Goal: Task Accomplishment & Management: Manage account settings

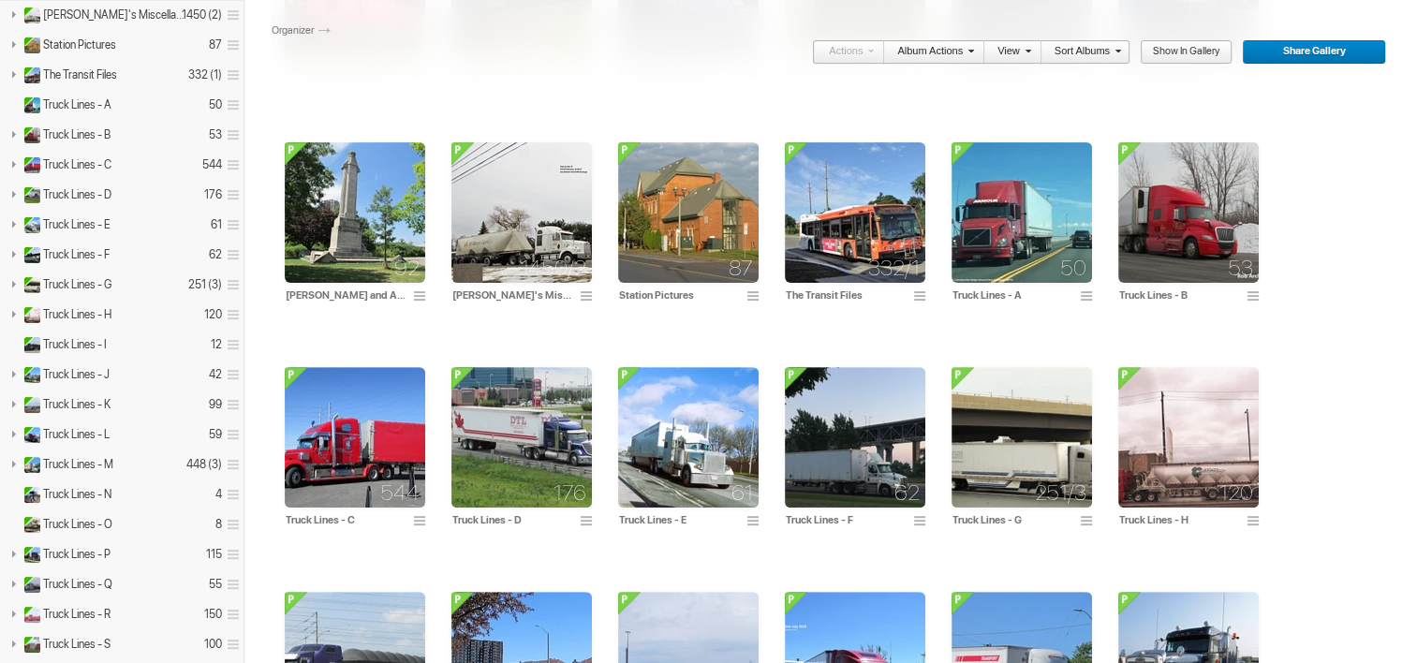
scroll to position [543, 0]
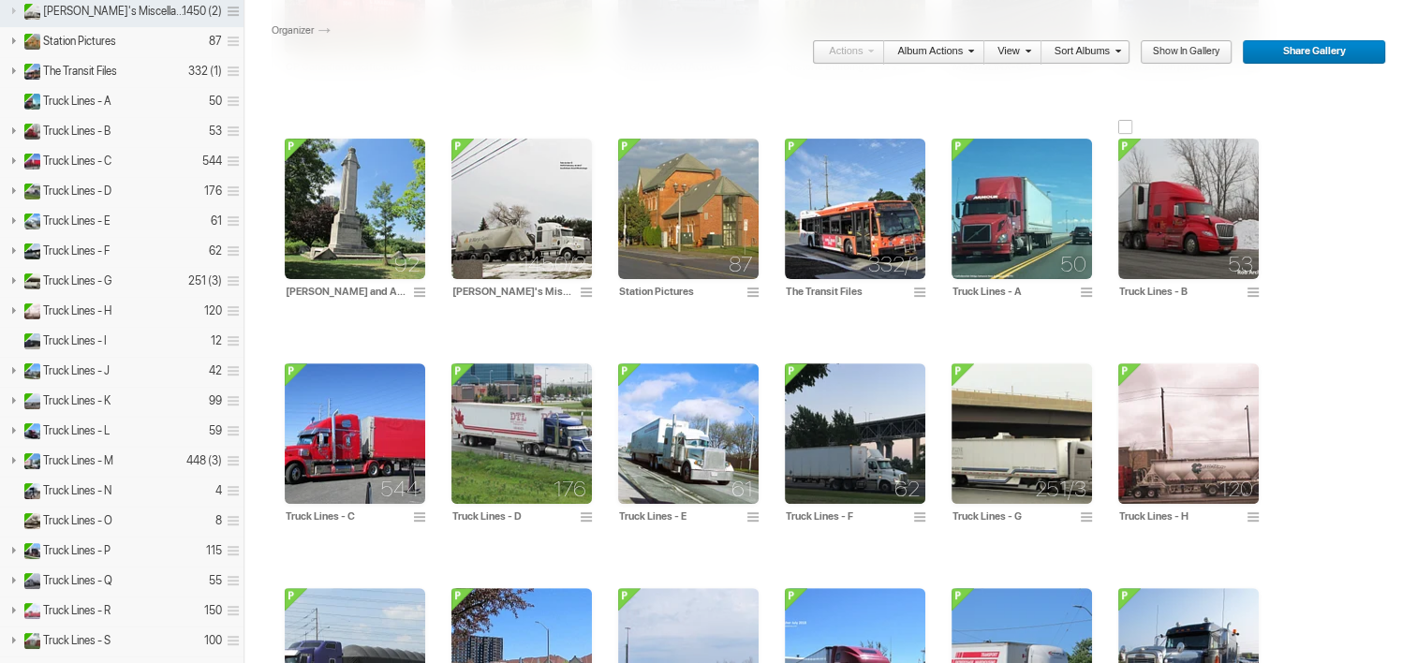
click at [1181, 228] on img at bounding box center [1188, 209] width 140 height 140
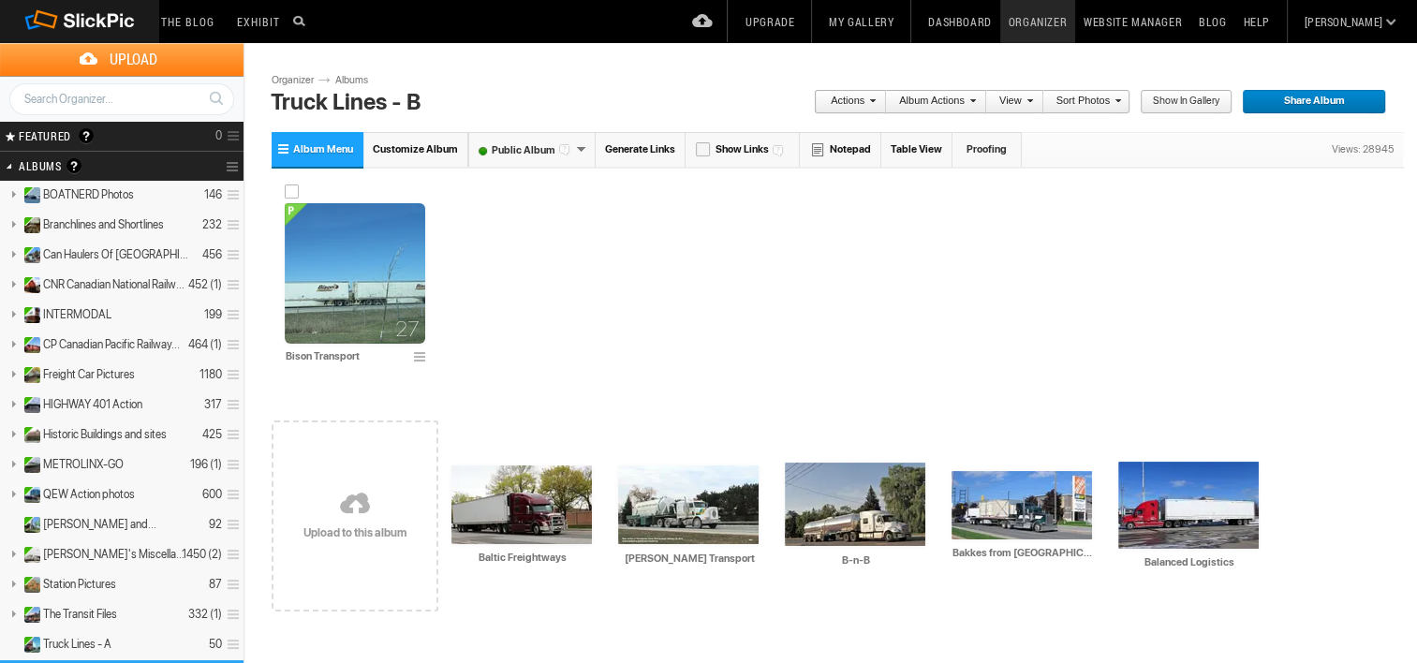
click at [379, 251] on img at bounding box center [355, 273] width 140 height 140
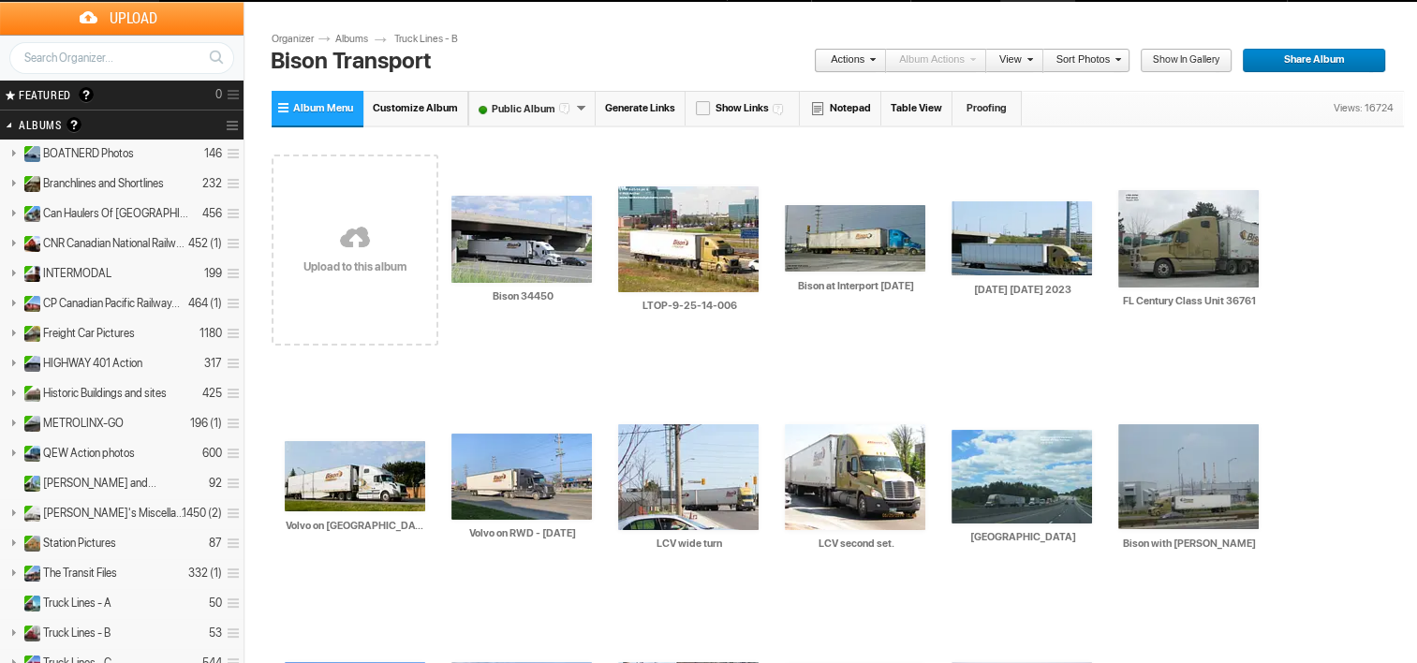
scroll to position [39, 0]
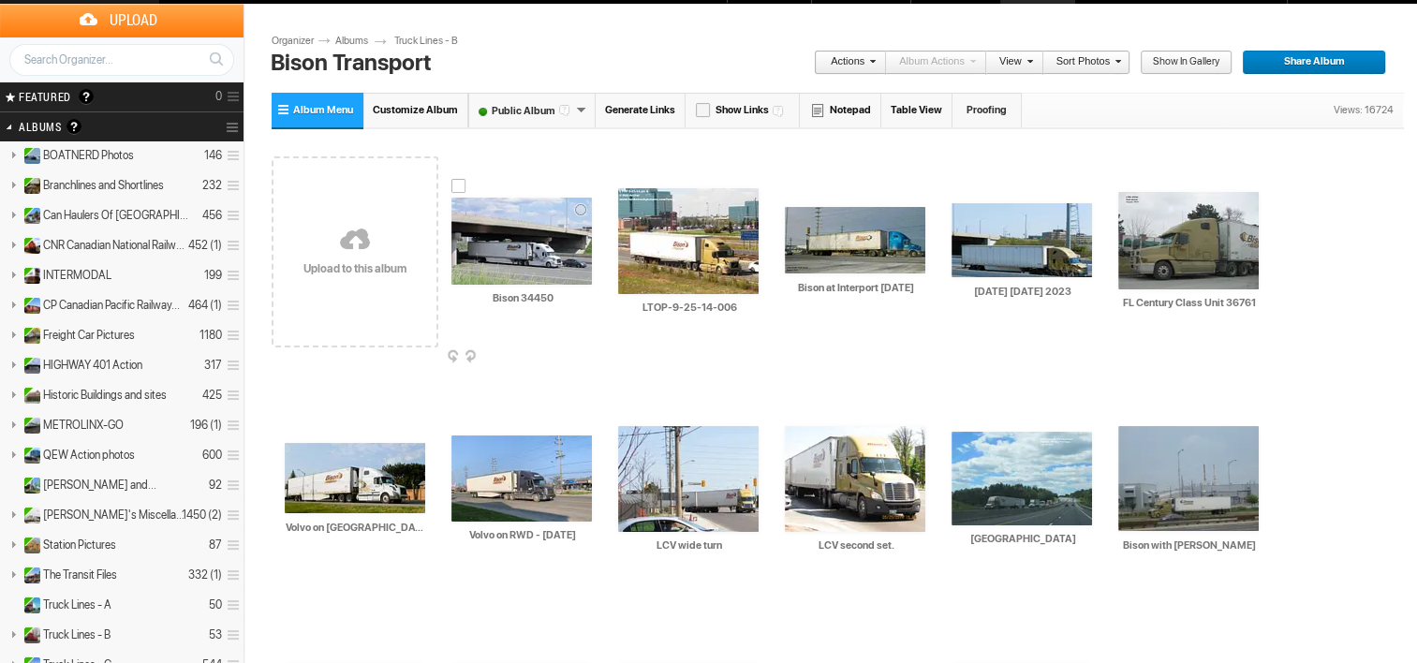
click at [551, 235] on img at bounding box center [521, 241] width 140 height 87
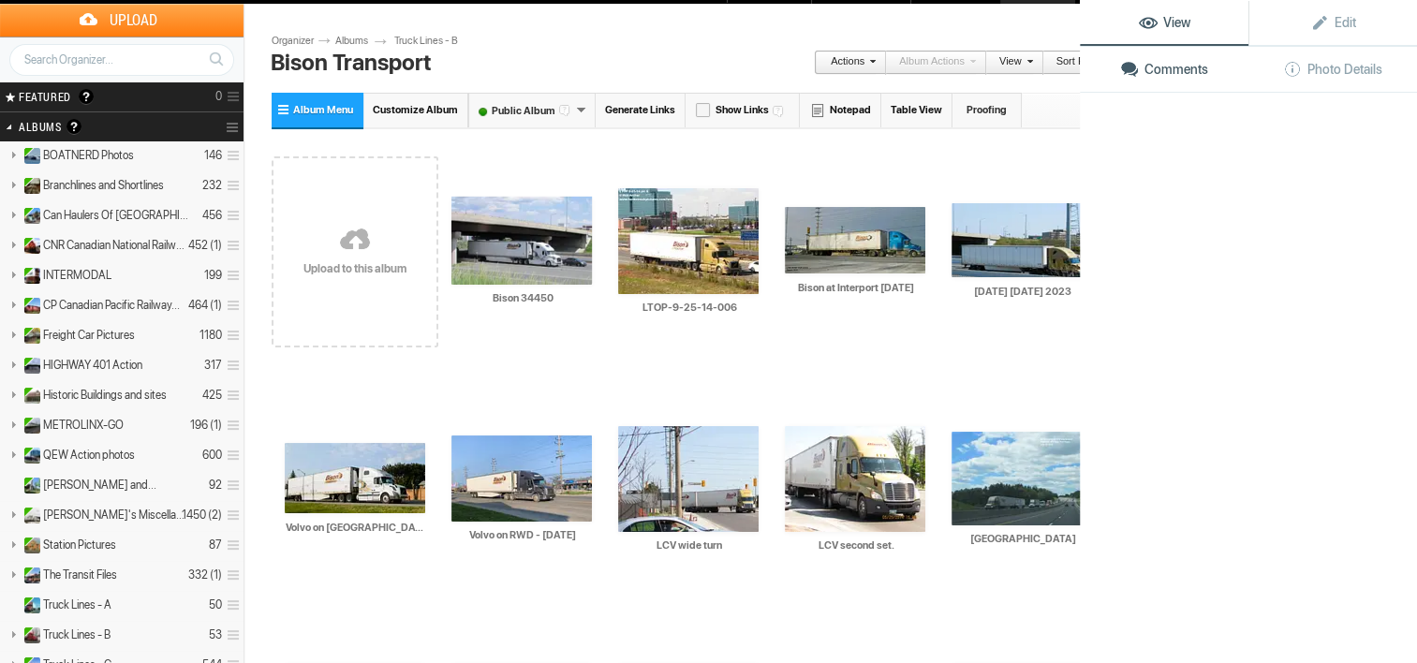
click at [551, 235] on img at bounding box center [521, 240] width 140 height 87
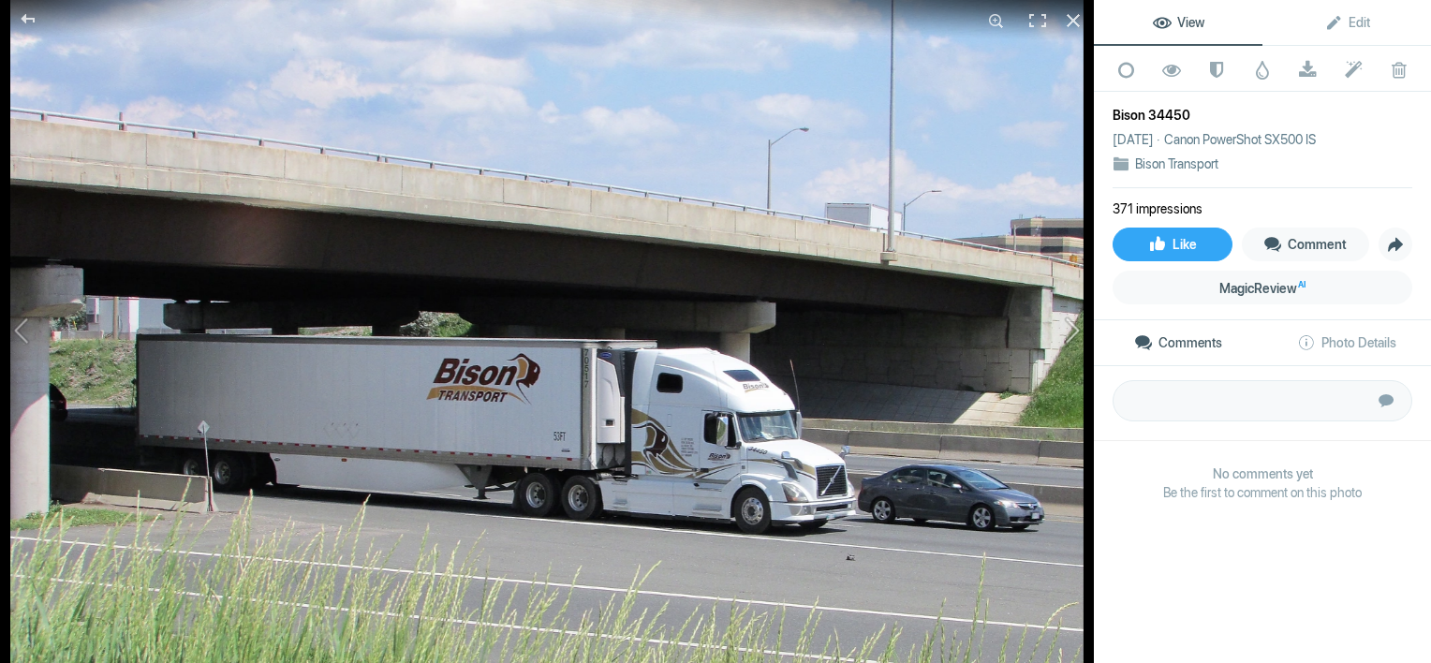
click at [1072, 408] on button at bounding box center [1023, 332] width 140 height 239
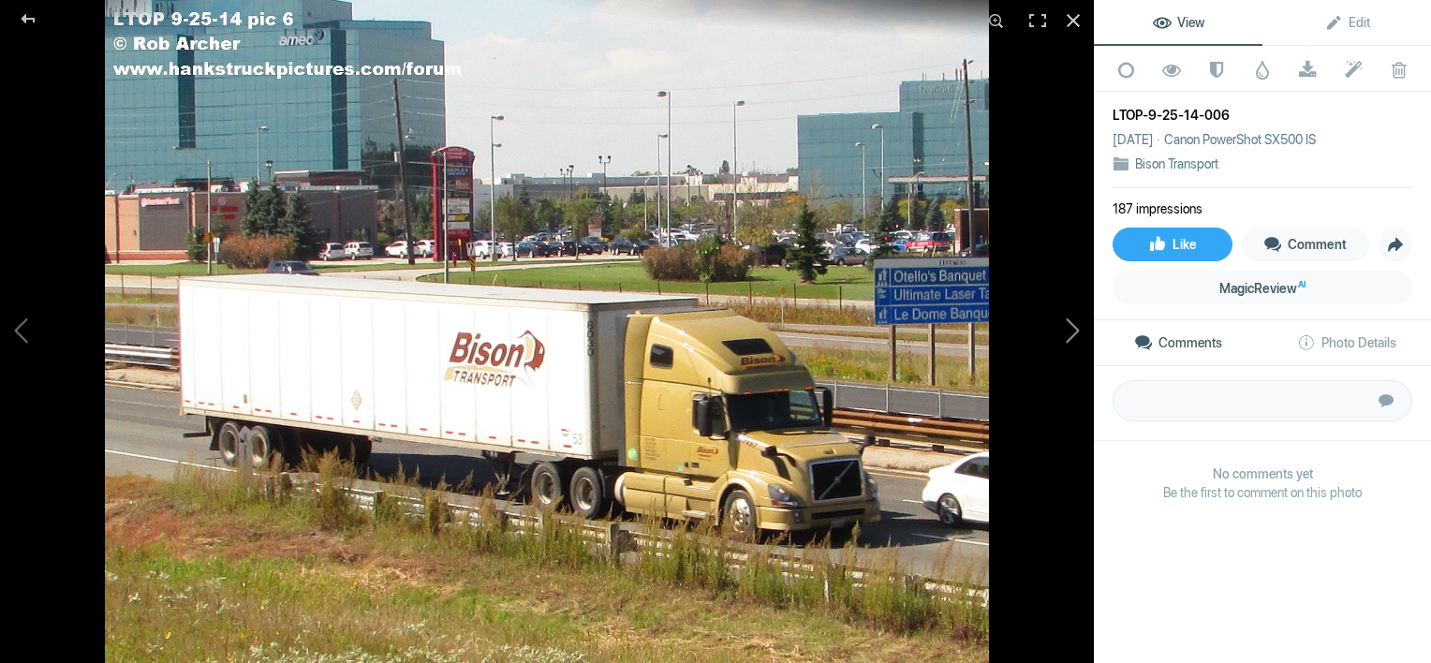
click at [1068, 334] on button at bounding box center [1023, 332] width 140 height 239
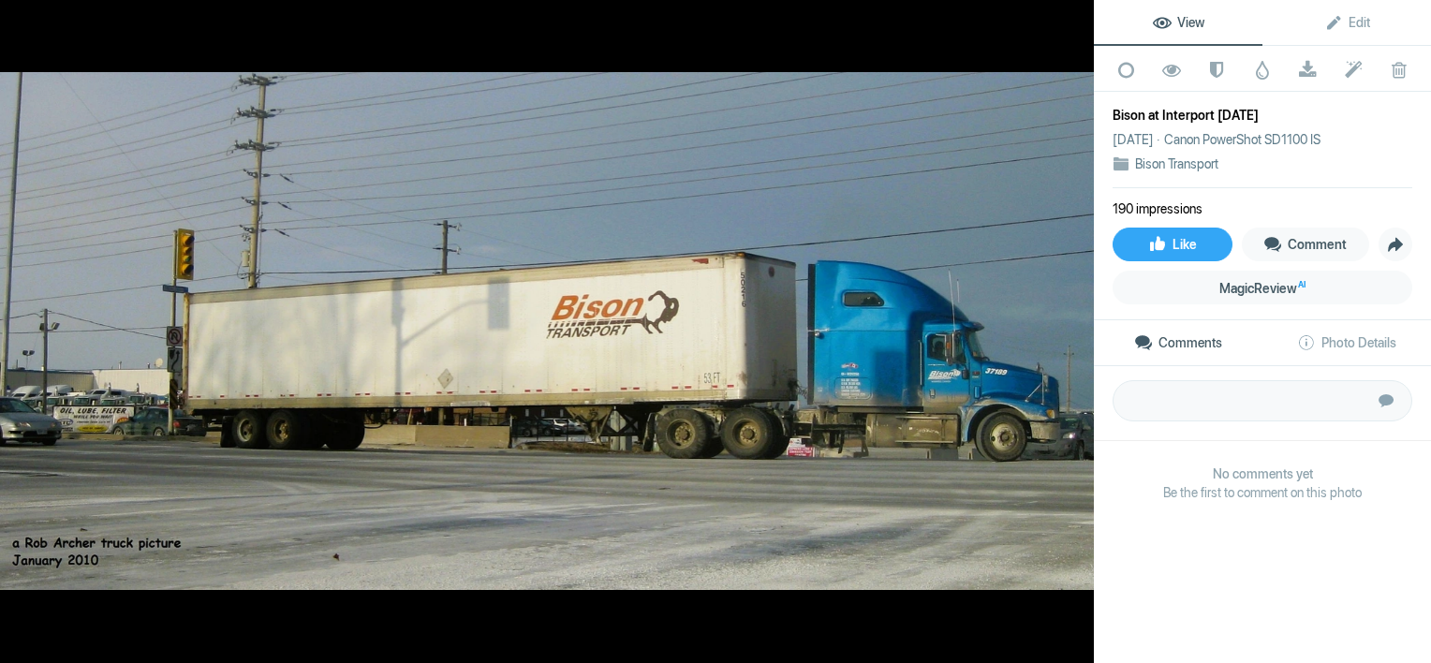
click at [1068, 334] on button at bounding box center [1023, 332] width 140 height 239
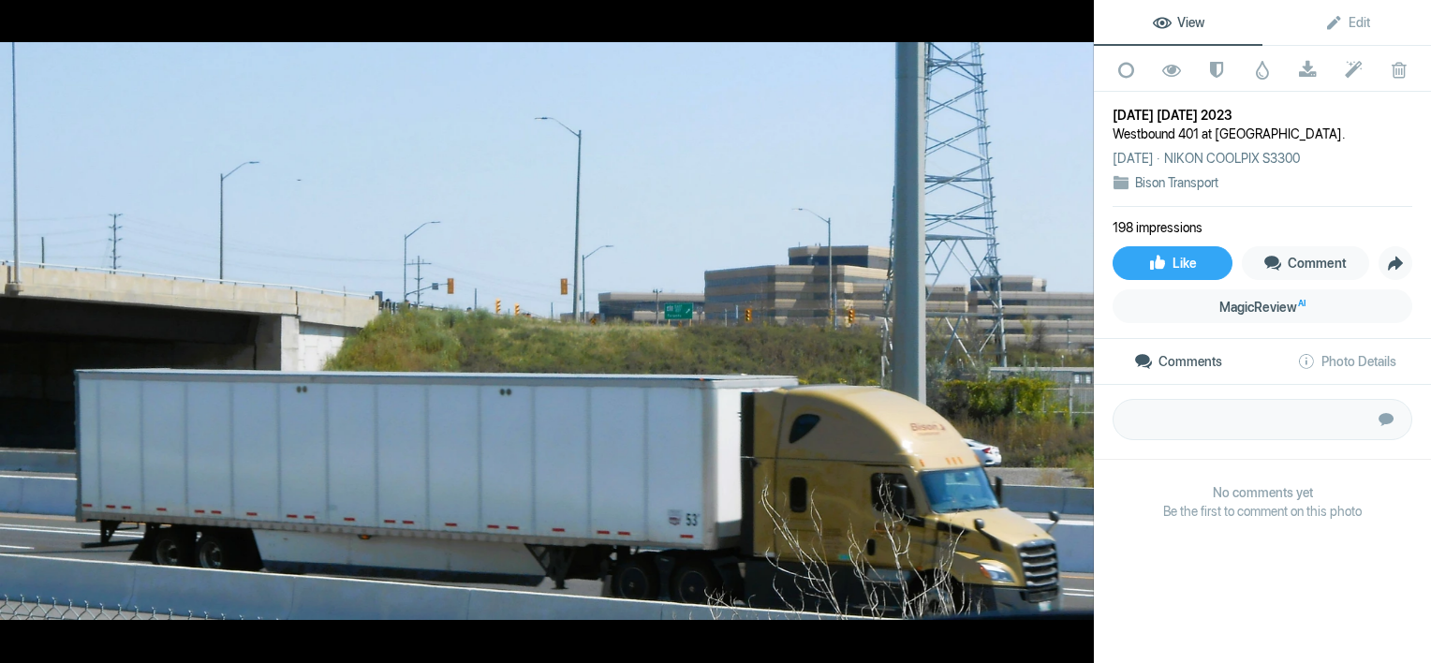
click at [1068, 334] on button at bounding box center [1023, 332] width 140 height 239
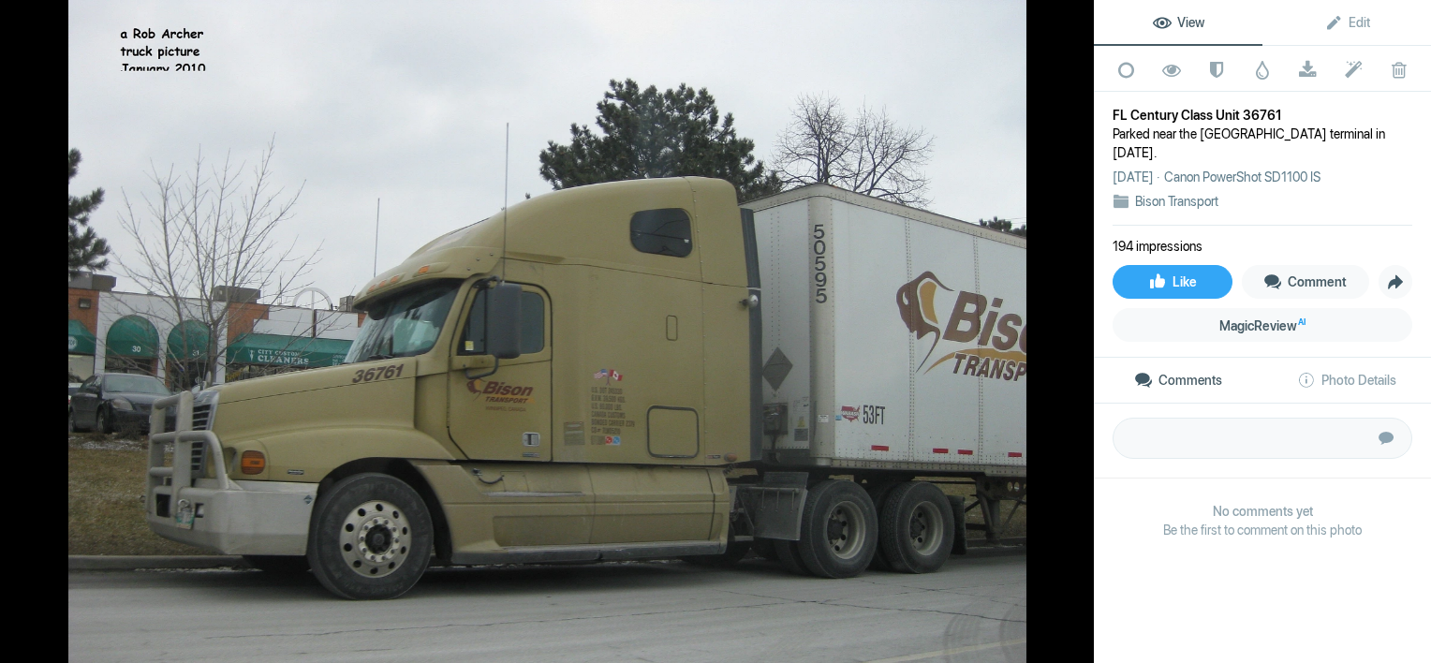
click at [1068, 334] on button at bounding box center [1023, 332] width 140 height 239
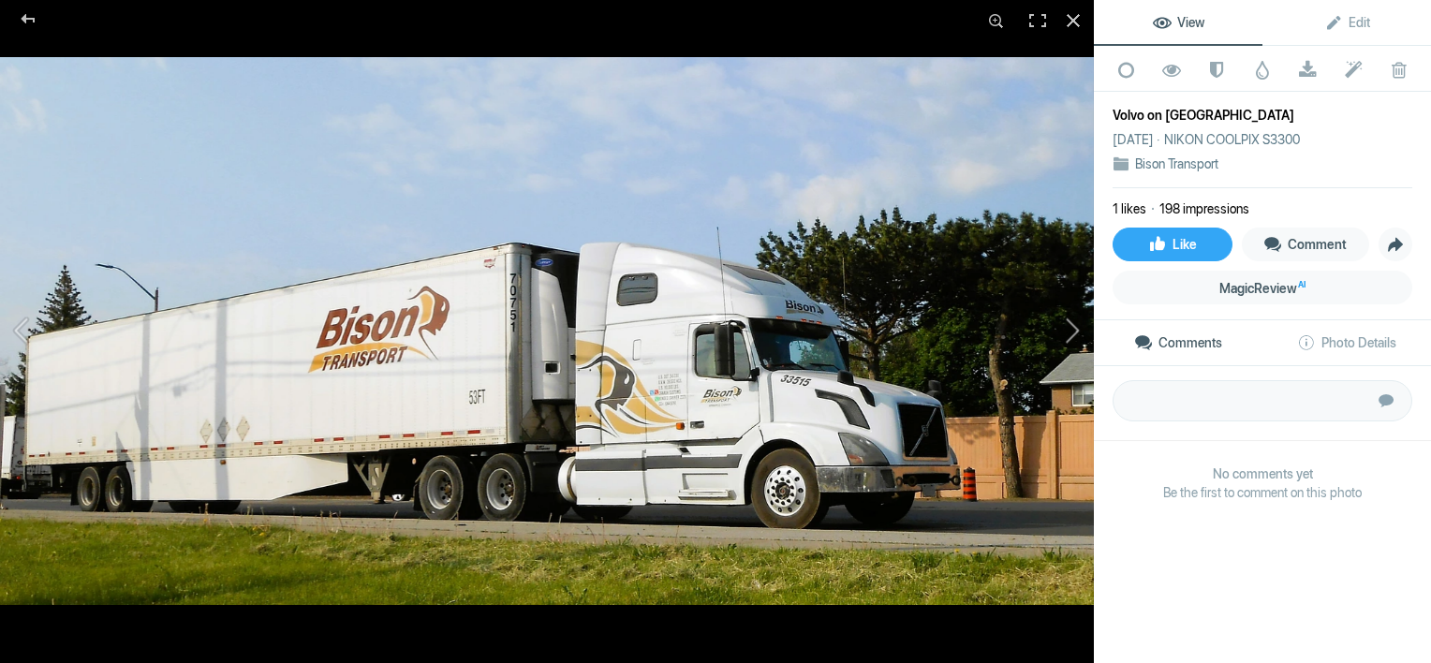
click at [1077, 333] on button at bounding box center [1023, 332] width 140 height 239
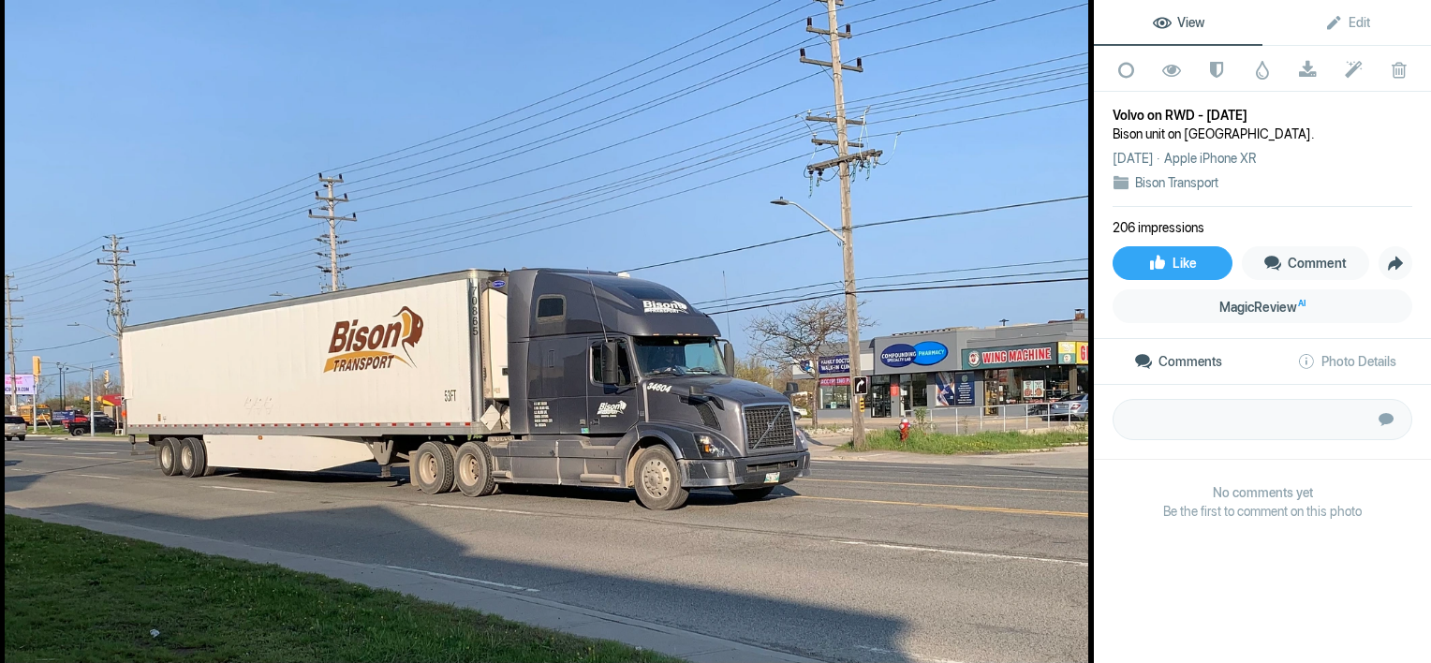
click at [1077, 333] on button at bounding box center [1023, 332] width 140 height 239
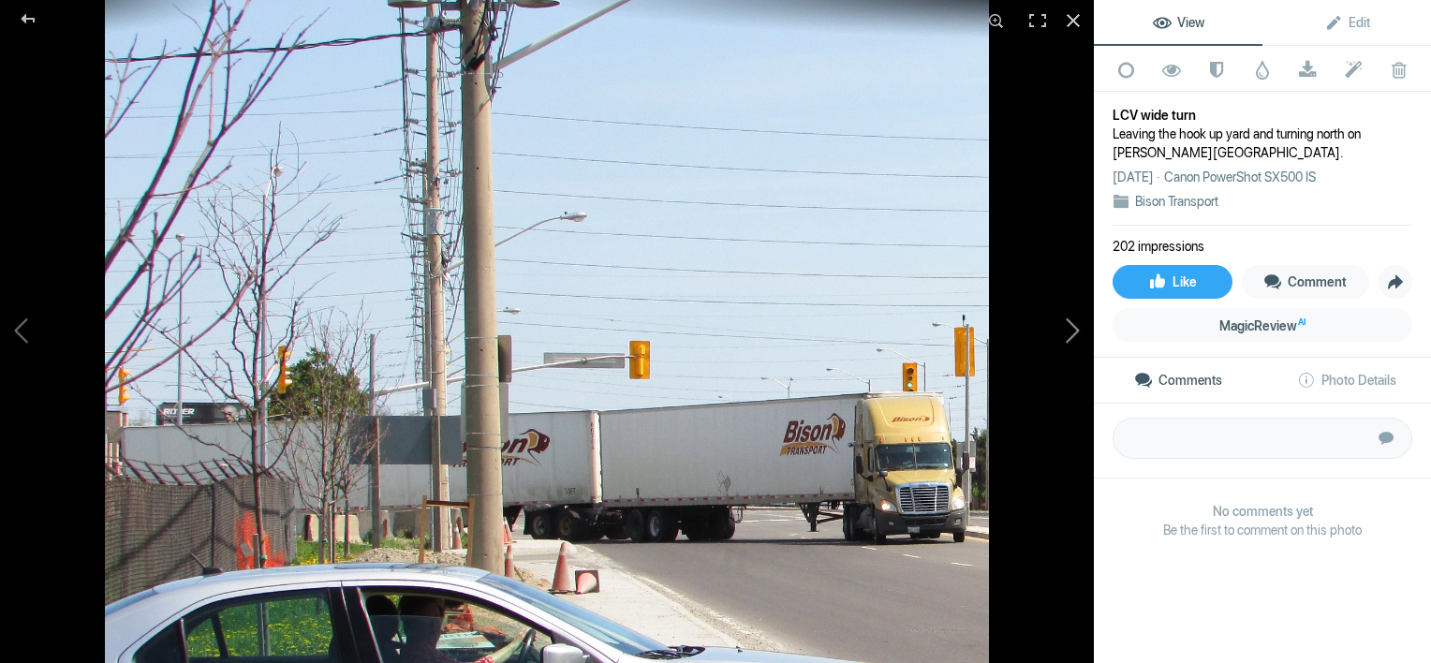
click at [1076, 333] on button at bounding box center [1023, 332] width 140 height 239
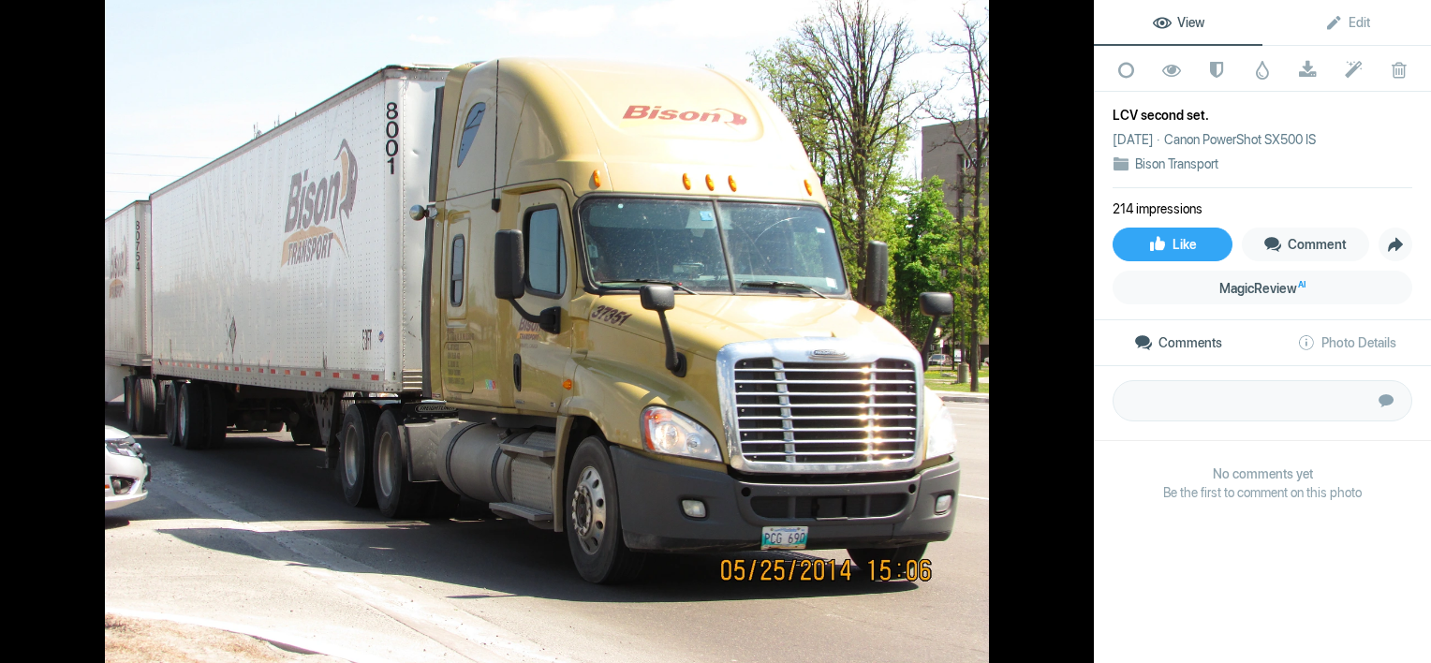
click at [1076, 333] on button at bounding box center [1023, 332] width 140 height 239
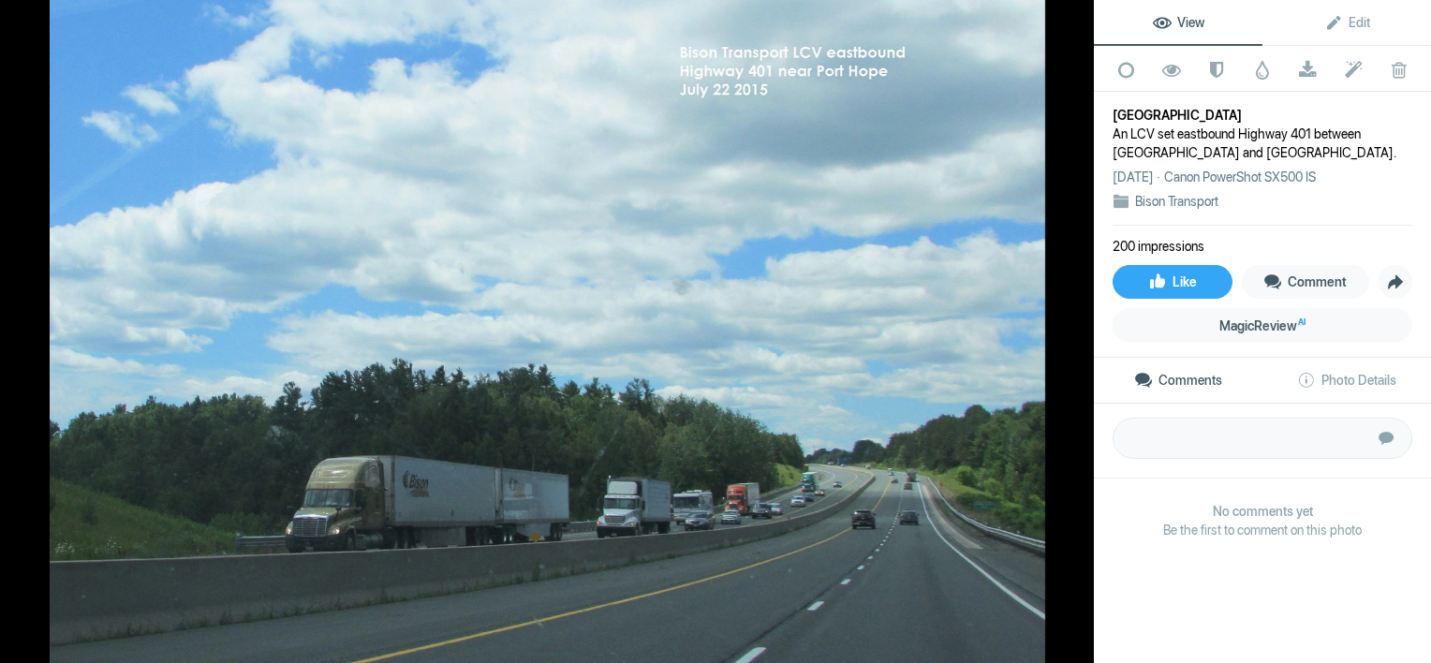
click at [1076, 333] on button at bounding box center [1023, 332] width 140 height 239
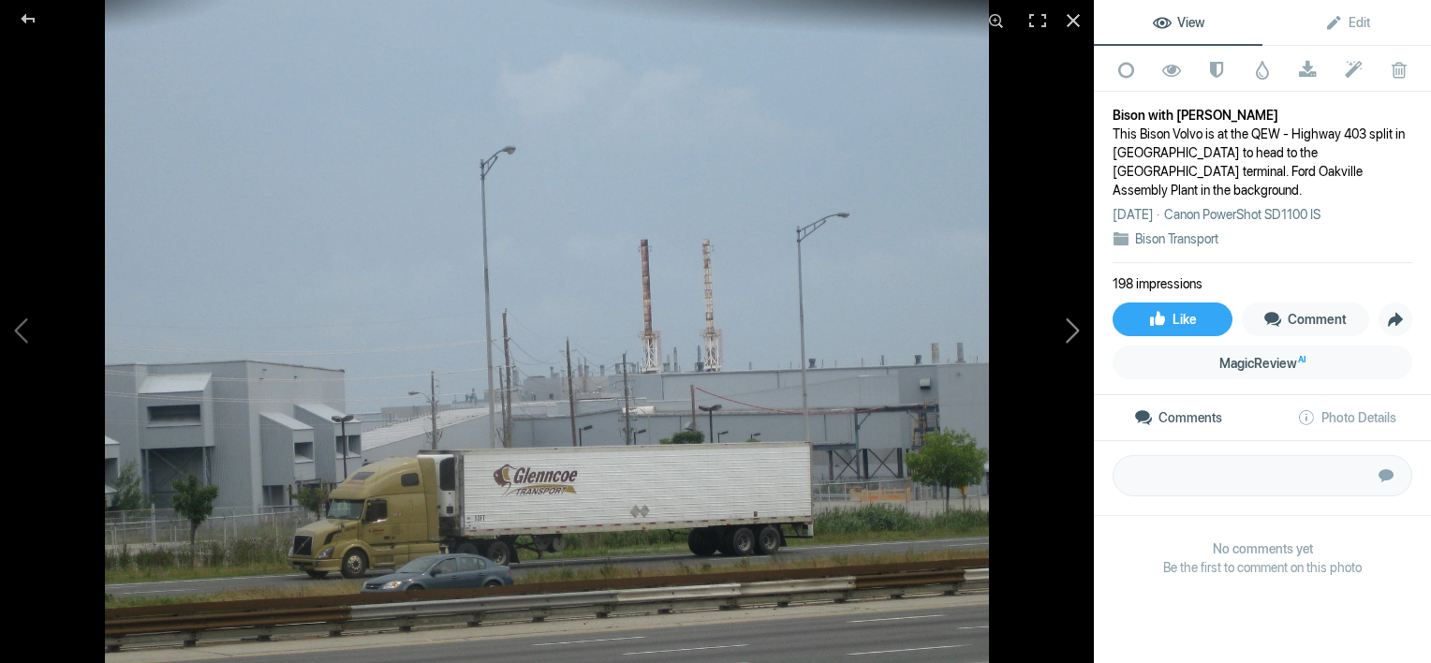
click at [1074, 336] on button at bounding box center [1023, 332] width 140 height 239
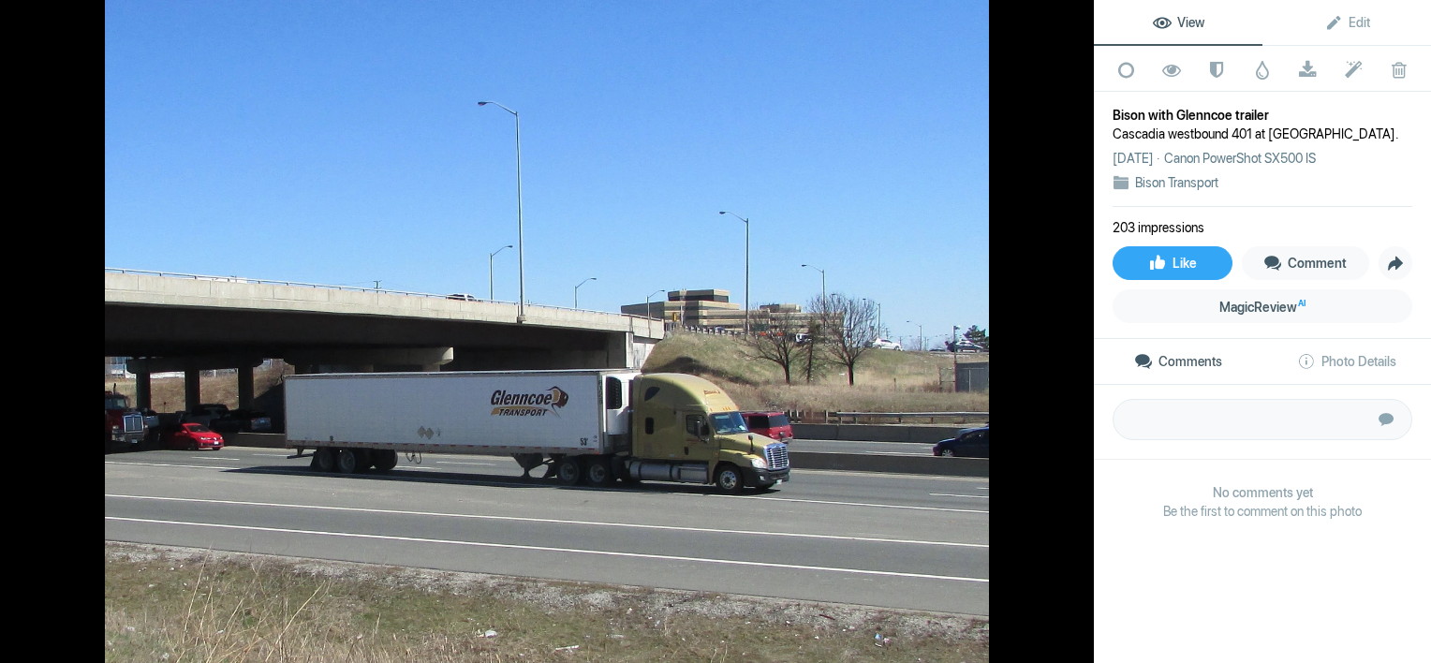
click at [1074, 337] on button at bounding box center [1023, 332] width 140 height 239
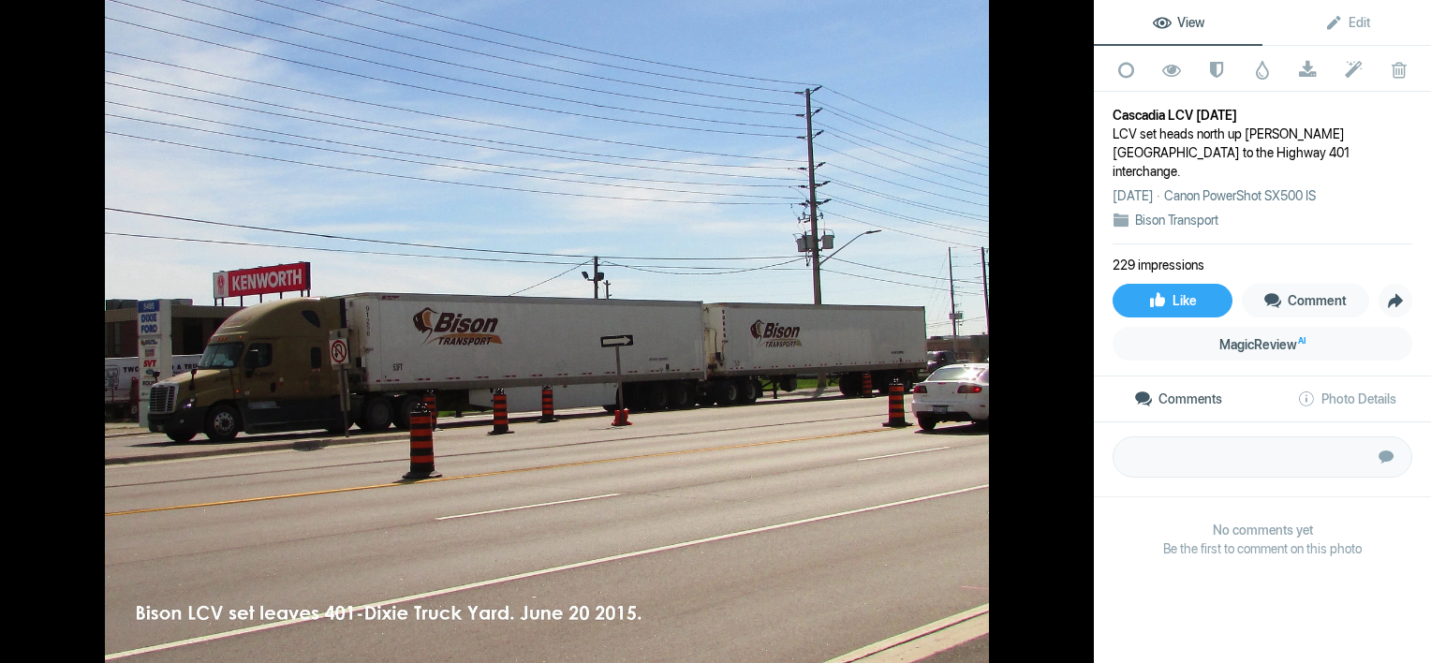
click at [1074, 337] on button at bounding box center [1023, 332] width 140 height 239
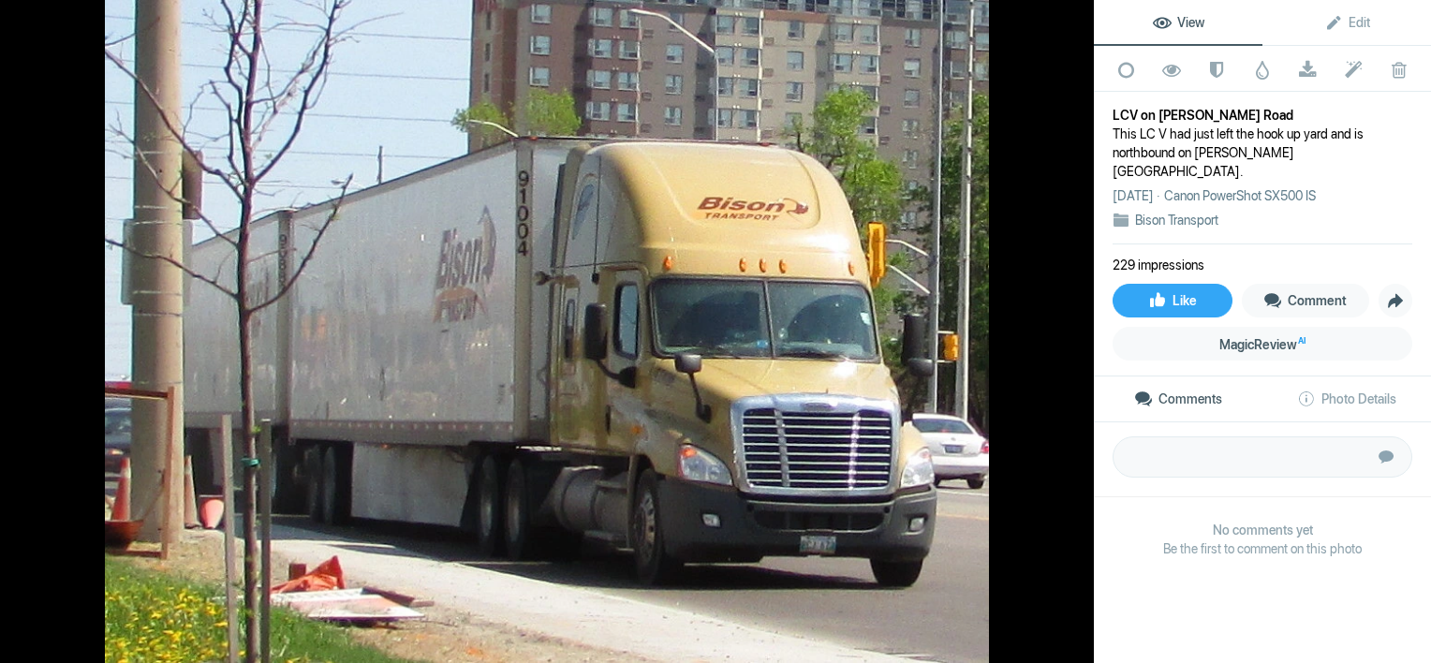
click at [1074, 337] on button at bounding box center [1023, 332] width 140 height 239
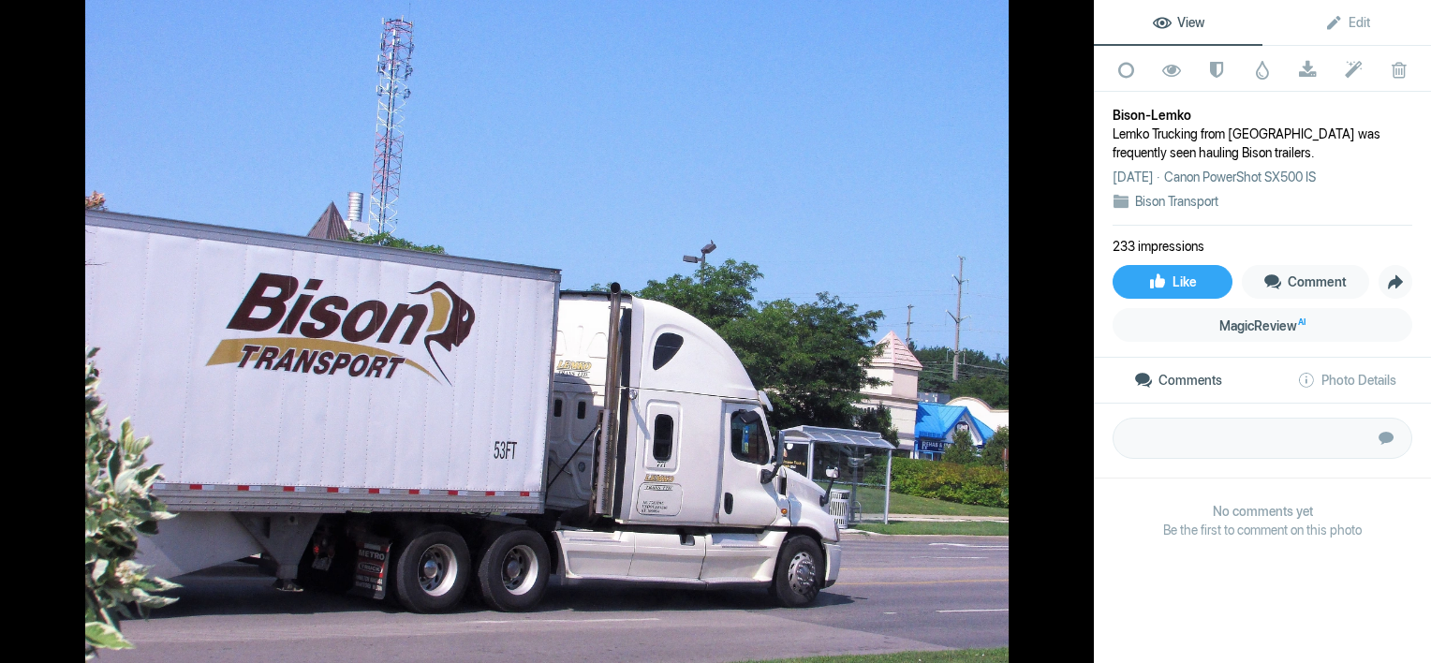
click at [1074, 337] on button at bounding box center [1023, 332] width 140 height 239
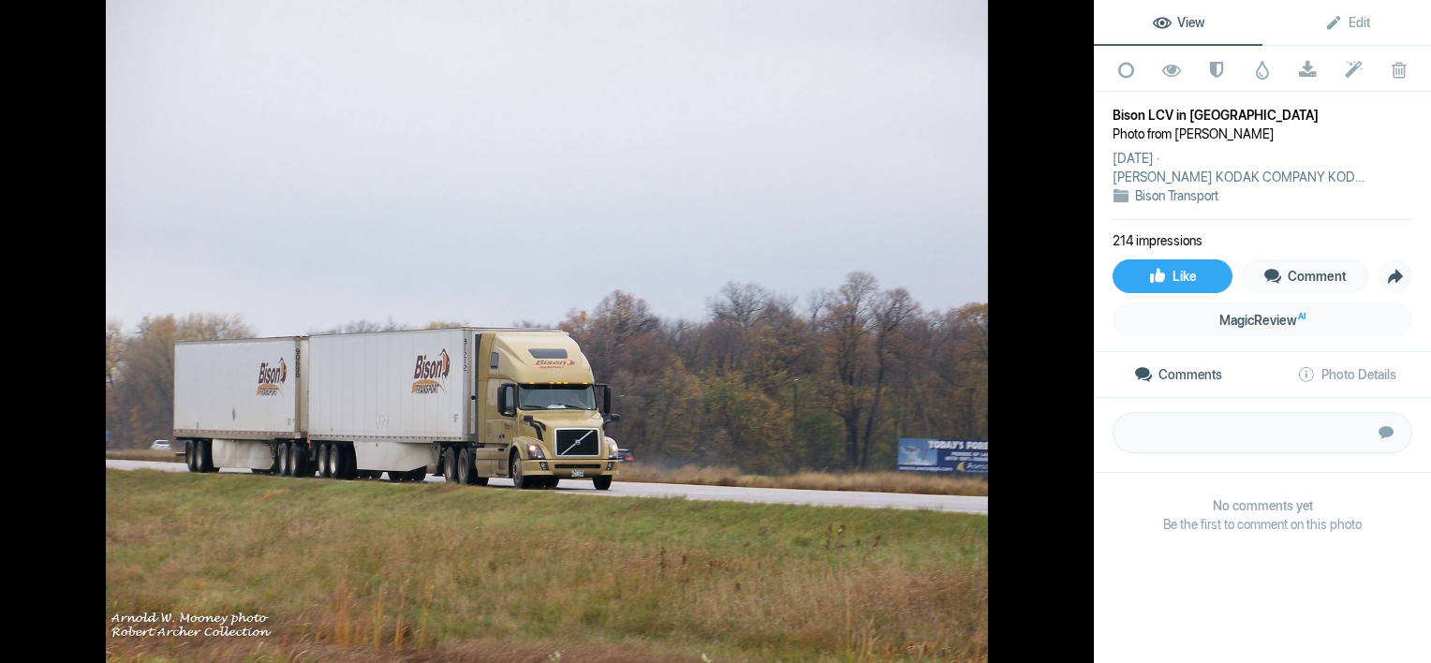
click at [1074, 337] on button at bounding box center [1023, 332] width 140 height 239
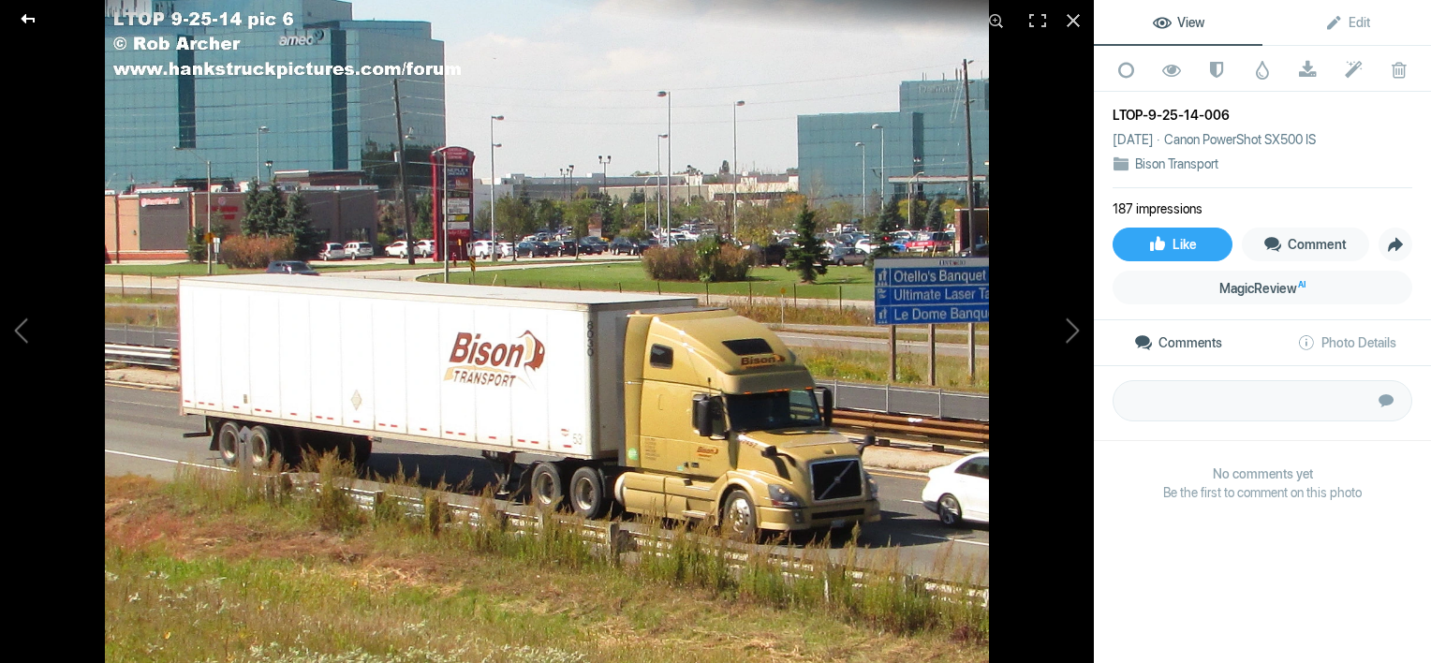
click at [30, 19] on div at bounding box center [27, 18] width 67 height 37
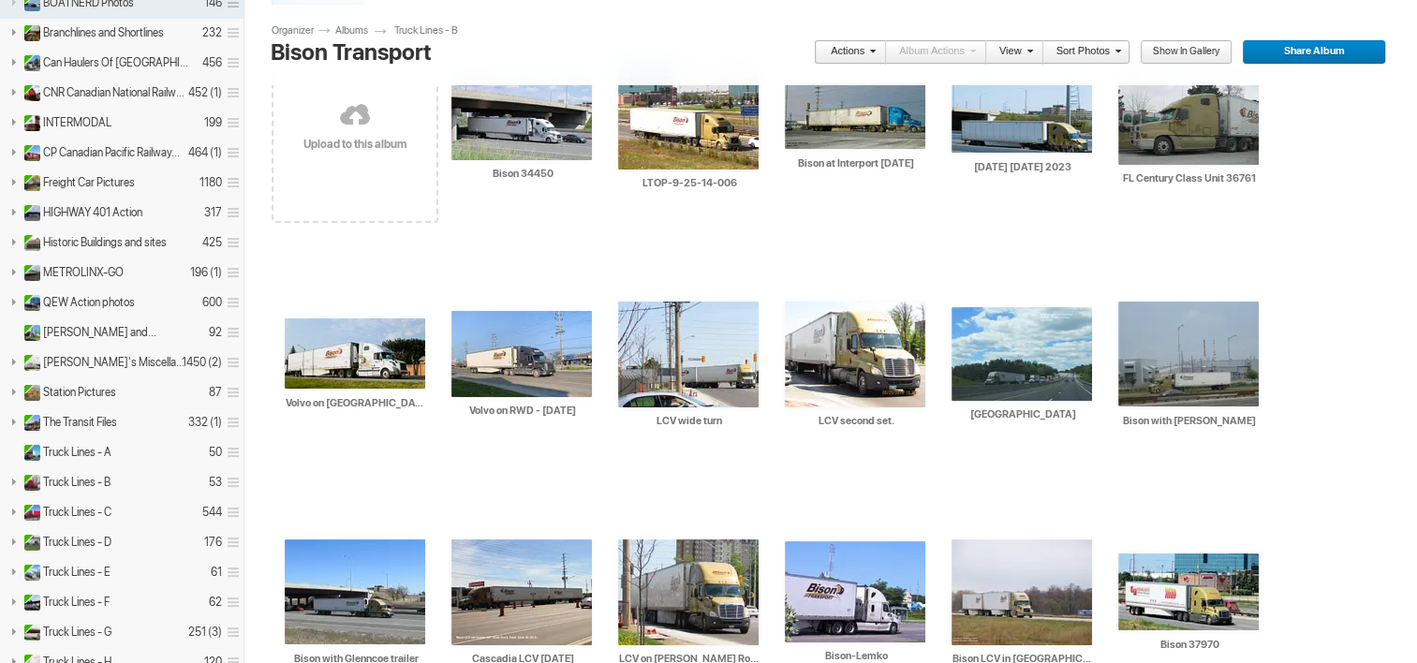
scroll to position [190, 0]
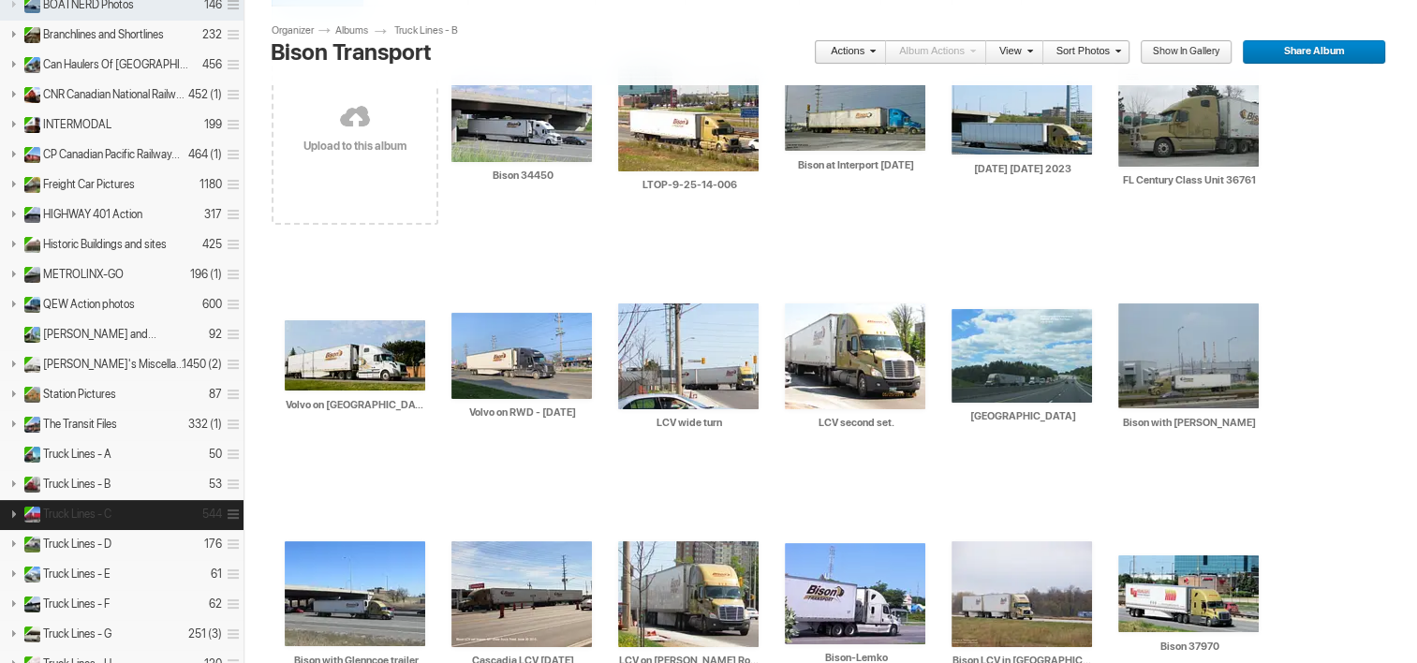
click at [101, 509] on span "Truck Lines - C" at bounding box center [77, 514] width 68 height 15
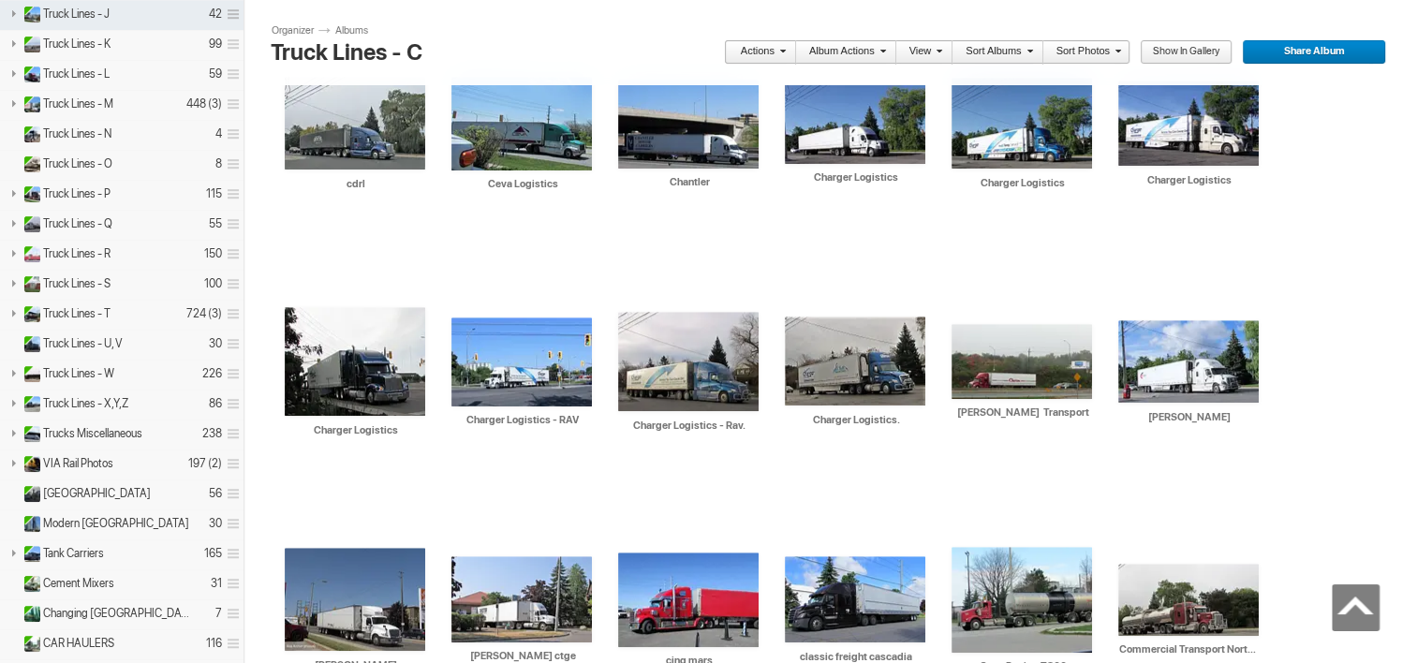
scroll to position [1209, 0]
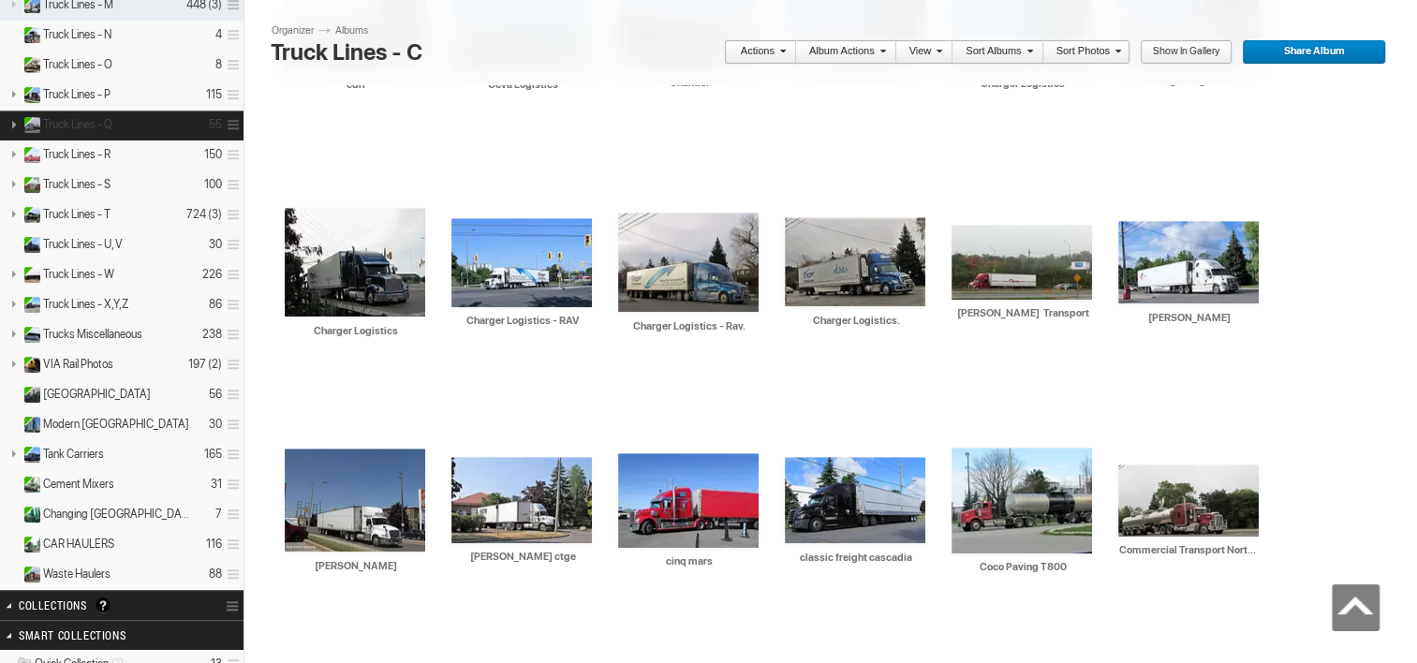
click at [89, 117] on span "Truck Lines - Q" at bounding box center [77, 124] width 69 height 15
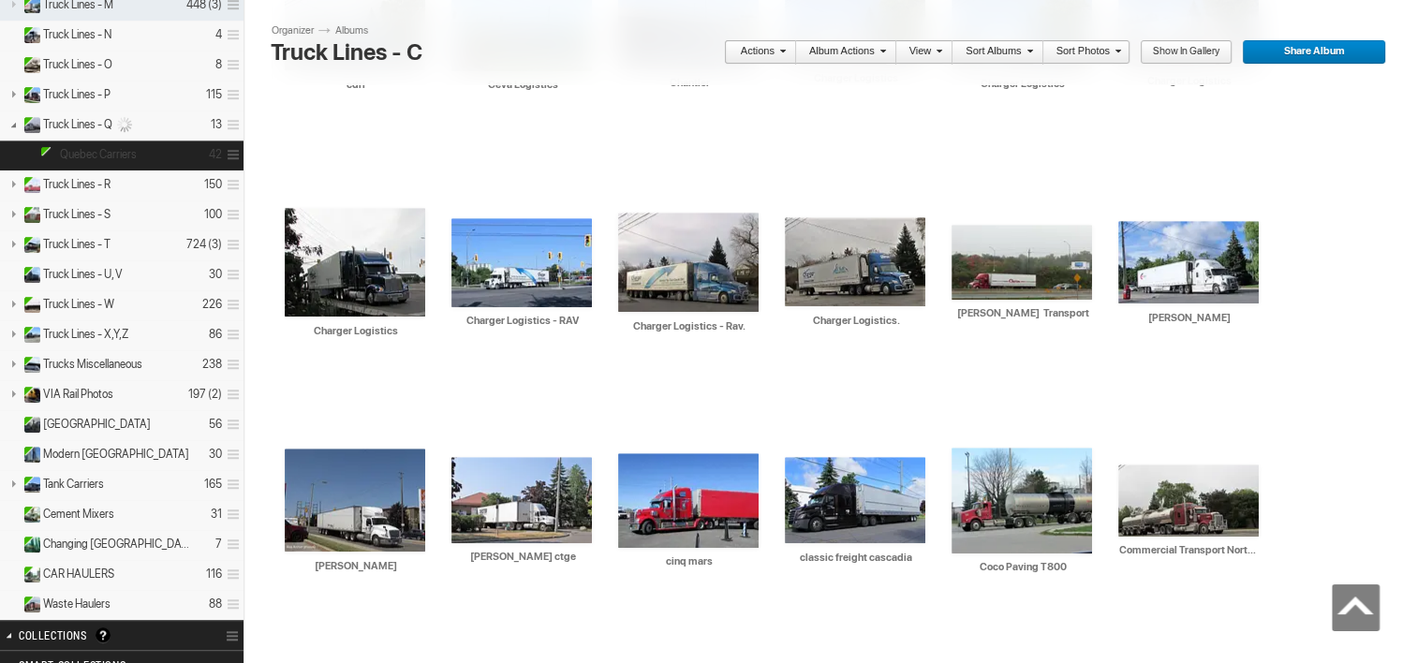
click at [89, 154] on details "Quebec Carriers 42" at bounding box center [121, 155] width 243 height 30
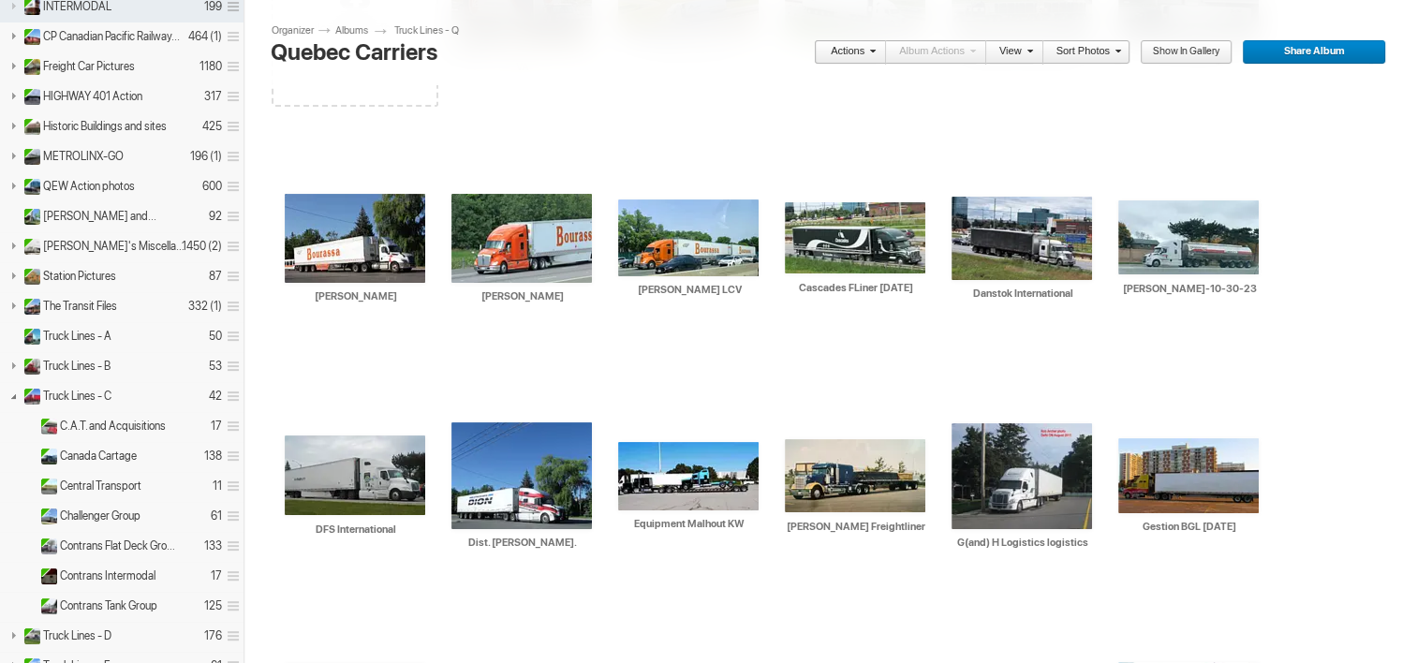
scroll to position [457, 0]
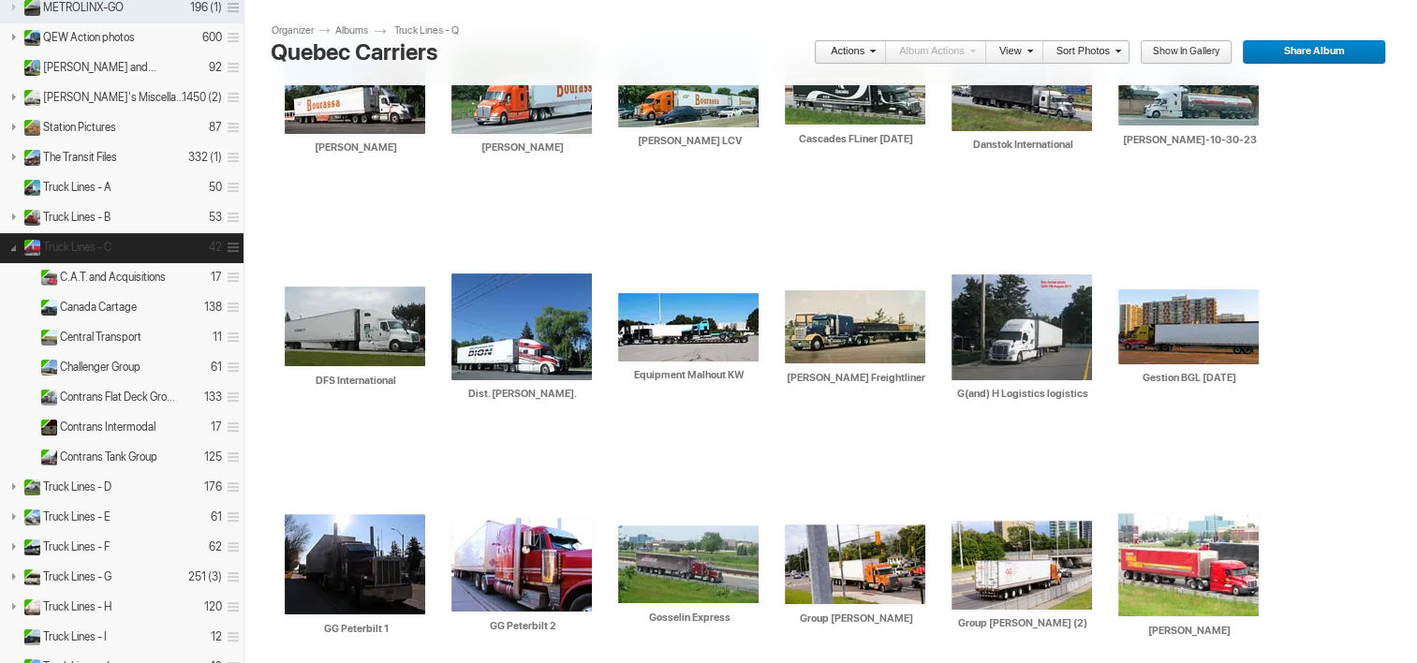
click at [81, 243] on span "Truck Lines - C" at bounding box center [77, 247] width 68 height 15
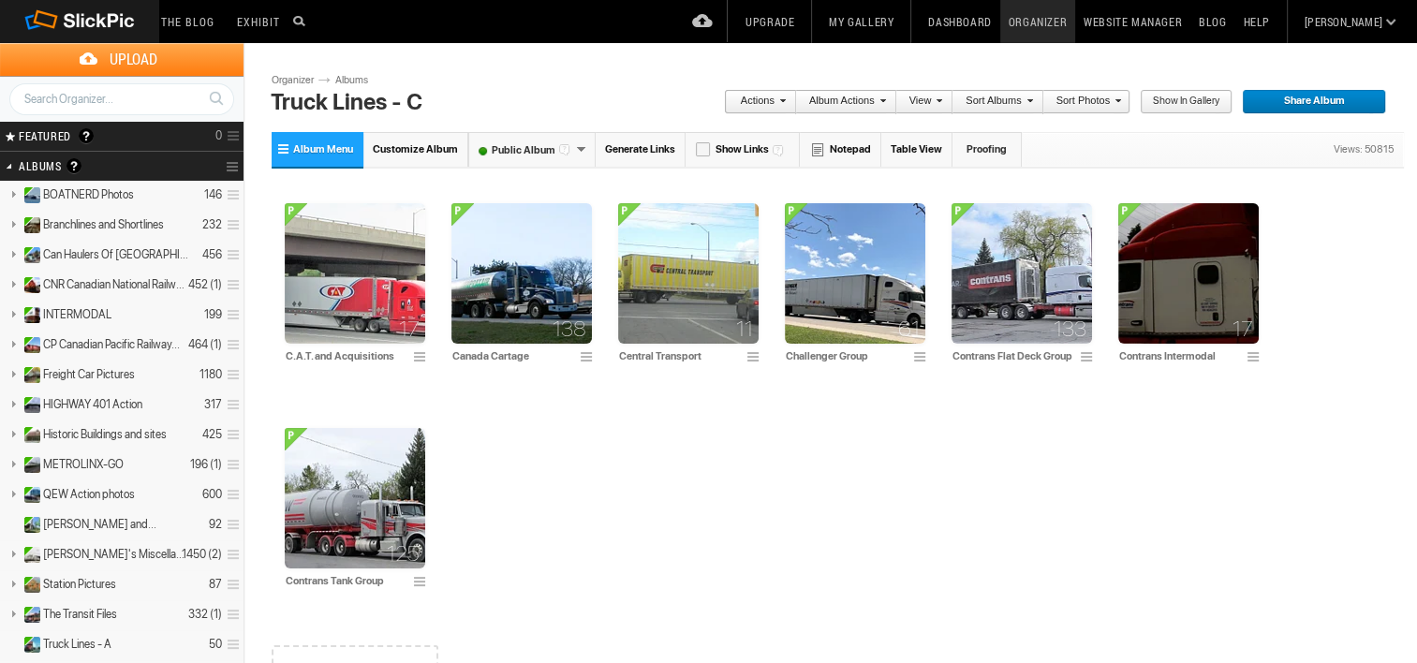
click at [300, 152] on span "Album Menu" at bounding box center [323, 149] width 60 height 12
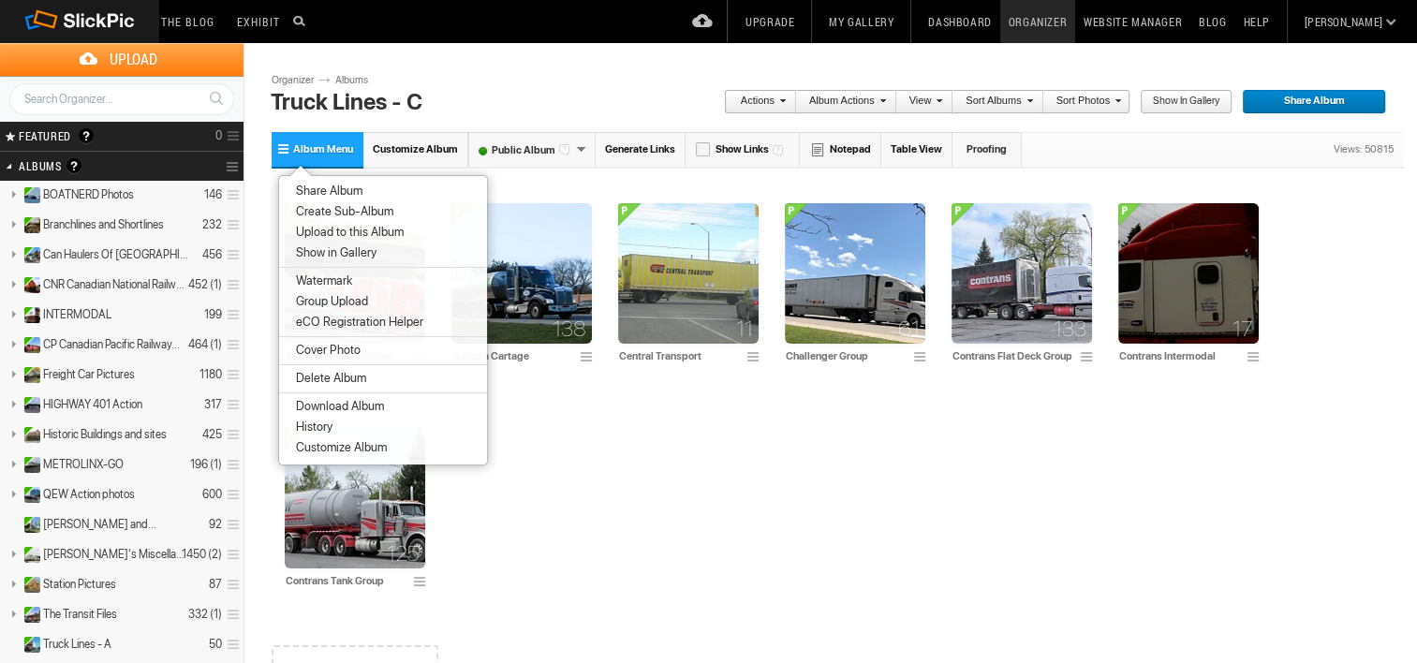
click at [301, 152] on span "Album Menu" at bounding box center [323, 149] width 60 height 12
click at [639, 472] on div "17 C.A.T. and Acquisitions 138 Canada Cartage" at bounding box center [838, 396] width 1132 height 450
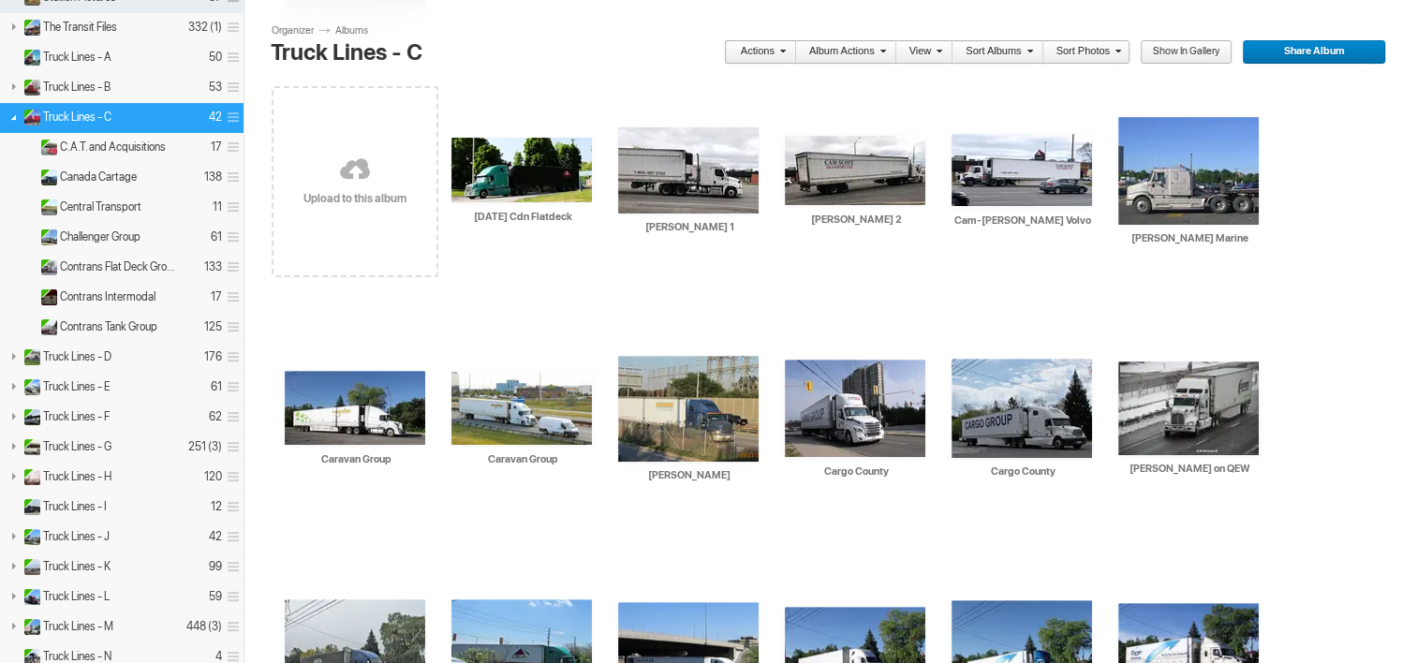
scroll to position [574, 0]
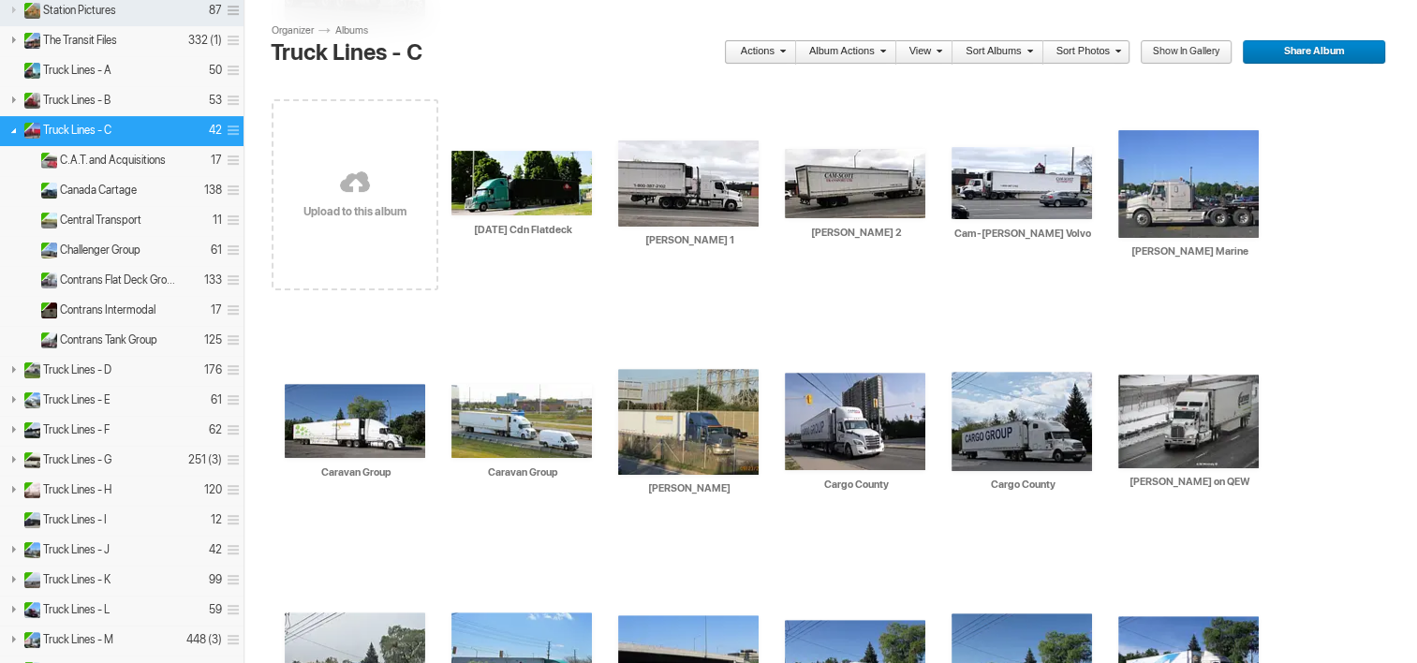
click at [352, 213] on link at bounding box center [355, 184] width 167 height 216
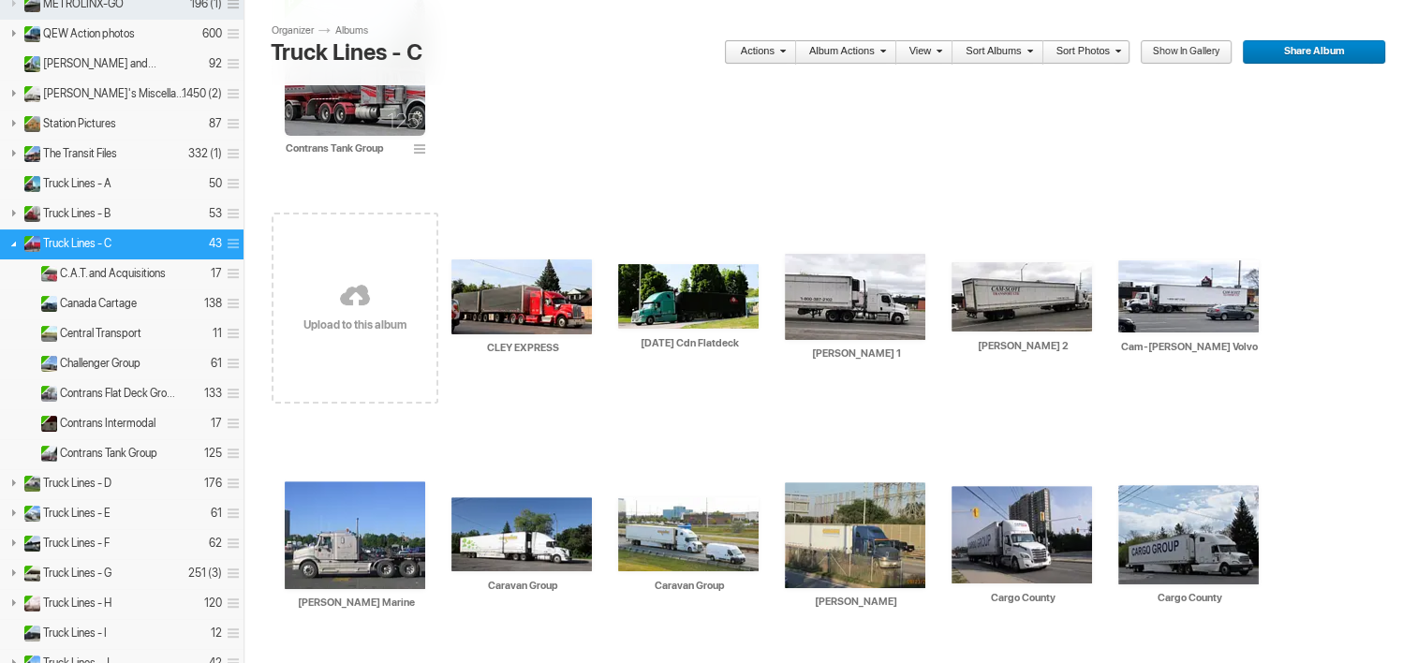
scroll to position [521, 0]
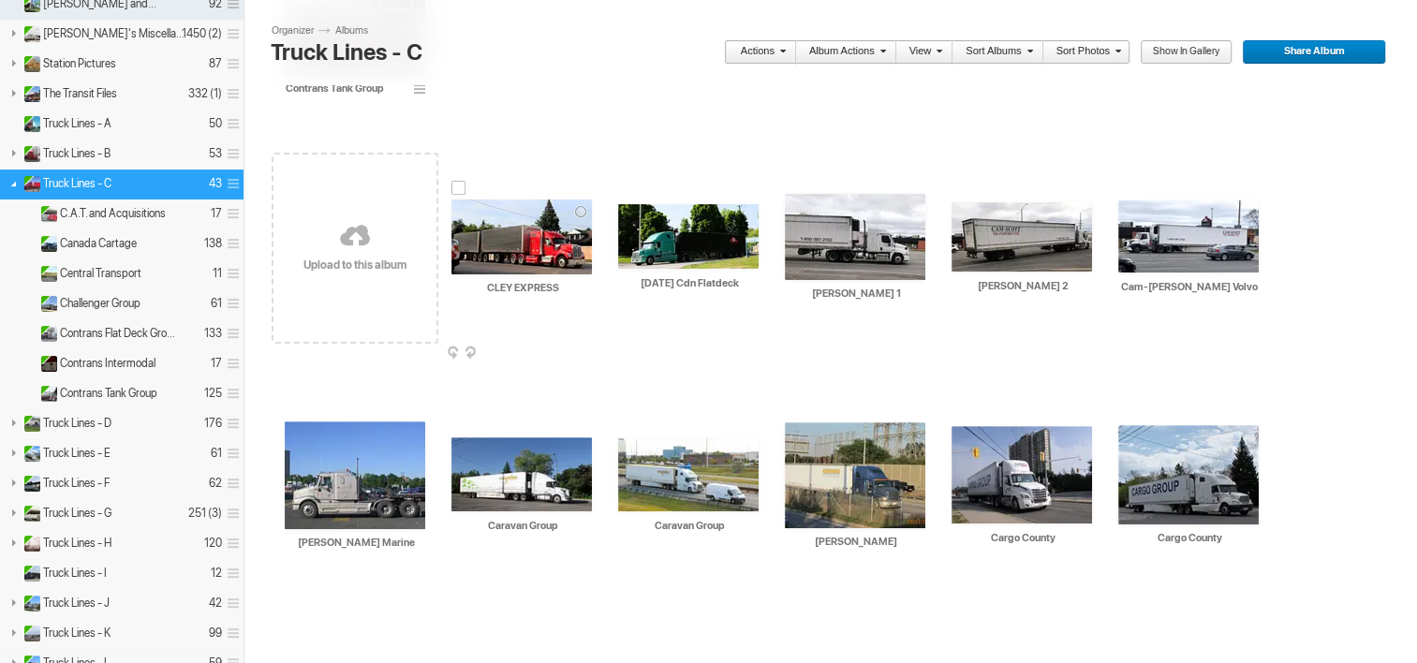
click at [533, 244] on img at bounding box center [521, 236] width 140 height 75
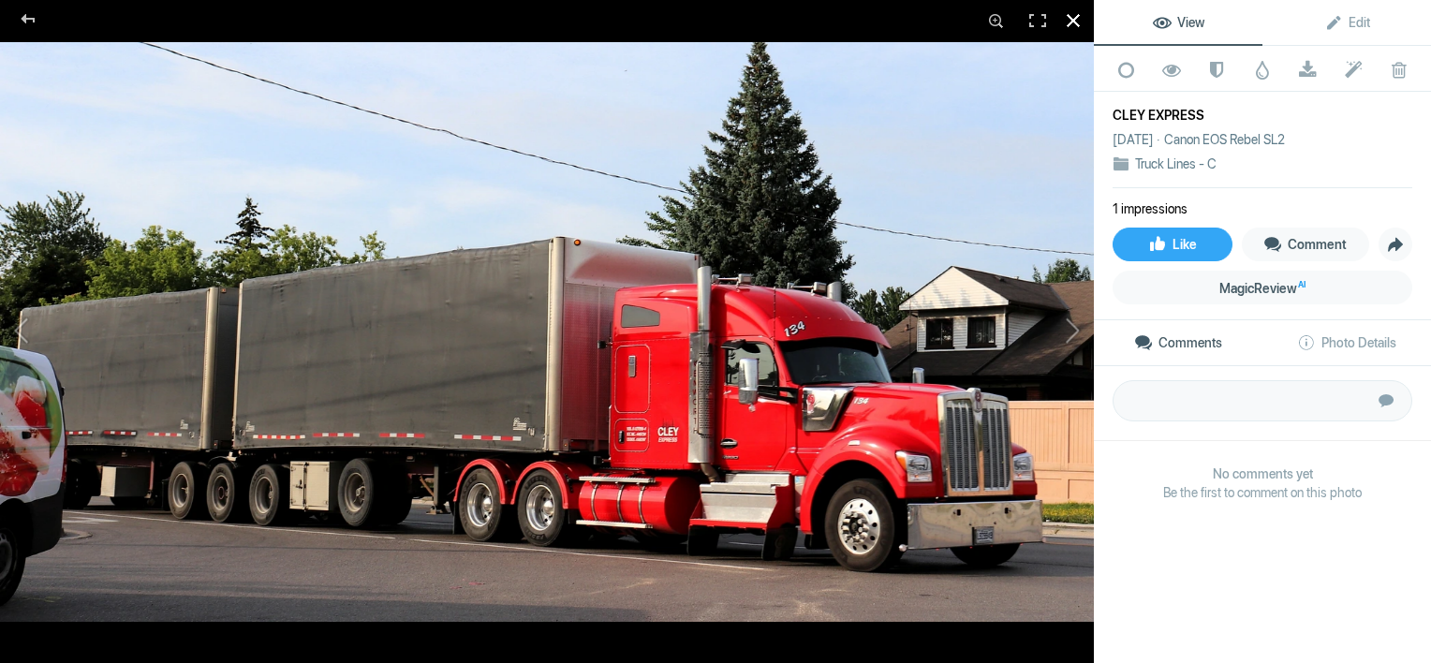
click at [1074, 26] on div at bounding box center [1073, 20] width 41 height 41
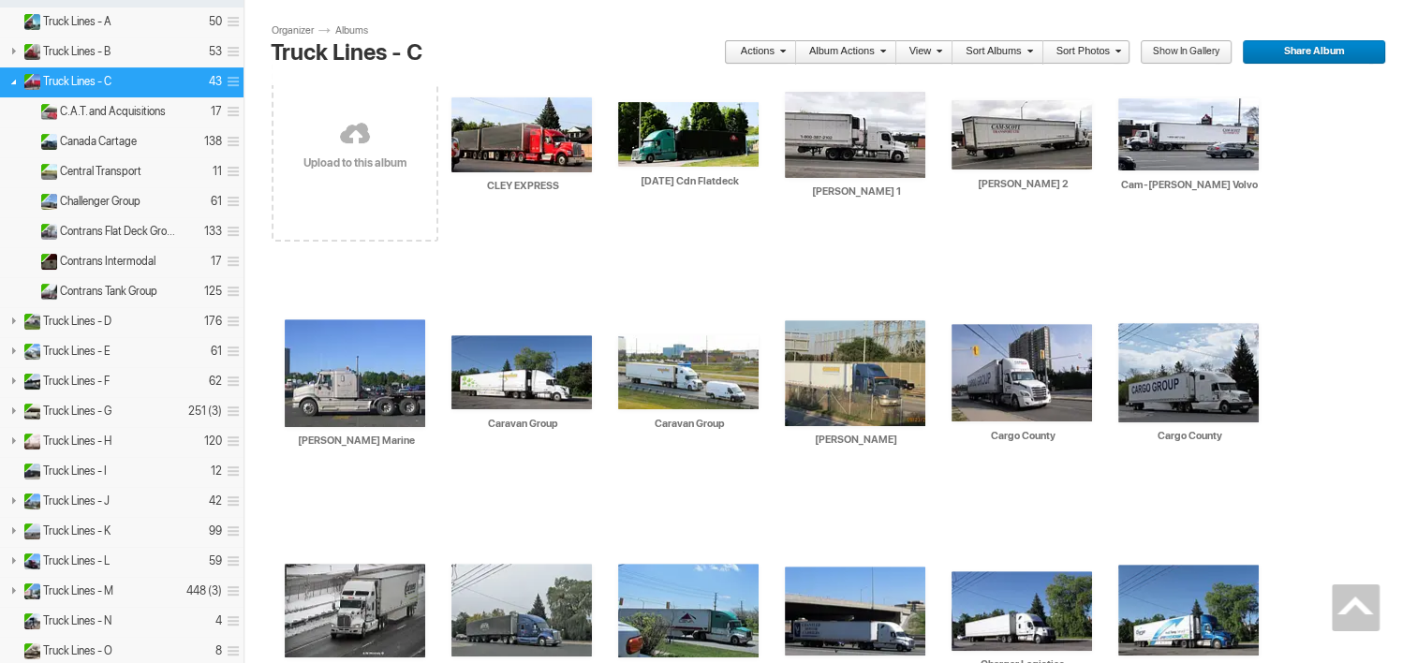
scroll to position [582, 0]
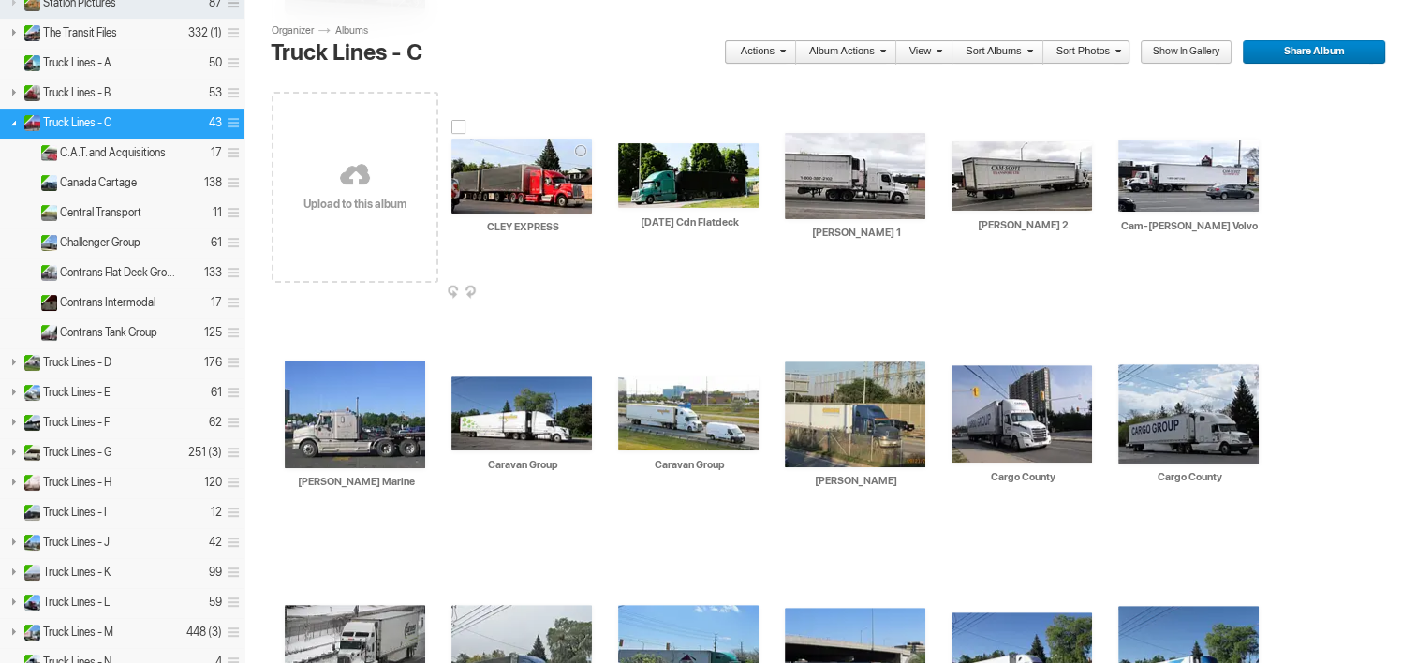
click at [588, 289] on span at bounding box center [590, 293] width 19 height 15
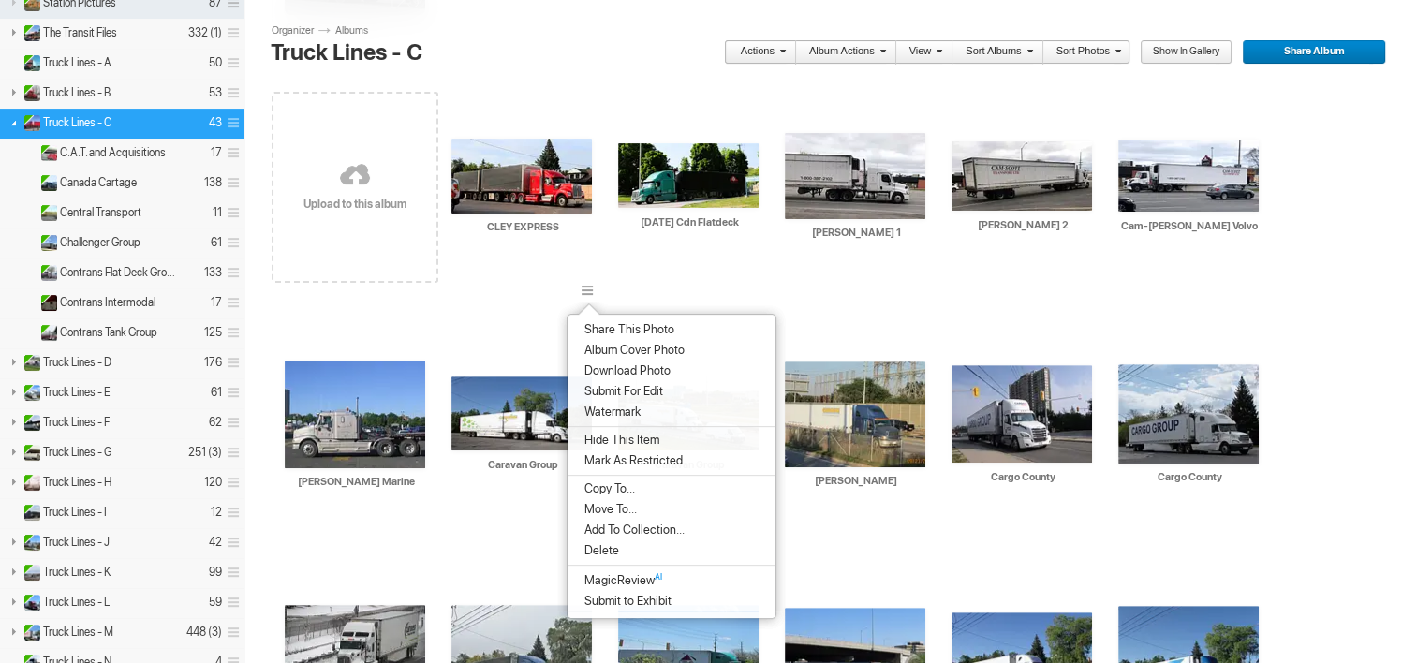
click at [606, 351] on span "Album Cover Photo" at bounding box center [632, 350] width 106 height 15
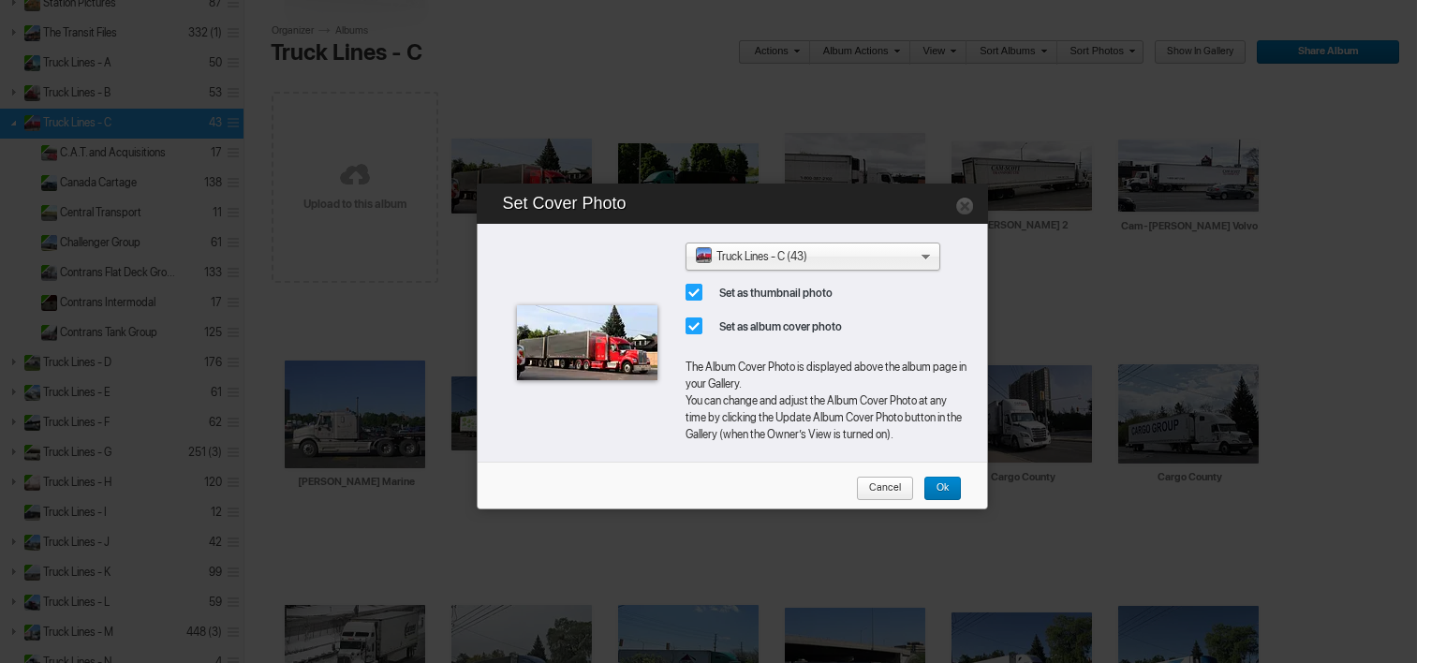
click at [936, 486] on span "Ok" at bounding box center [935, 489] width 25 height 24
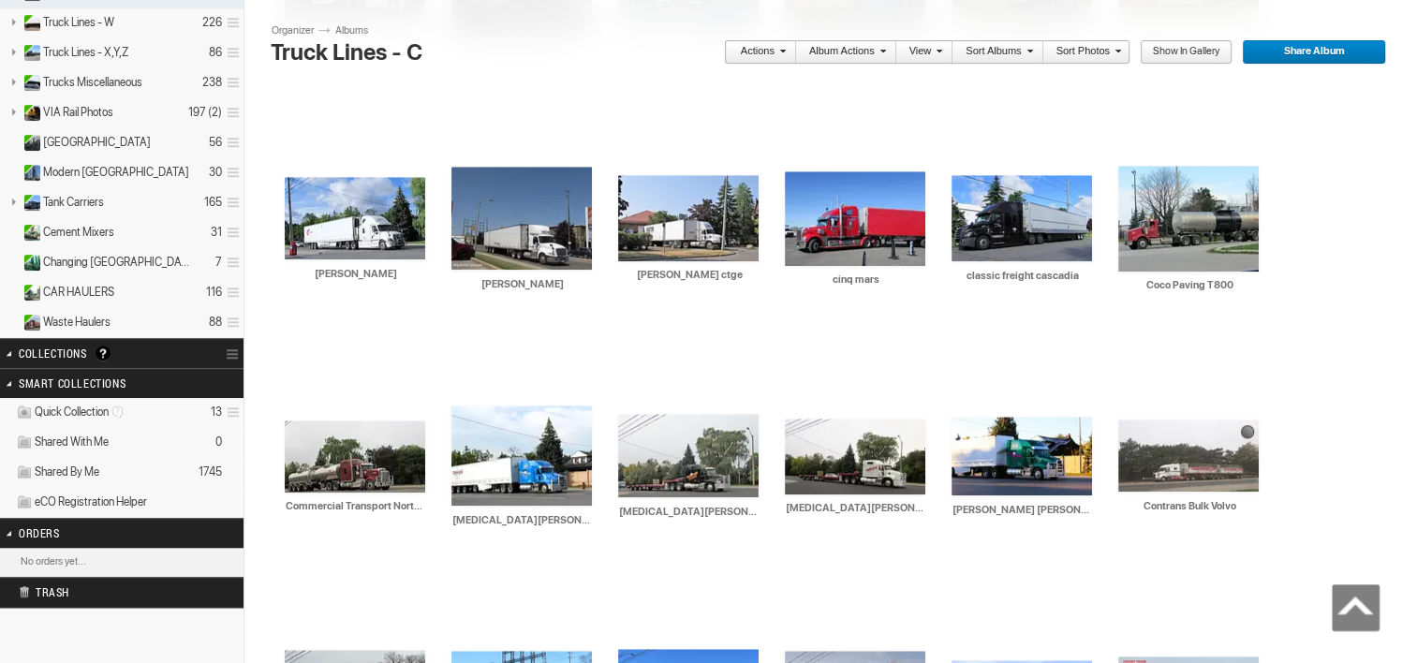
scroll to position [1446, 0]
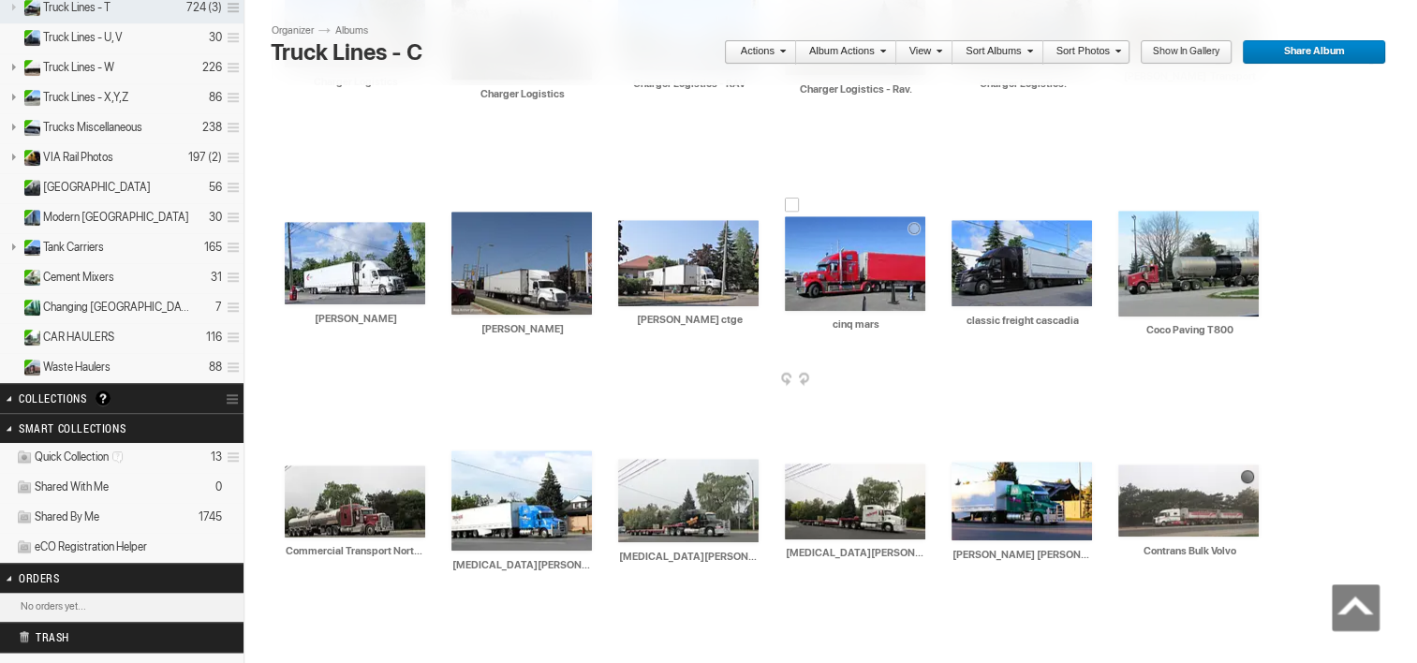
click at [832, 274] on img at bounding box center [855, 263] width 140 height 95
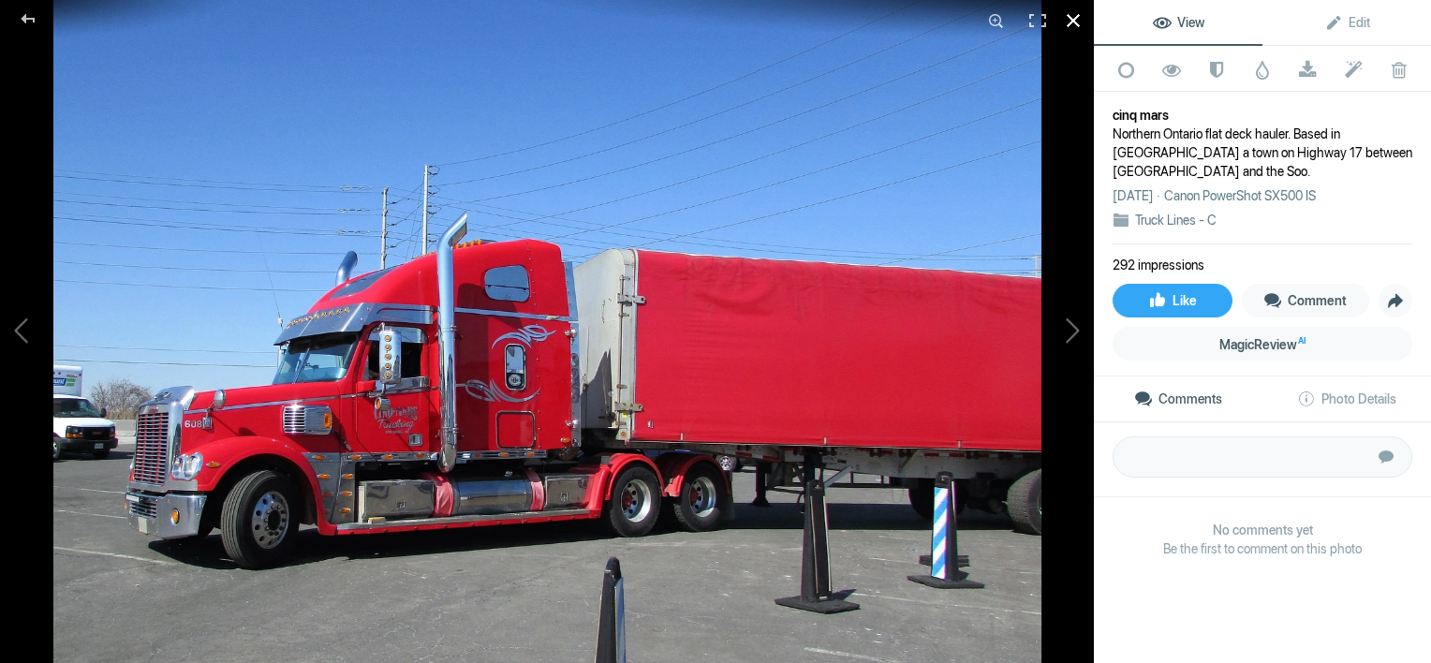
click at [1075, 21] on div at bounding box center [1073, 20] width 41 height 41
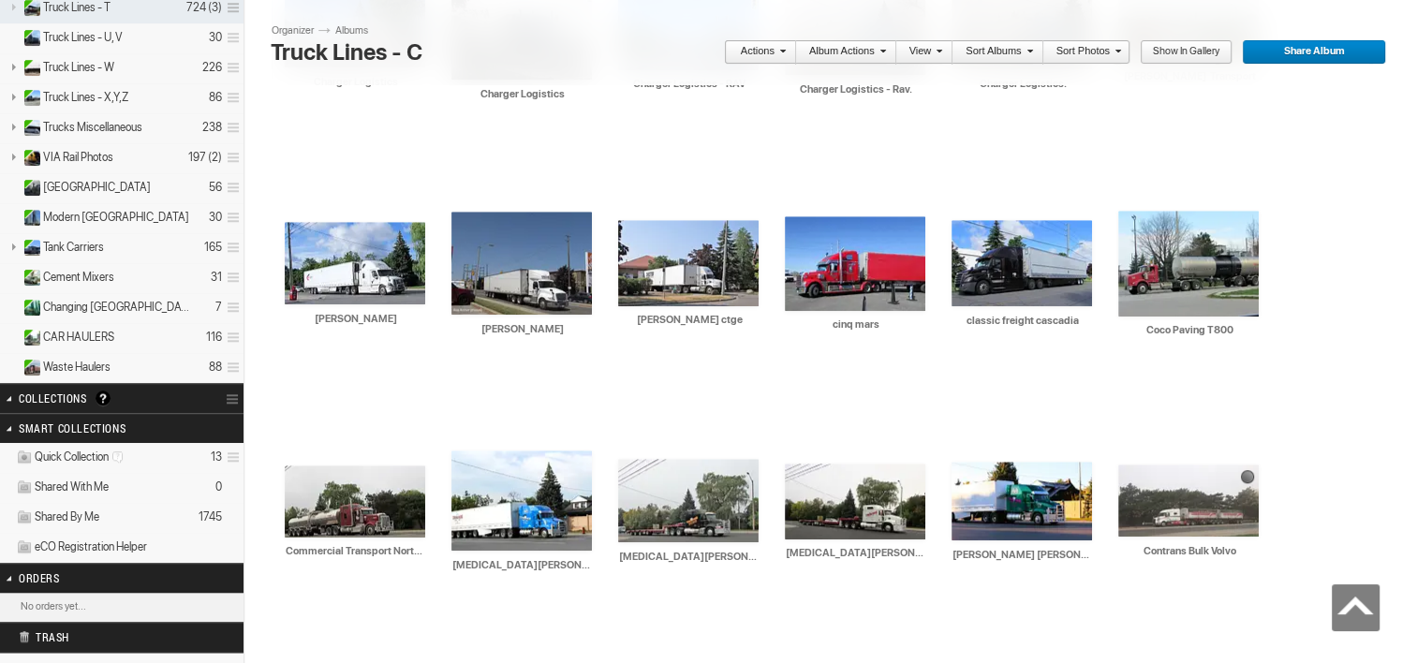
click at [352, 54] on input "Truck Lines - C" at bounding box center [535, 52] width 539 height 28
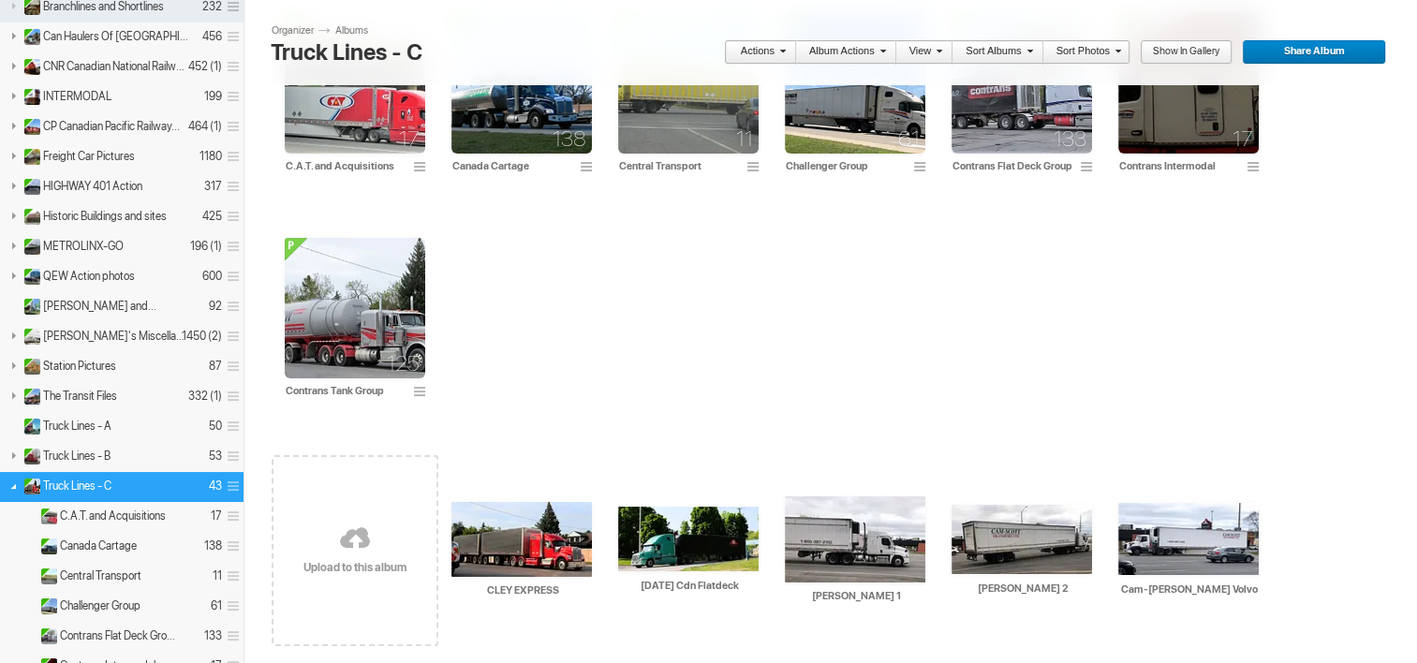
scroll to position [209, 0]
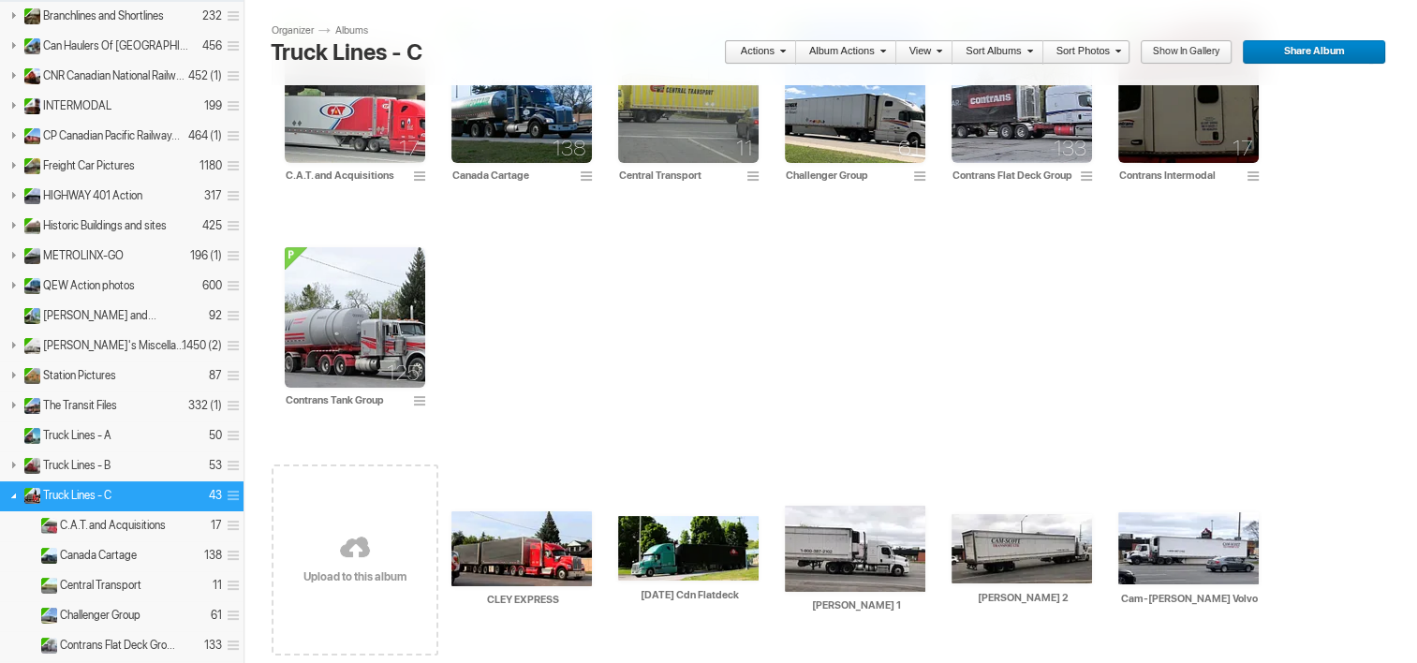
click at [86, 494] on span "Truck Lines - C" at bounding box center [77, 495] width 68 height 15
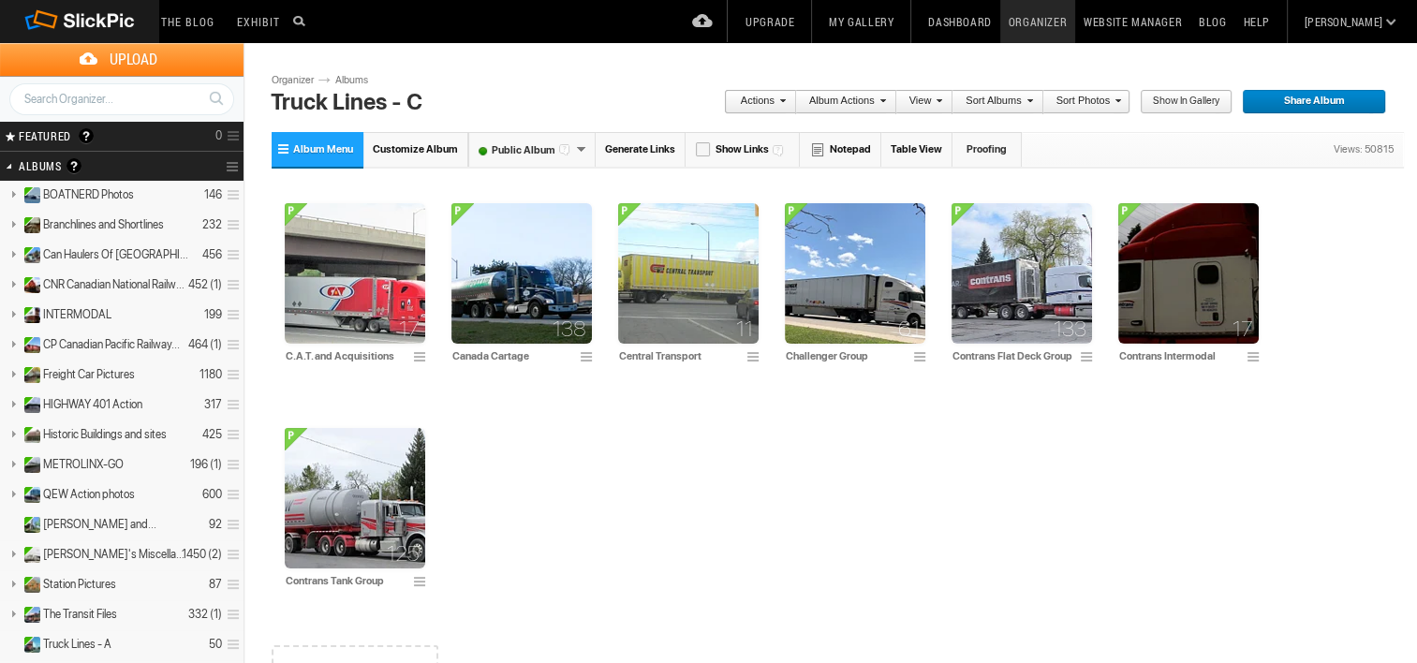
click at [350, 81] on link "Albums" at bounding box center [359, 80] width 56 height 15
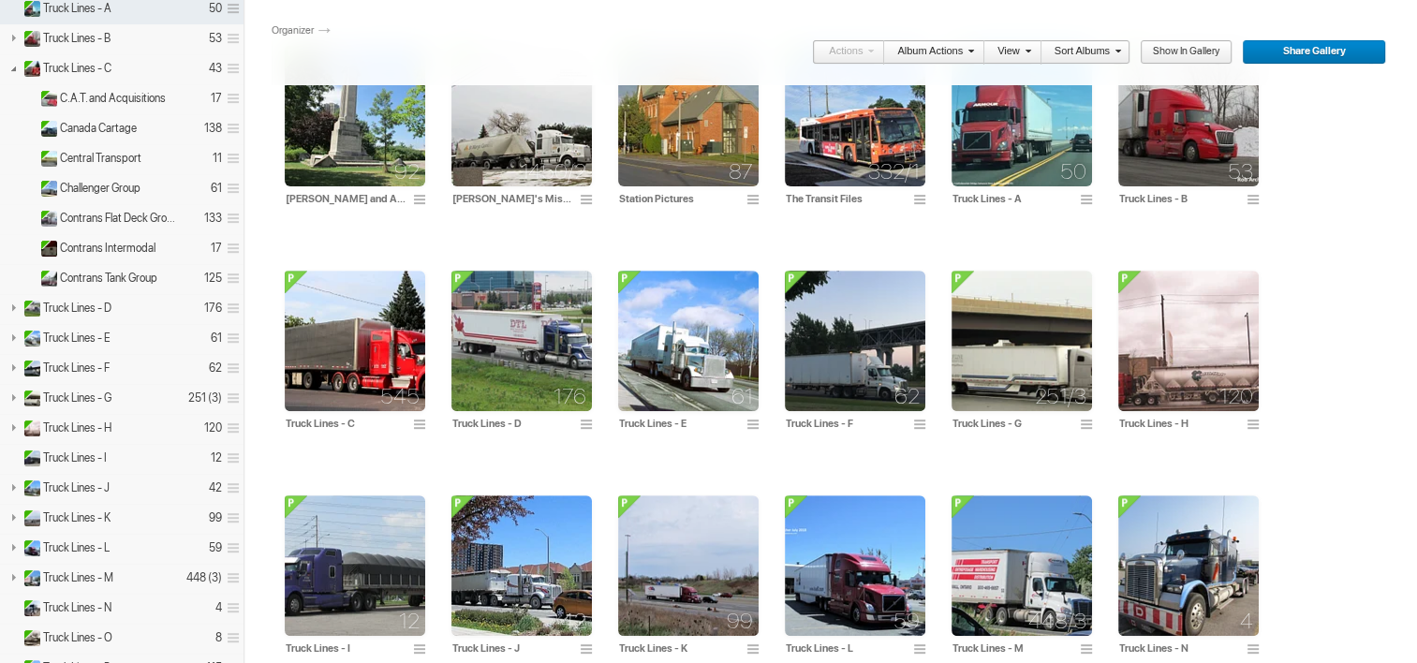
scroll to position [670, 0]
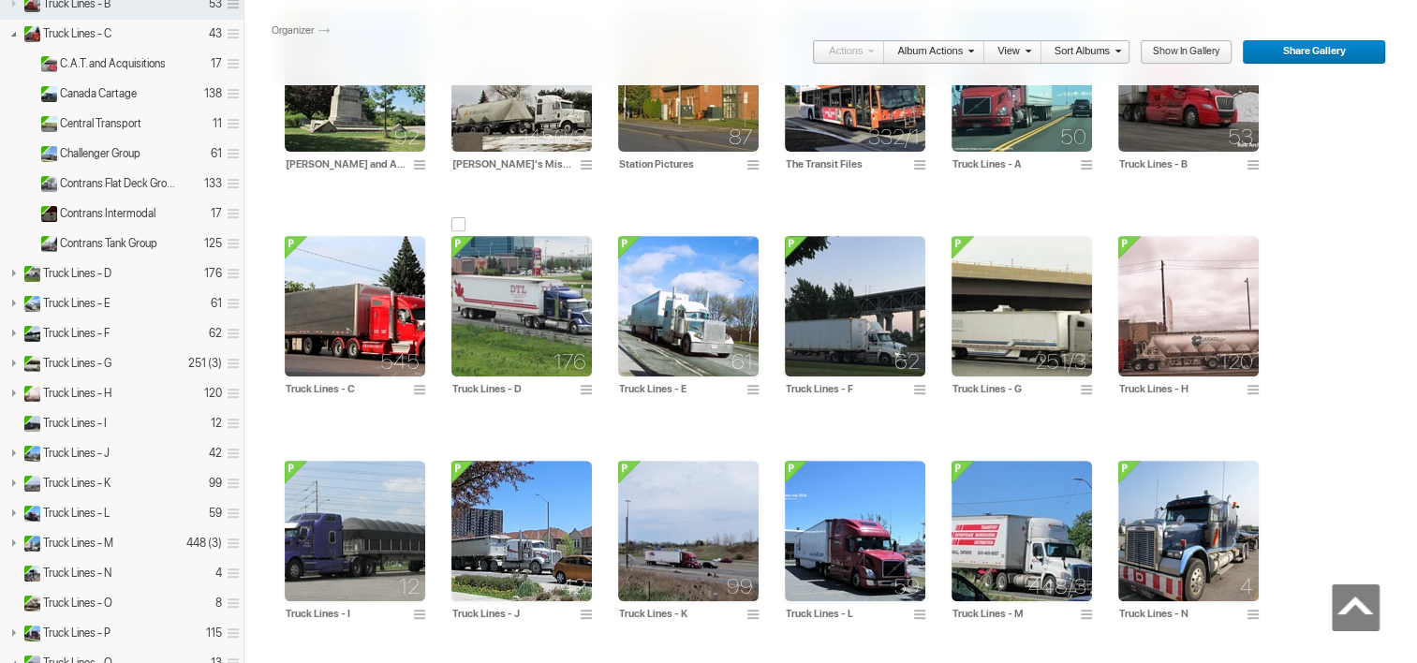
click at [523, 332] on img at bounding box center [521, 306] width 140 height 140
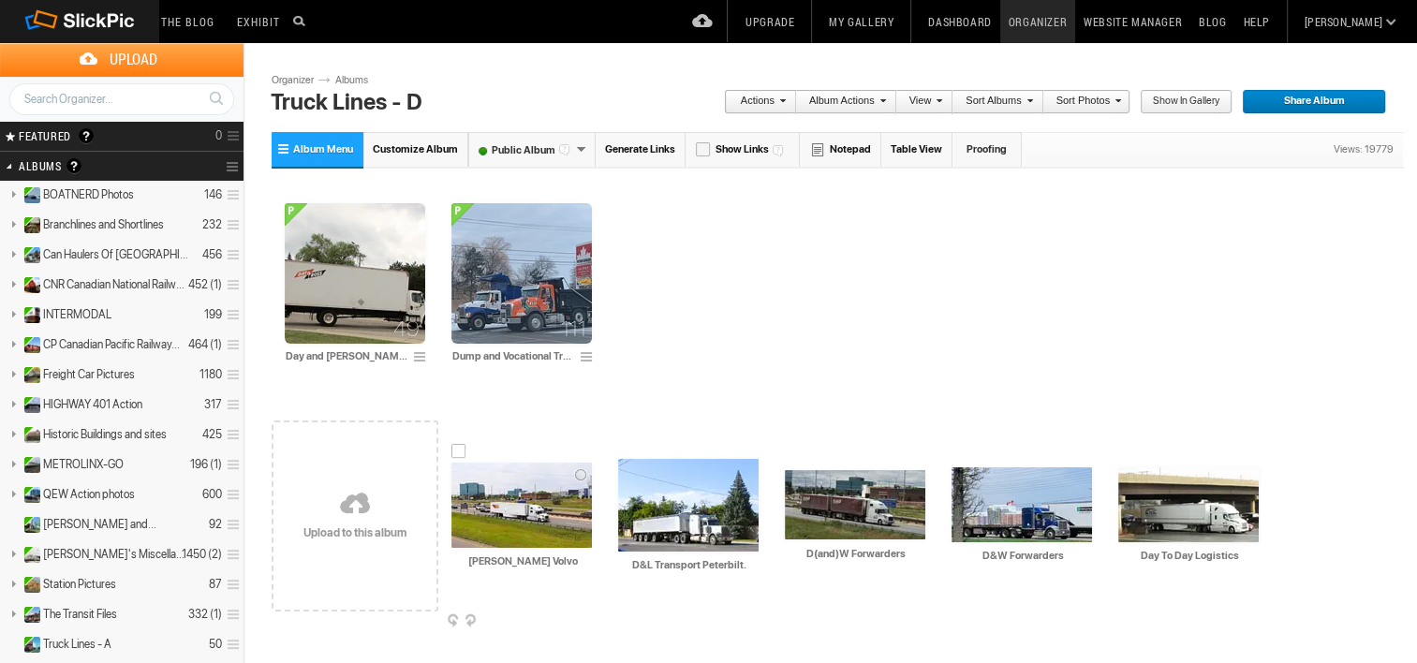
click at [536, 508] on img at bounding box center [521, 505] width 140 height 85
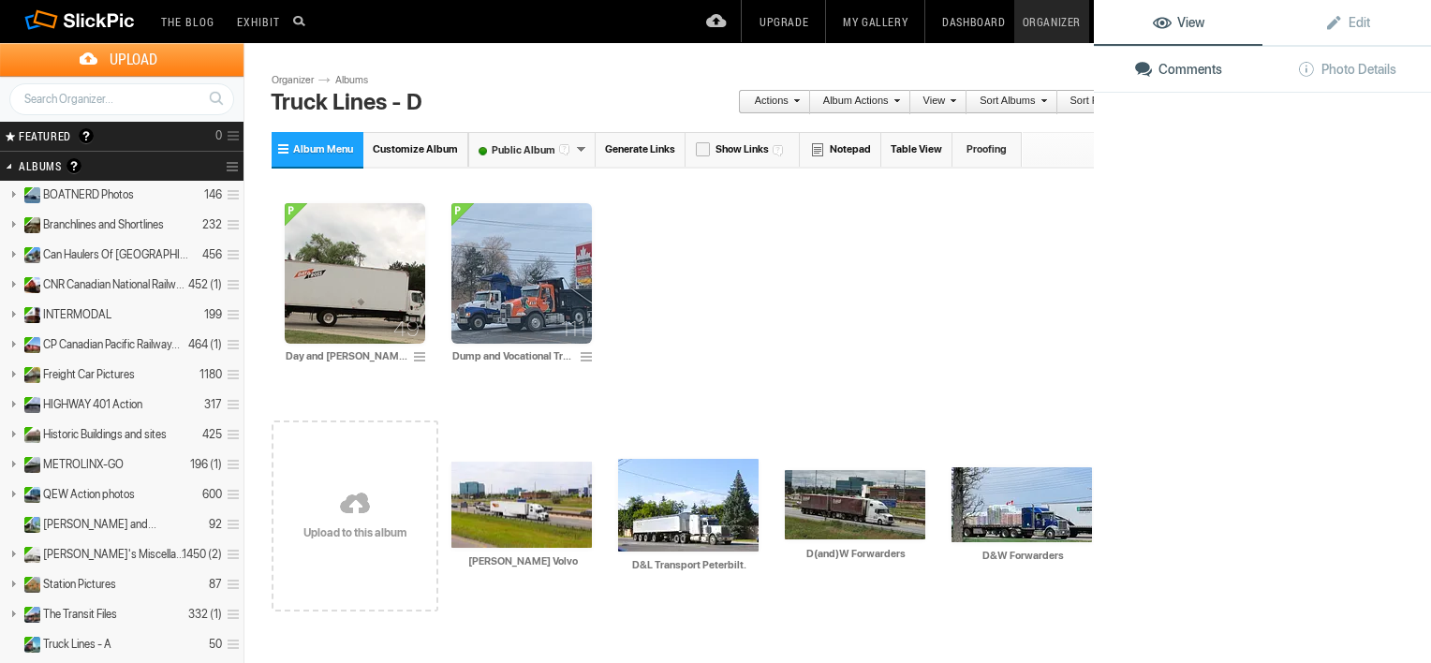
click at [536, 508] on img at bounding box center [521, 504] width 140 height 85
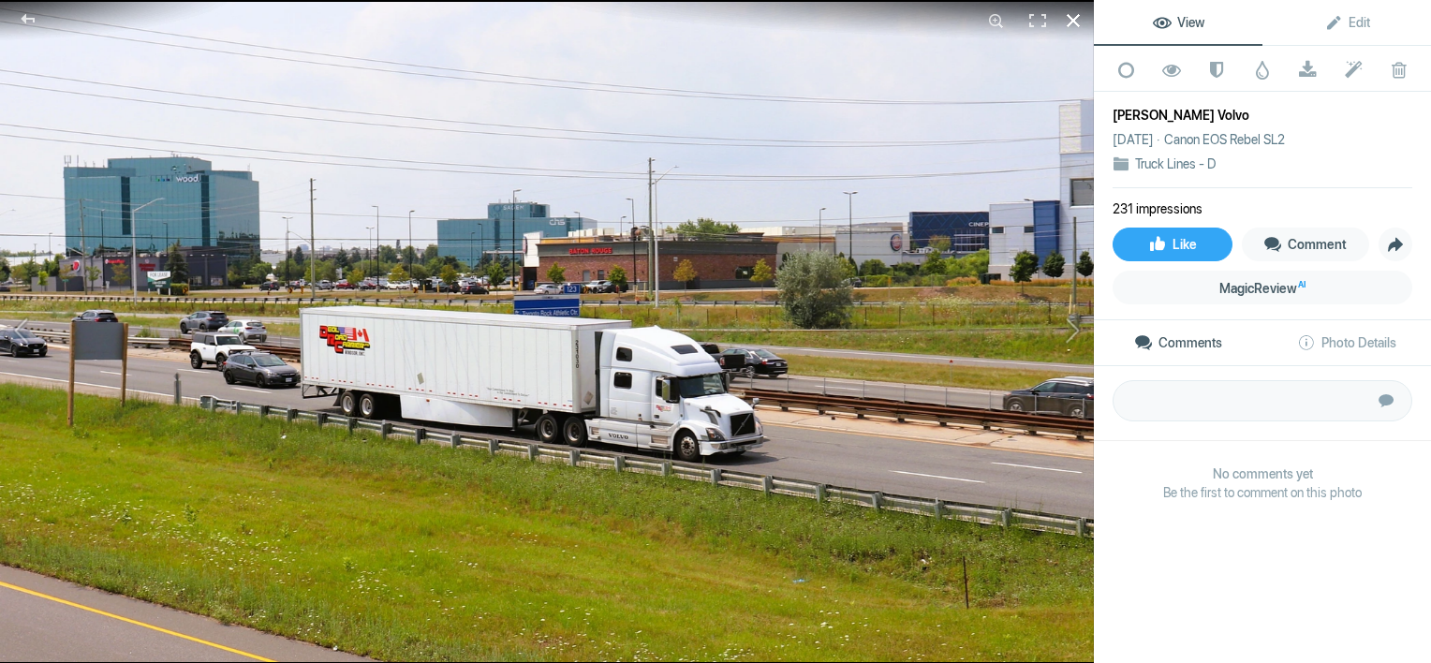
click at [1071, 22] on div at bounding box center [1073, 20] width 41 height 41
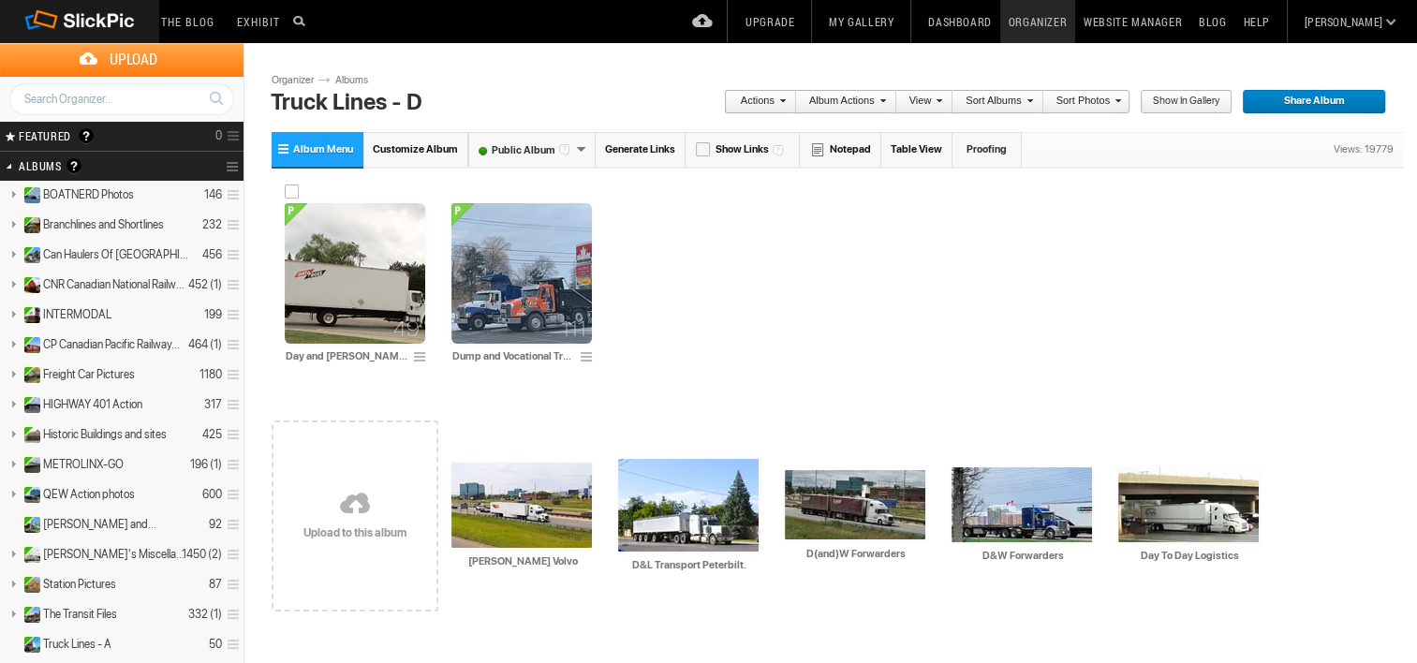
click at [361, 304] on img at bounding box center [355, 273] width 140 height 140
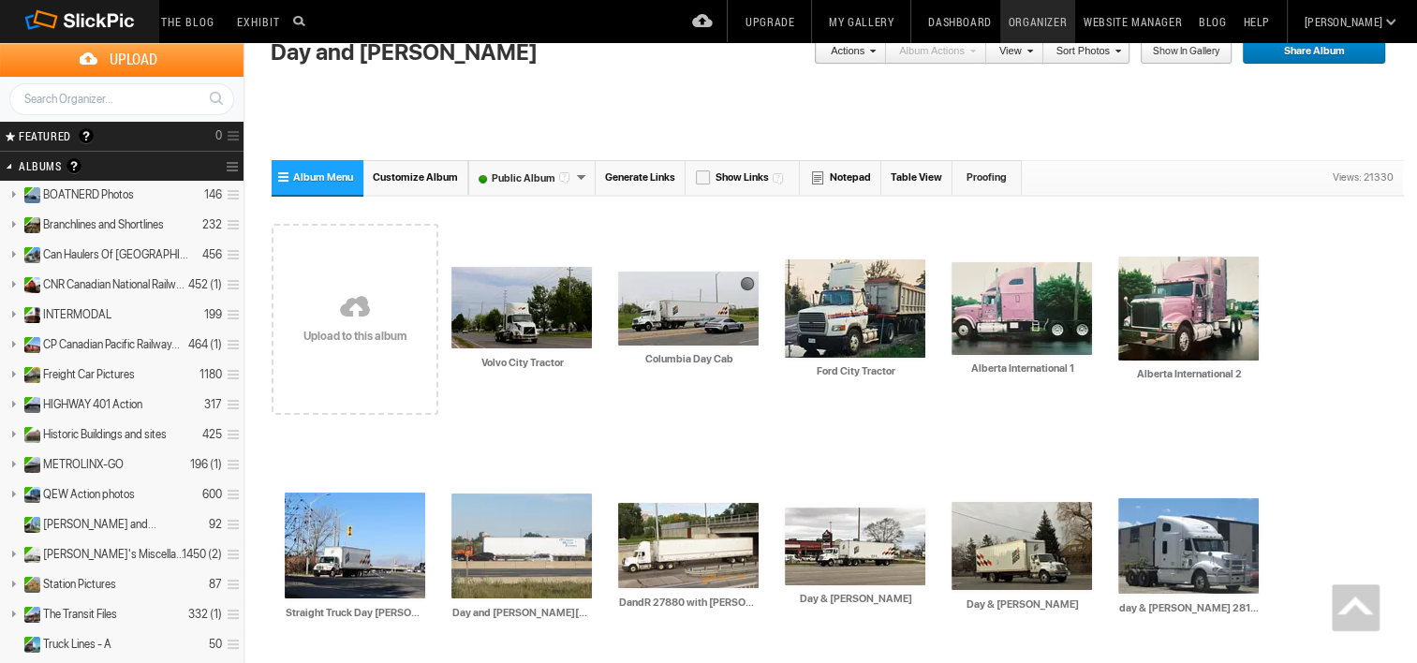
scroll to position [1592, 0]
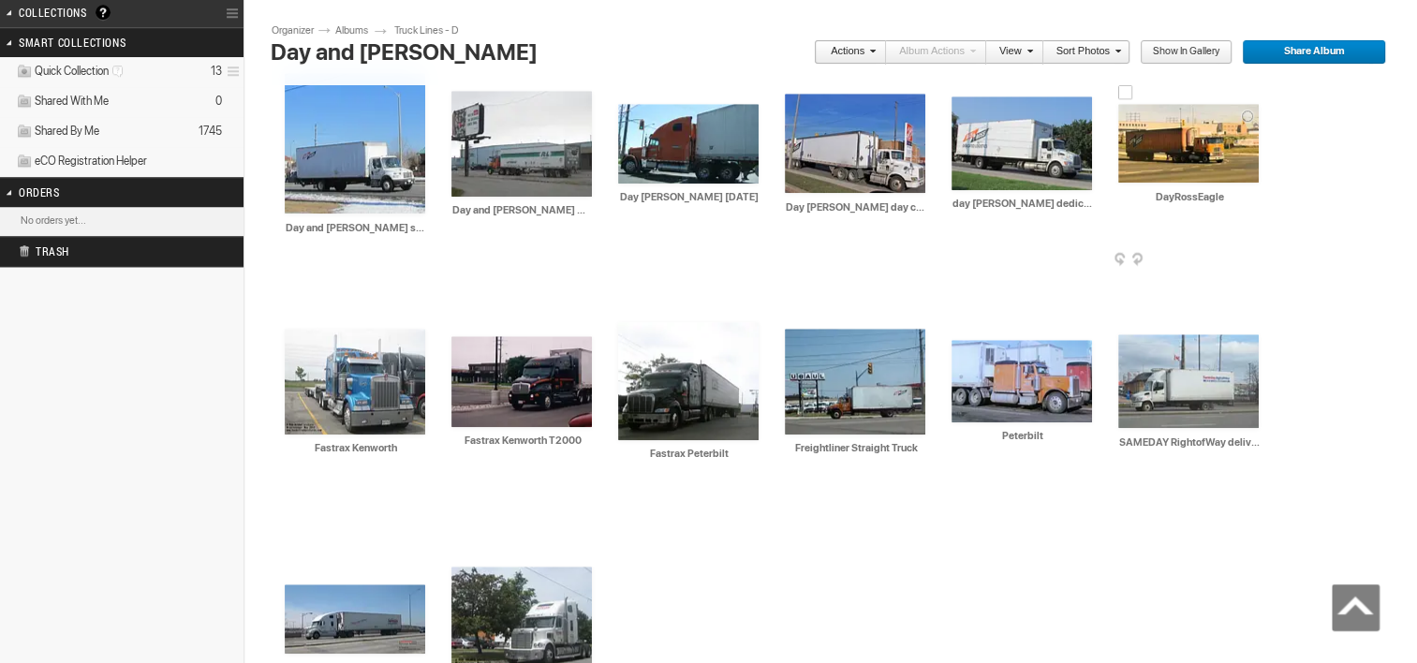
click at [1257, 262] on span at bounding box center [1256, 260] width 19 height 15
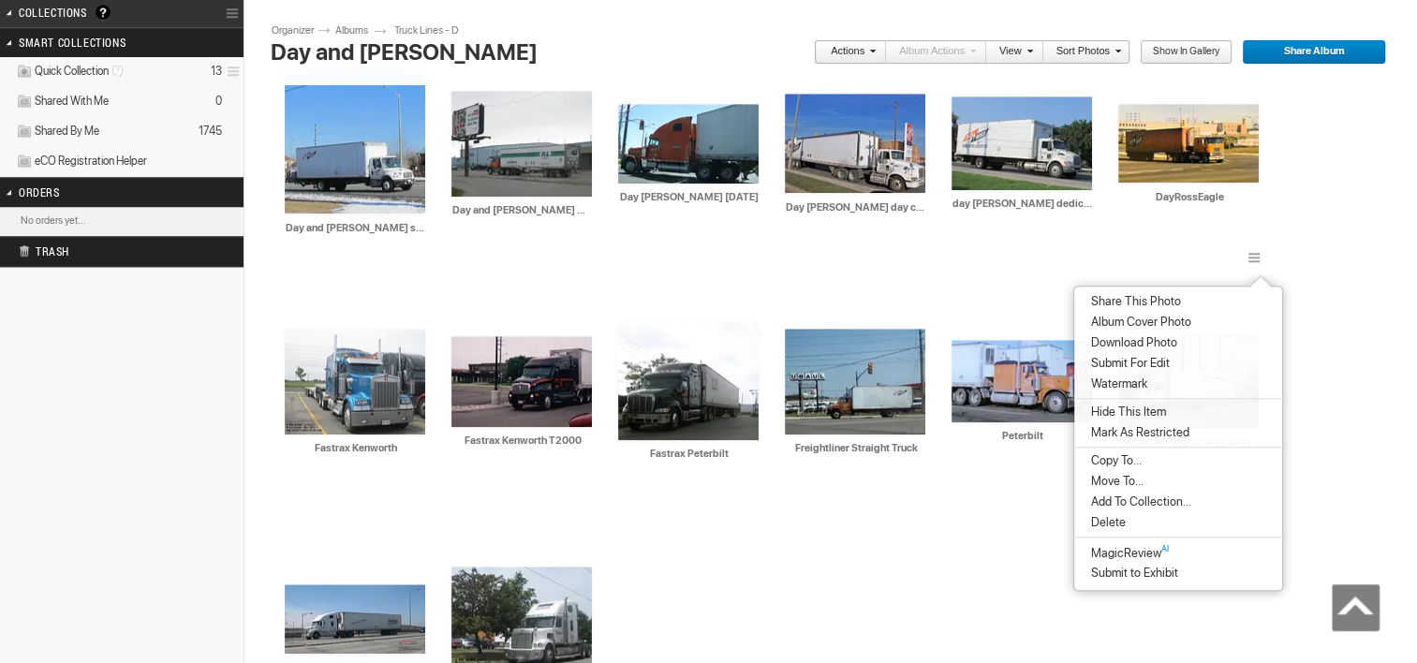
click at [1113, 318] on span "Album Cover Photo" at bounding box center [1138, 322] width 106 height 15
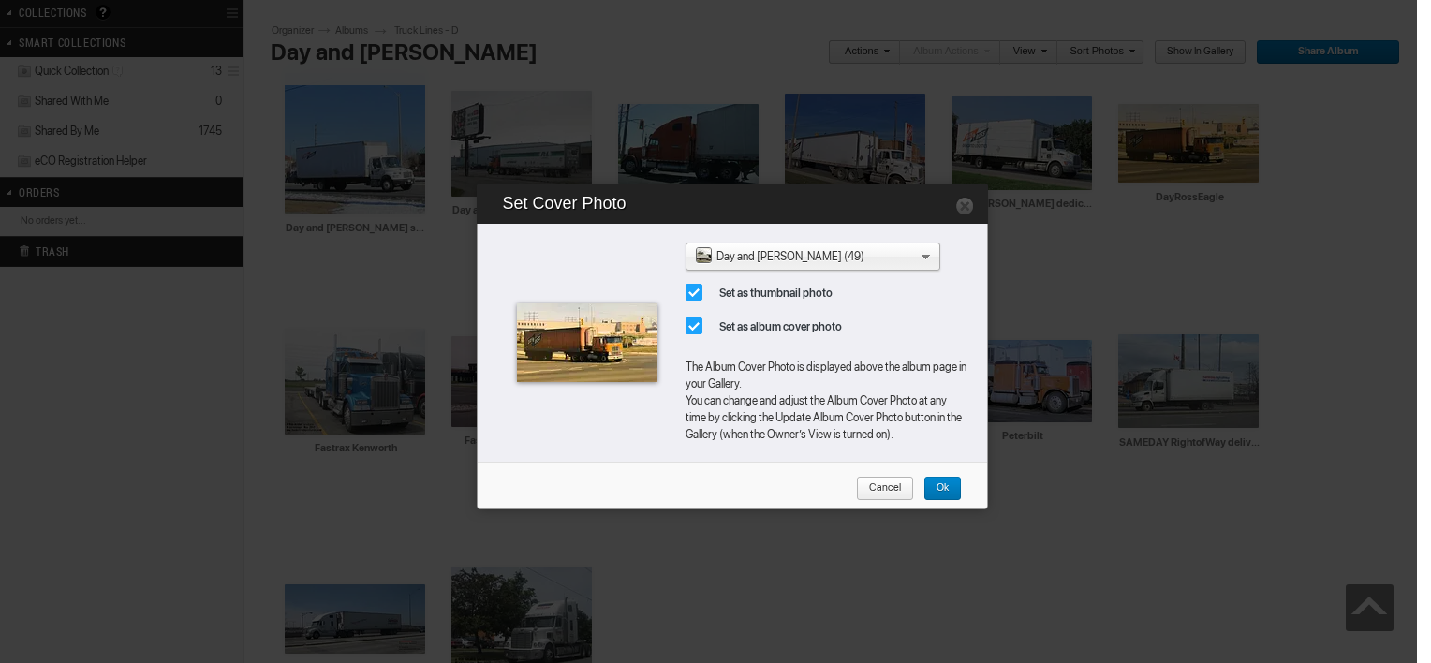
click at [934, 484] on span "Ok" at bounding box center [935, 489] width 25 height 24
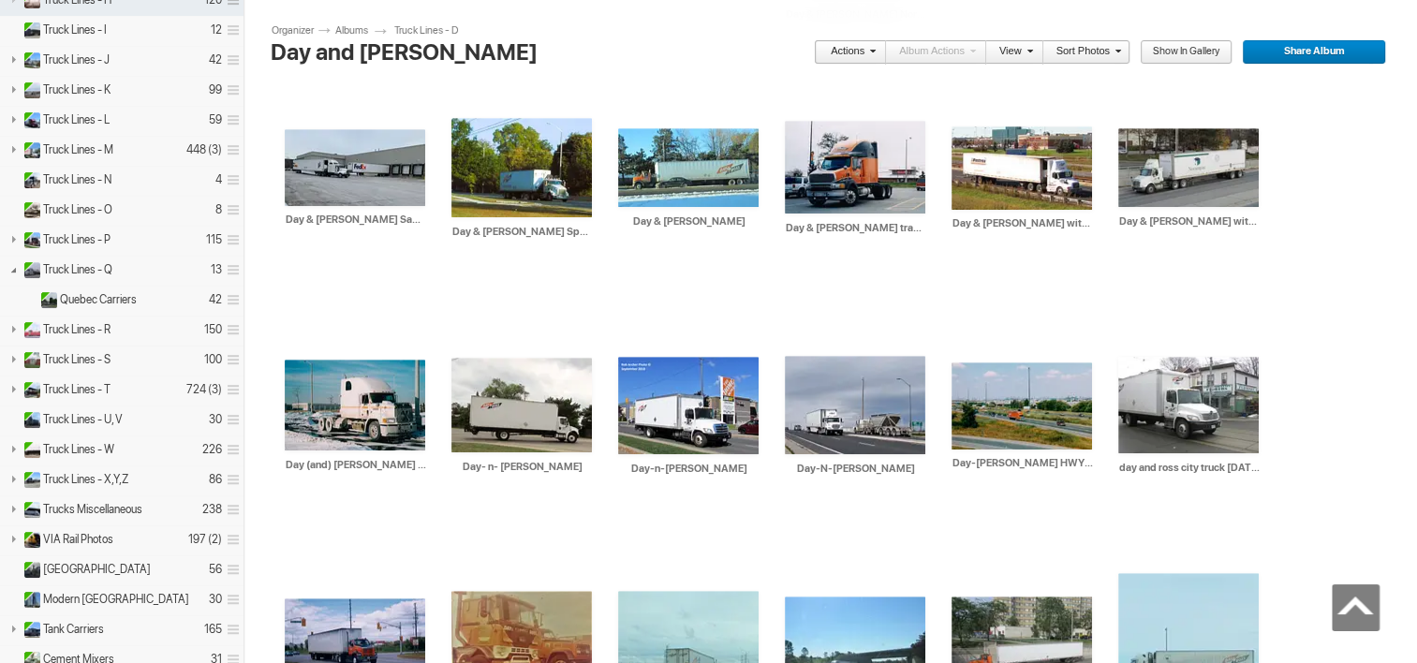
scroll to position [850, 0]
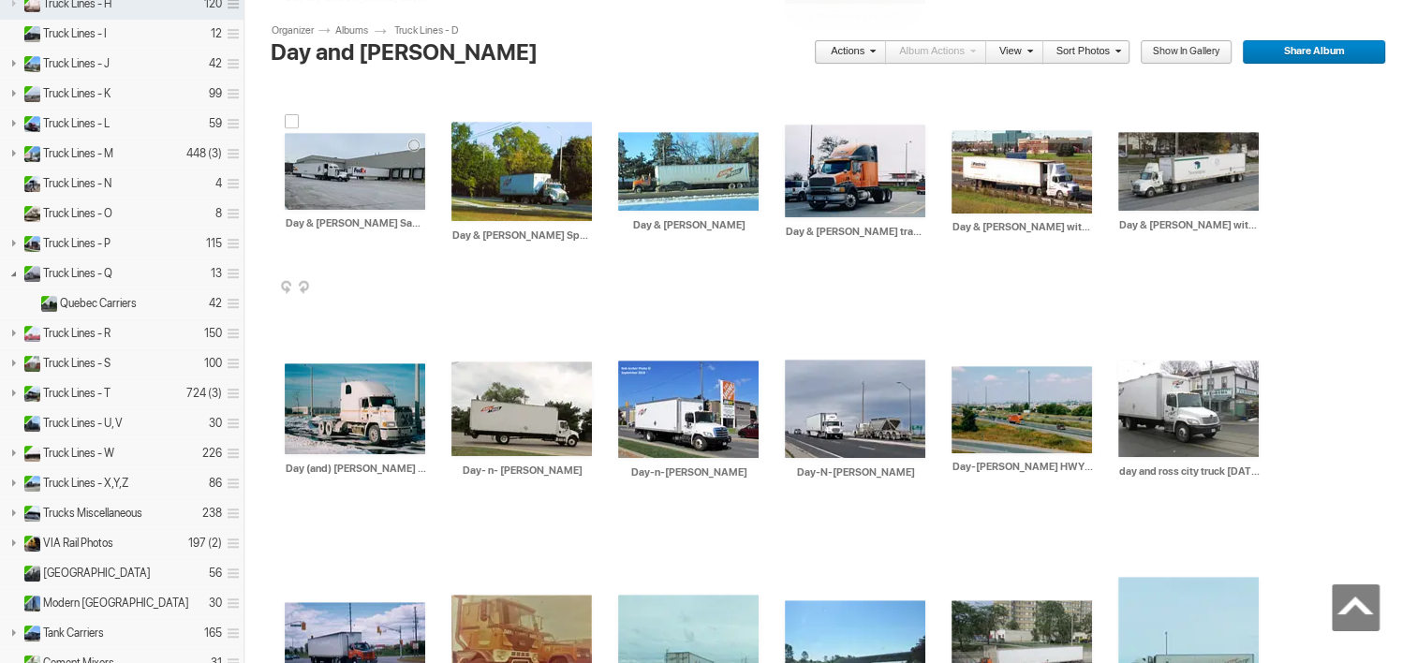
click at [356, 184] on img at bounding box center [355, 171] width 140 height 77
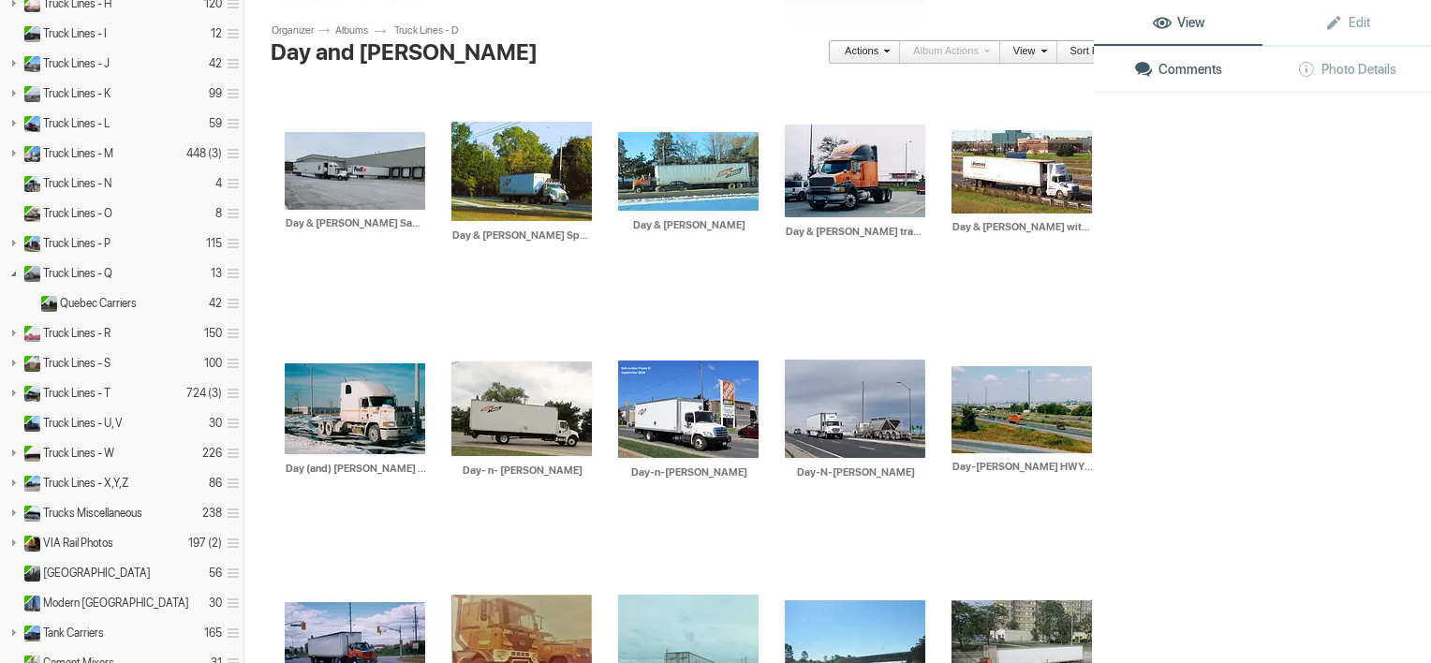
click at [356, 184] on img at bounding box center [355, 170] width 140 height 77
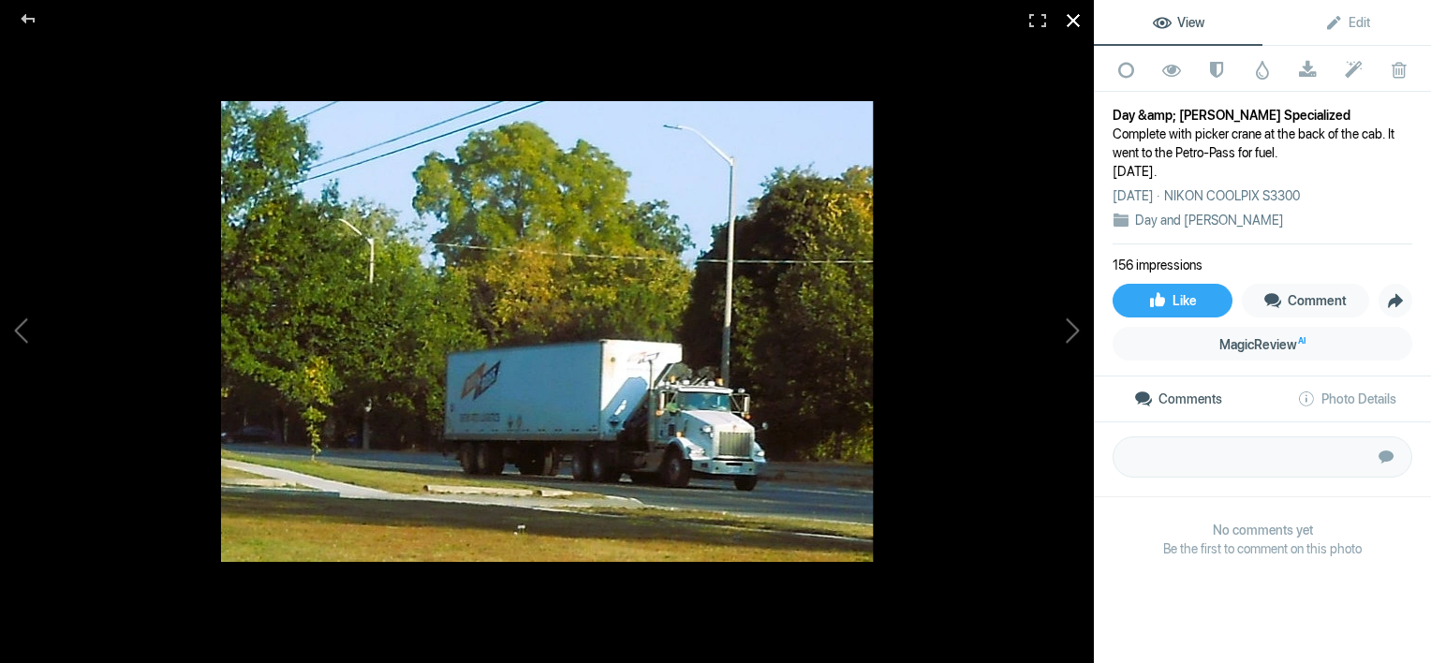
click at [1066, 22] on div at bounding box center [1073, 20] width 41 height 41
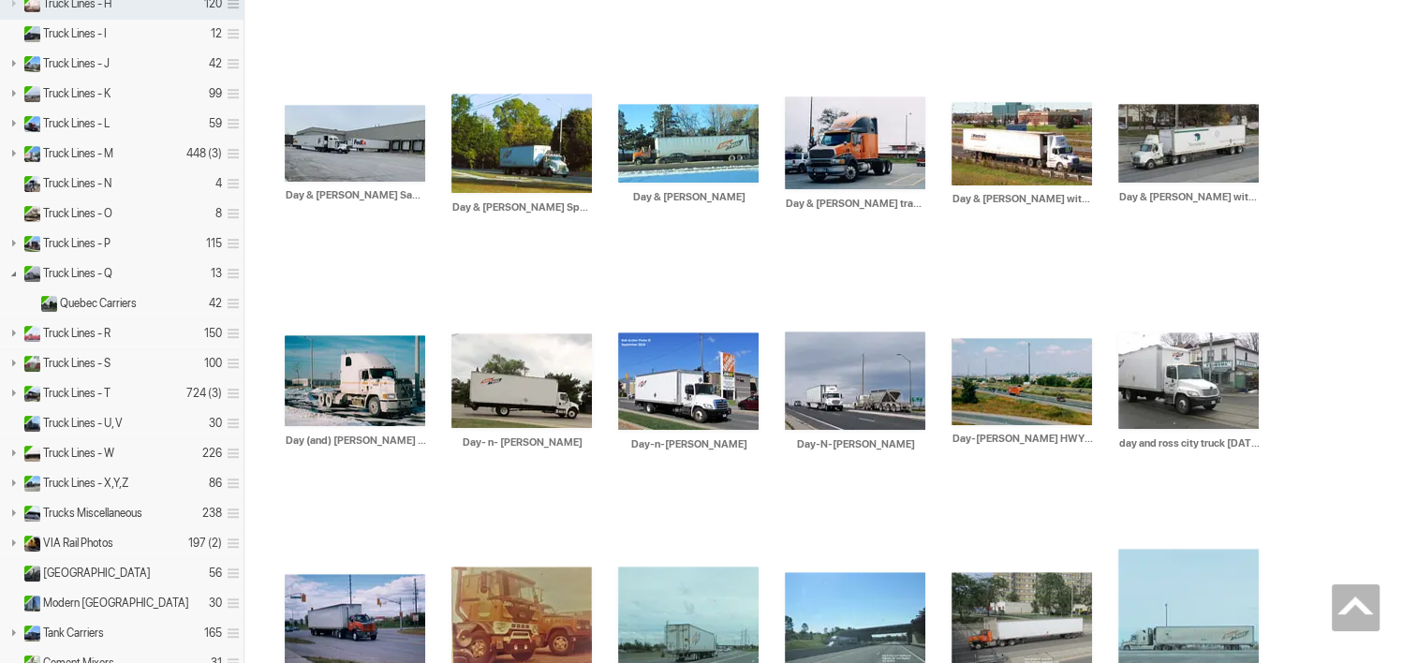
scroll to position [0, 0]
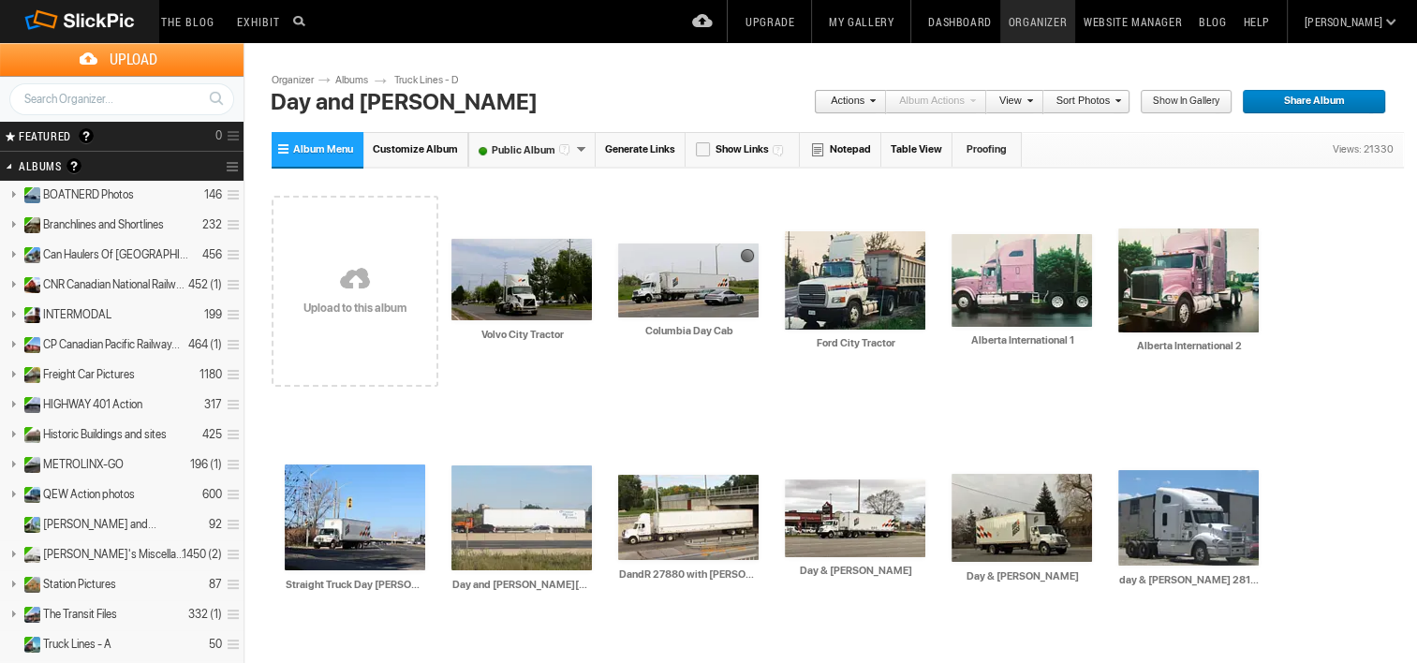
click at [423, 80] on link "Truck Lines - D" at bounding box center [435, 80] width 82 height 15
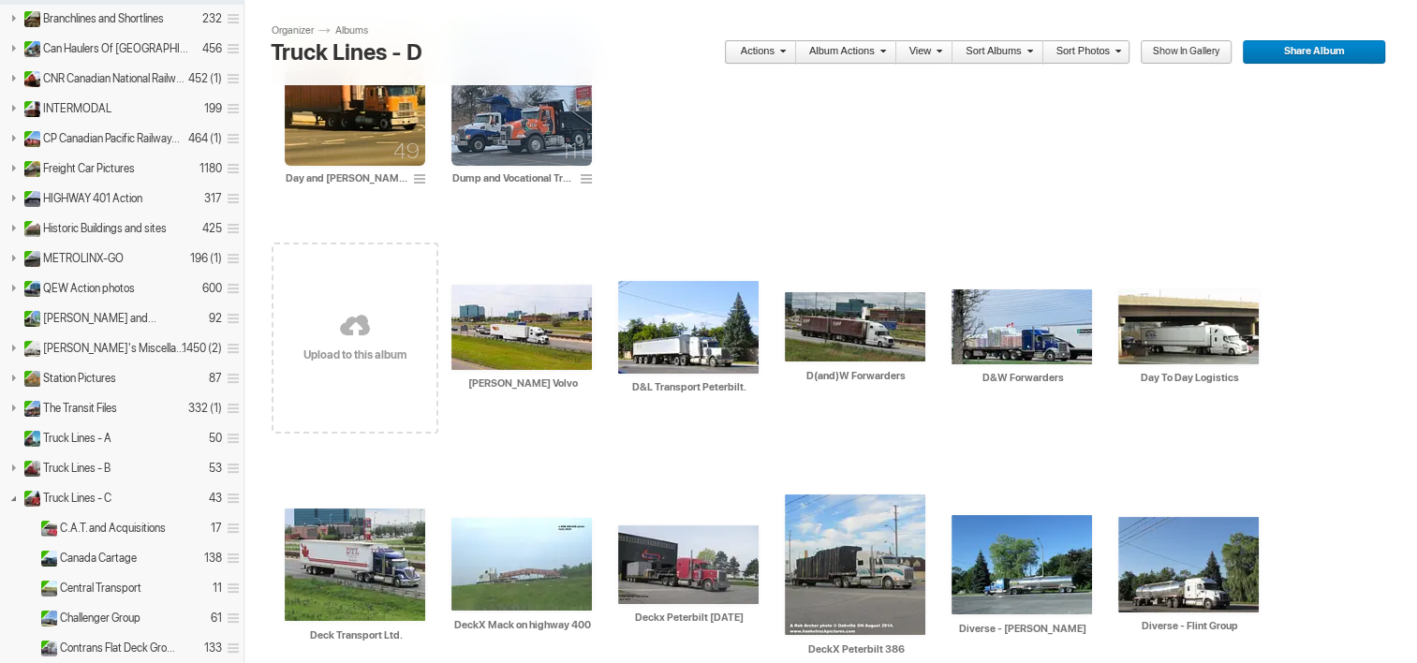
scroll to position [216, 0]
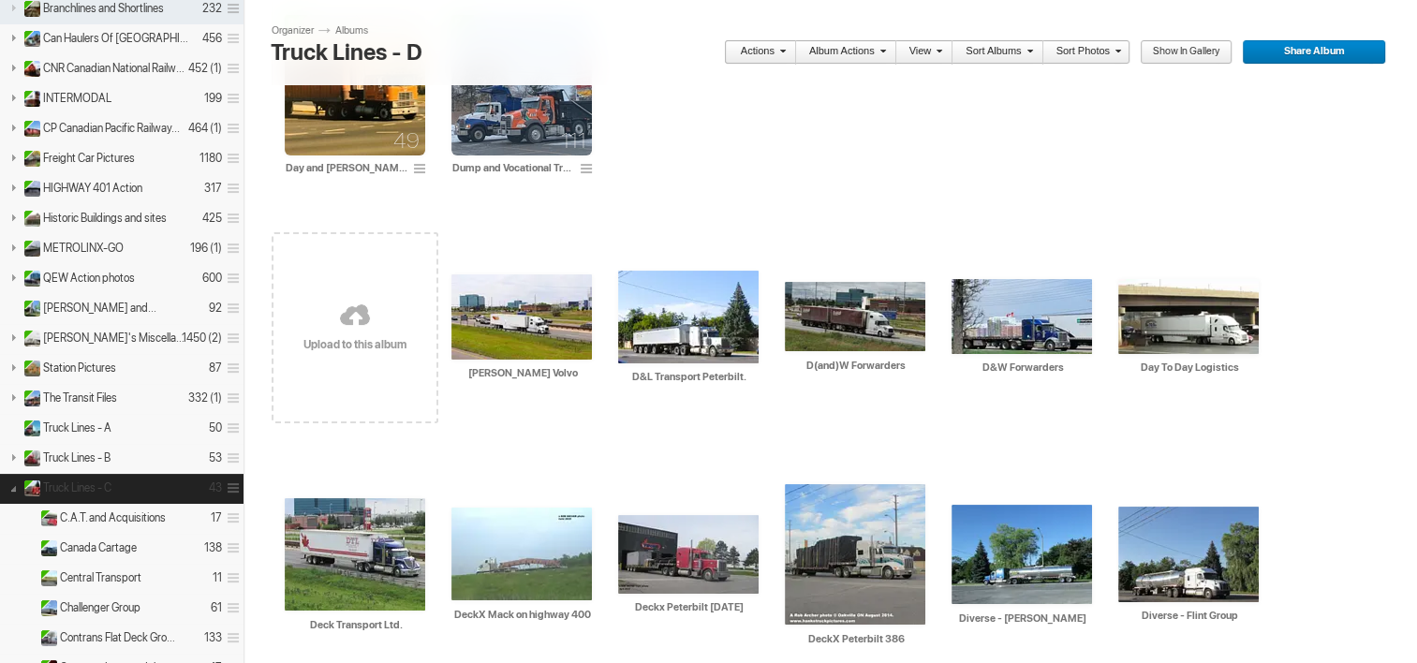
click at [9, 485] on link at bounding box center [13, 487] width 26 height 23
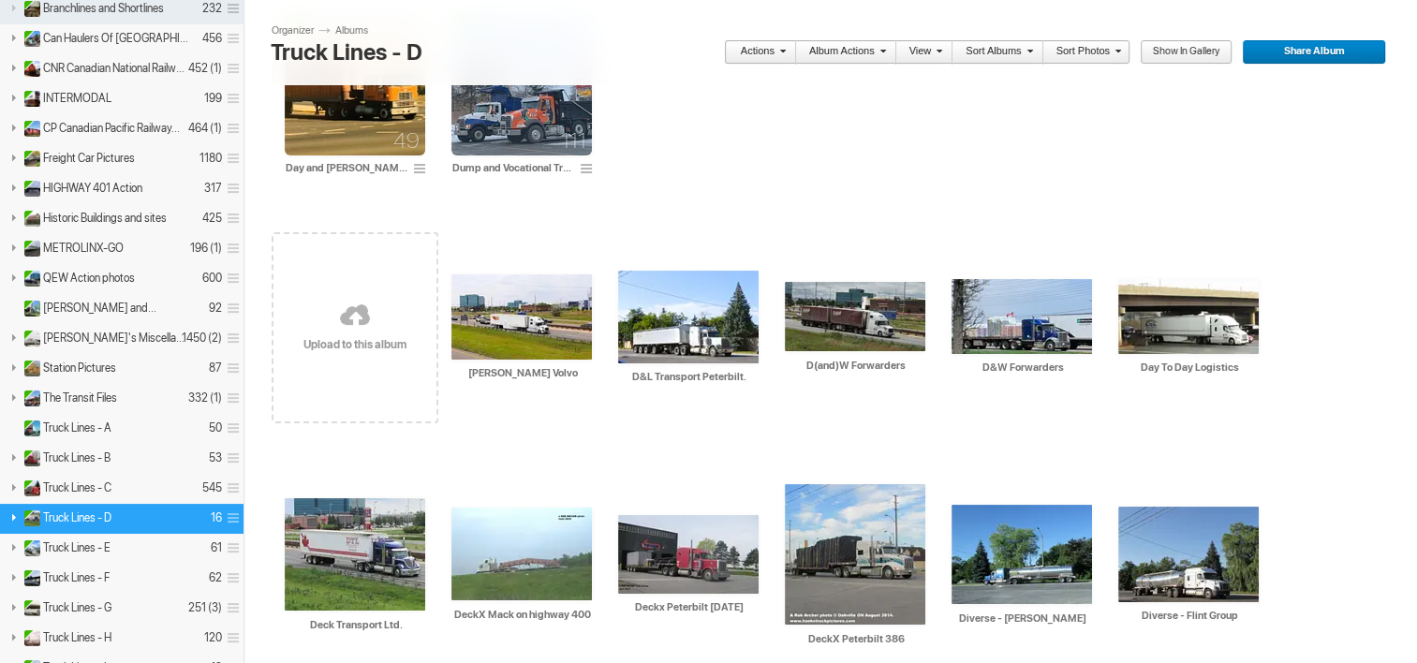
click at [320, 442] on div "Upload to this album" at bounding box center [355, 328] width 167 height 238
click at [90, 570] on span "Truck Lines - F" at bounding box center [76, 577] width 66 height 15
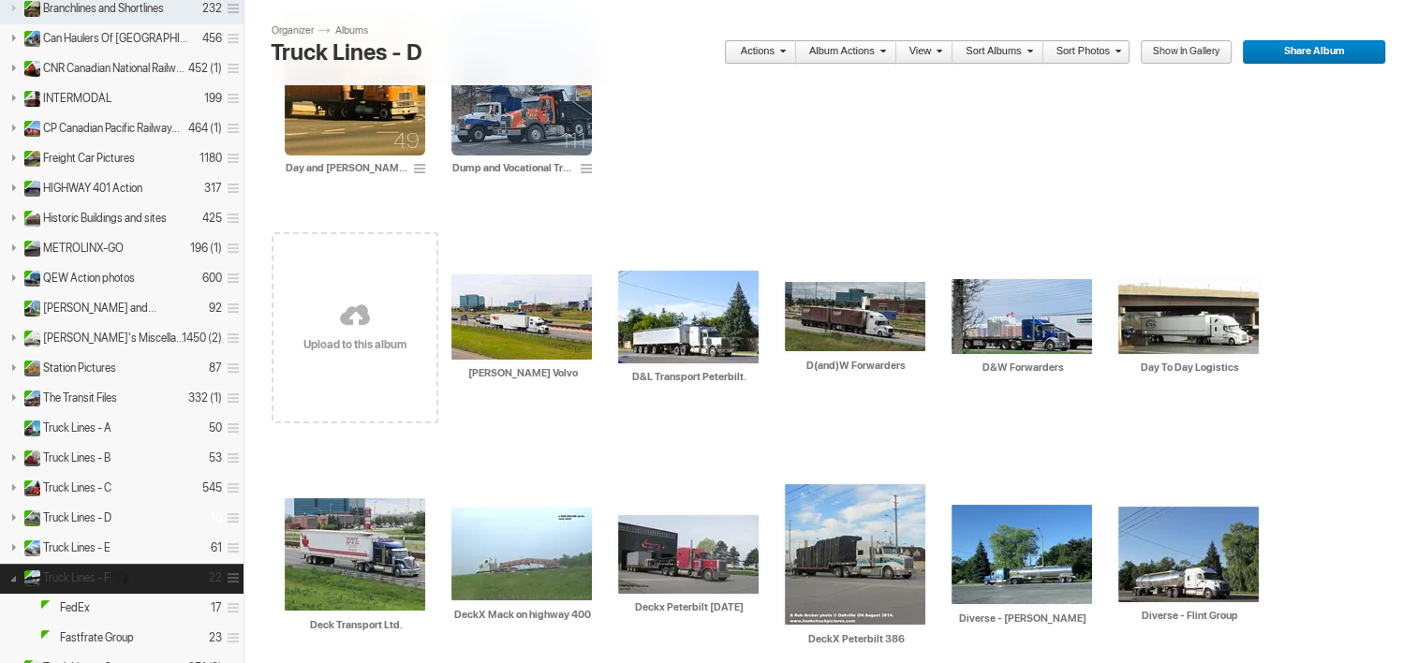
click at [90, 570] on span "Truck Lines - F" at bounding box center [76, 577] width 66 height 15
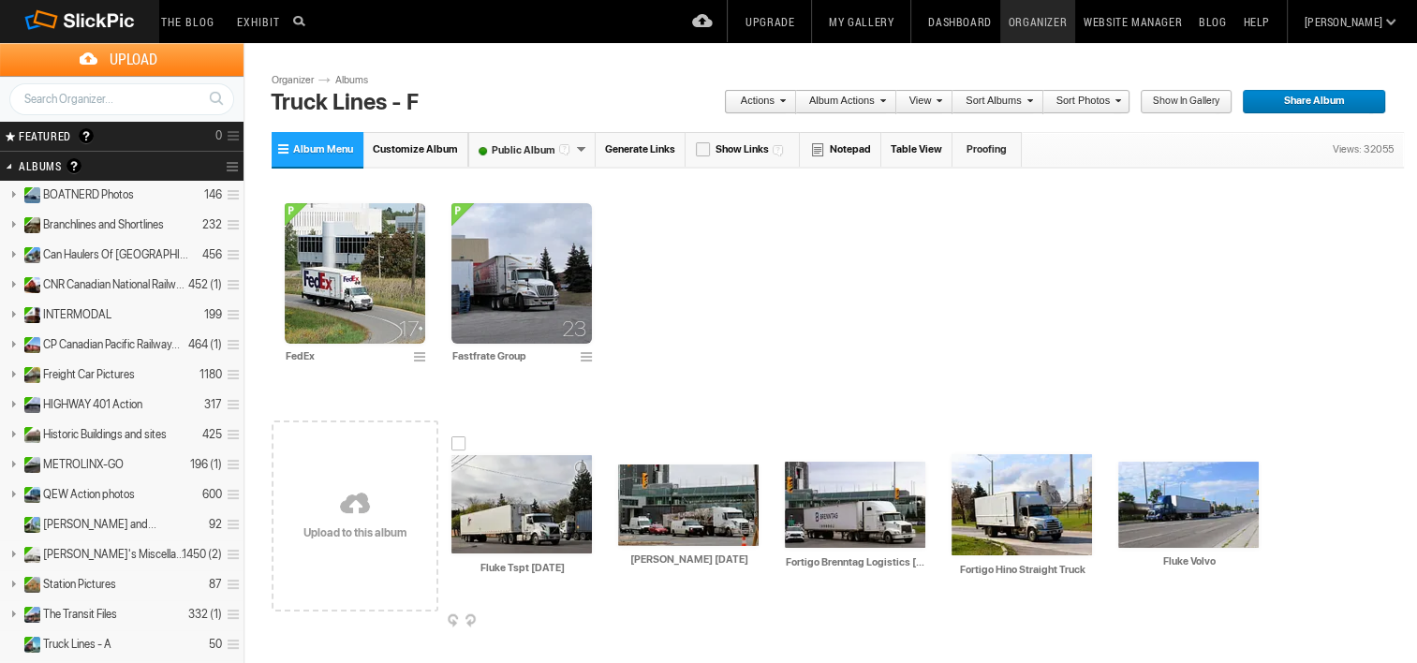
click at [523, 492] on img at bounding box center [521, 504] width 140 height 98
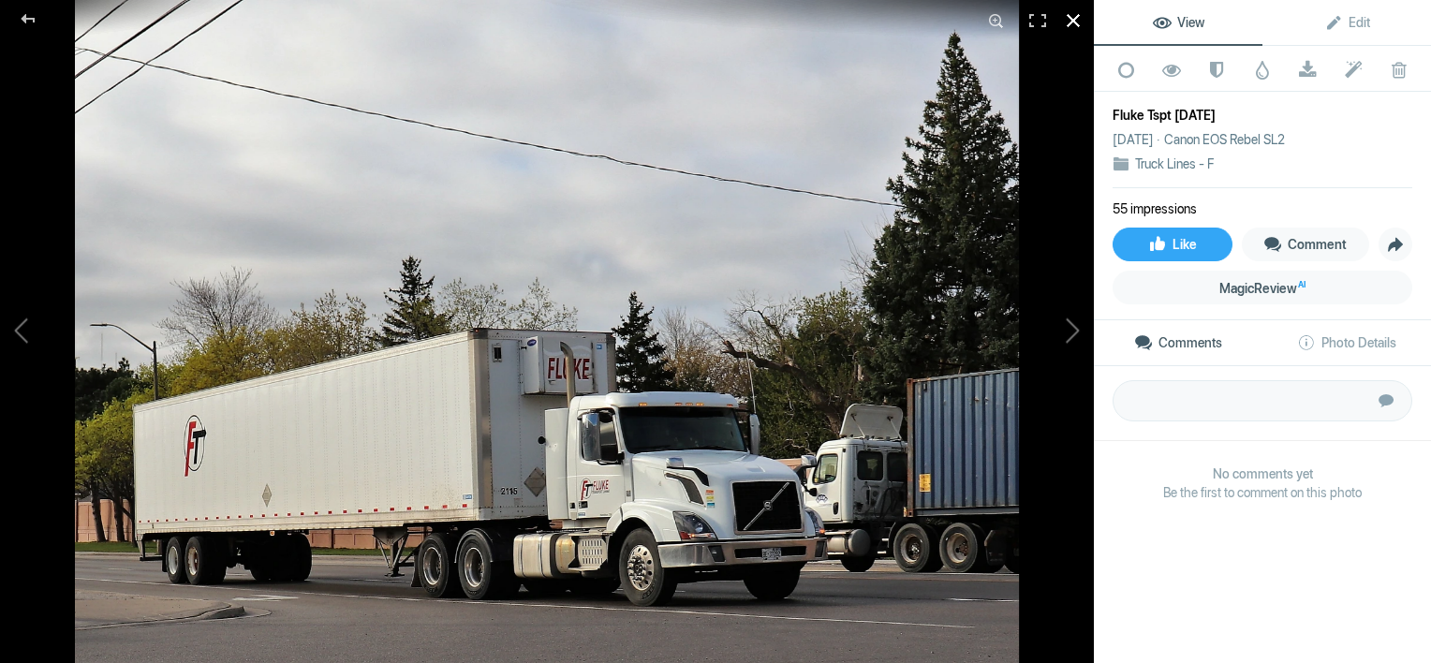
click at [1068, 18] on div at bounding box center [1073, 20] width 41 height 41
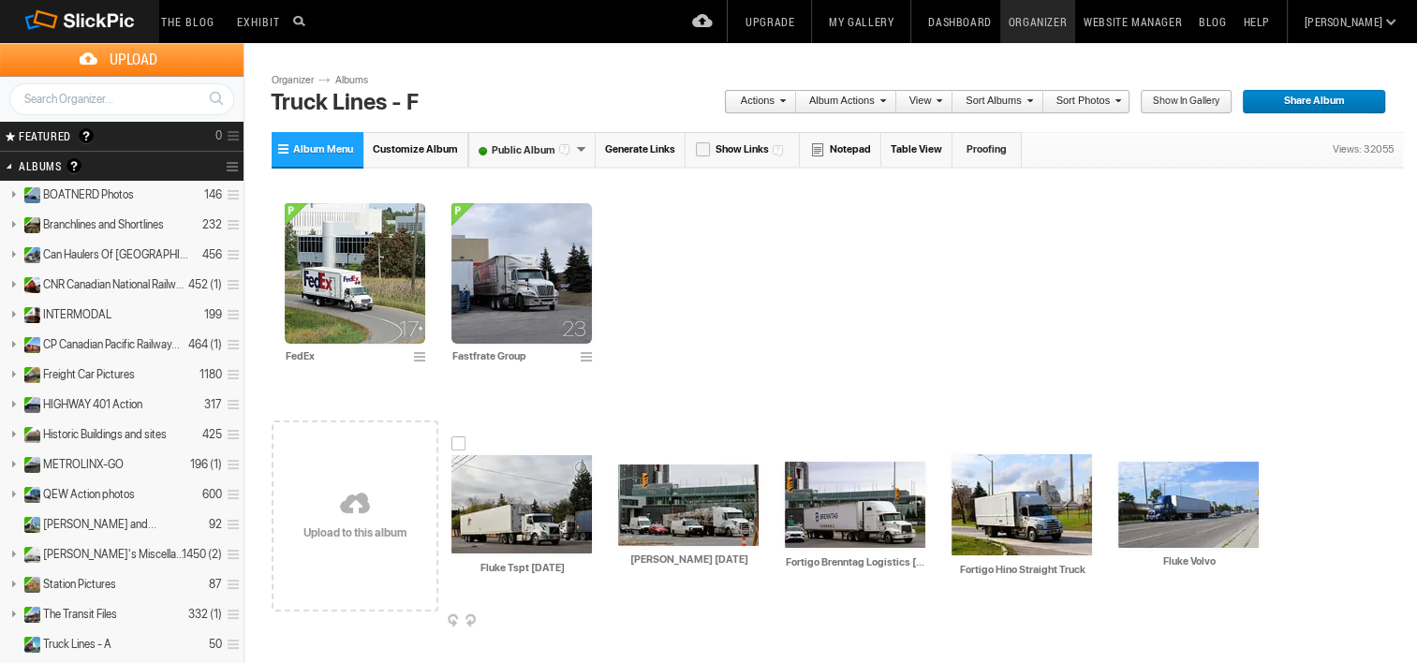
click at [593, 618] on span at bounding box center [590, 621] width 19 height 15
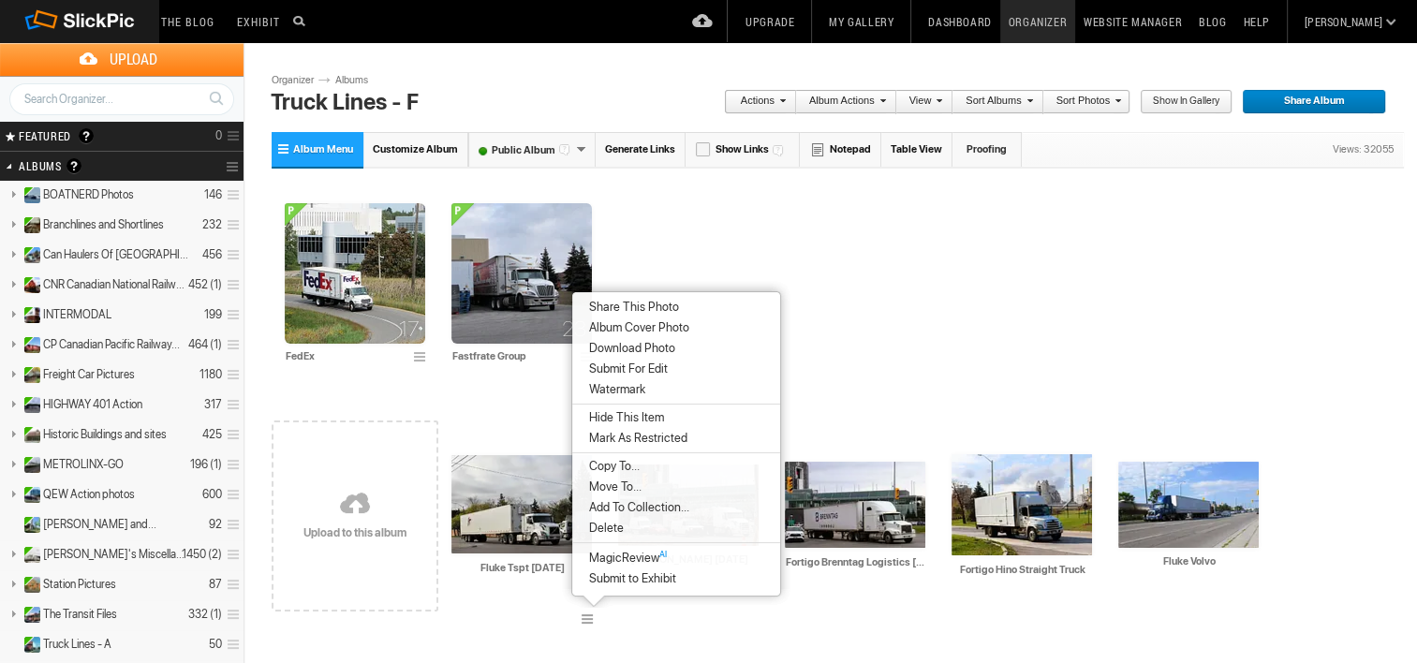
click at [603, 329] on span "Album Cover Photo" at bounding box center [636, 327] width 106 height 15
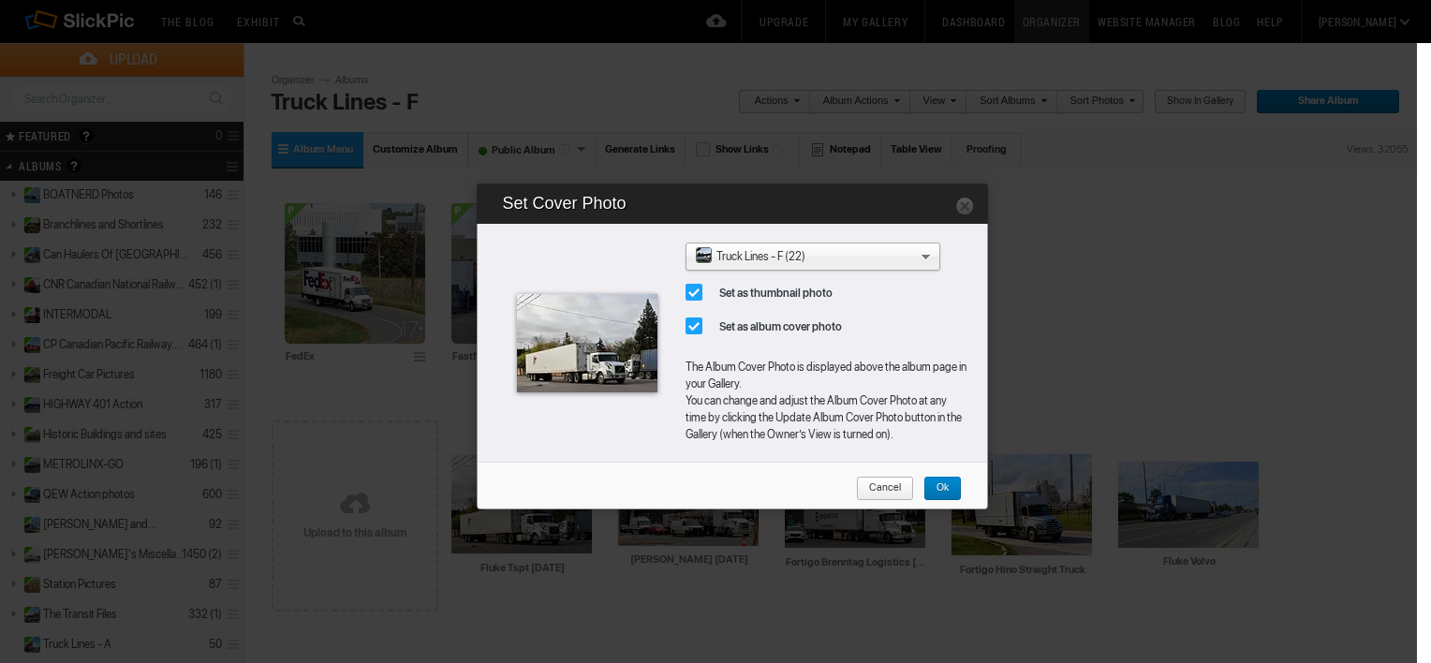
click at [944, 486] on span "Ok" at bounding box center [935, 489] width 25 height 24
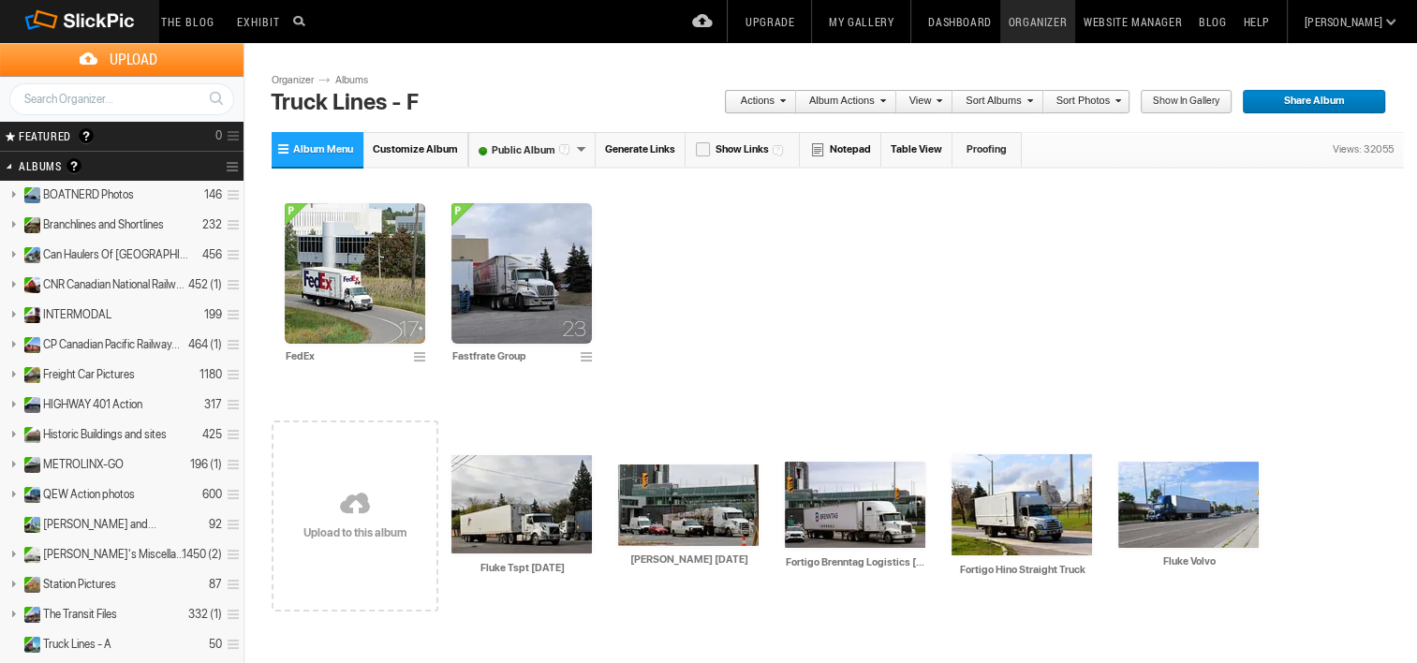
click at [347, 82] on link "Albums" at bounding box center [359, 80] width 56 height 15
